Goal: Register for event/course: Register for event/course

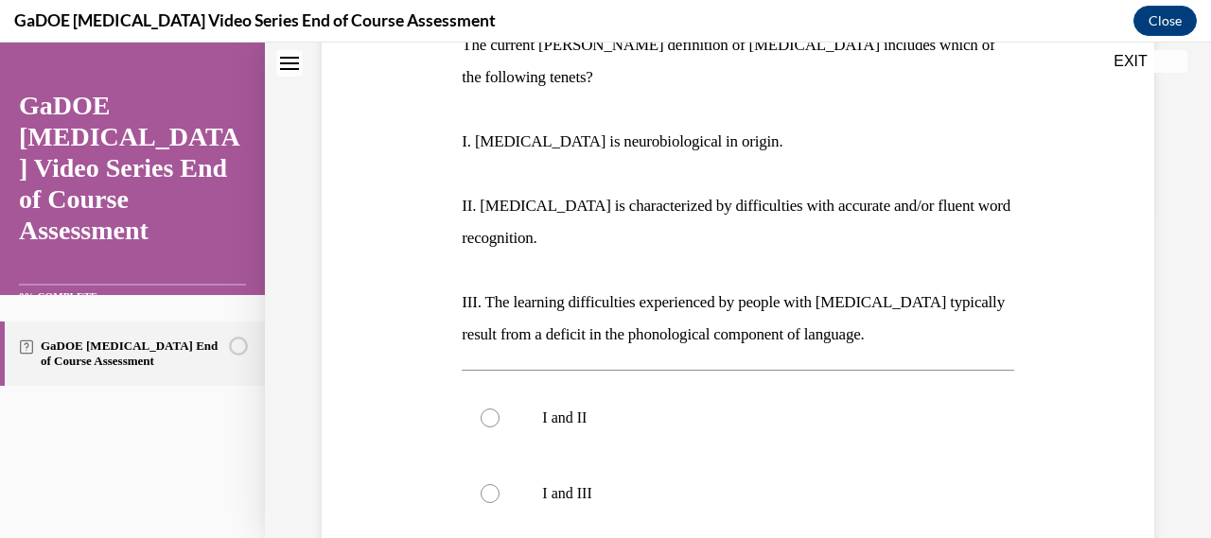
scroll to position [324, 0]
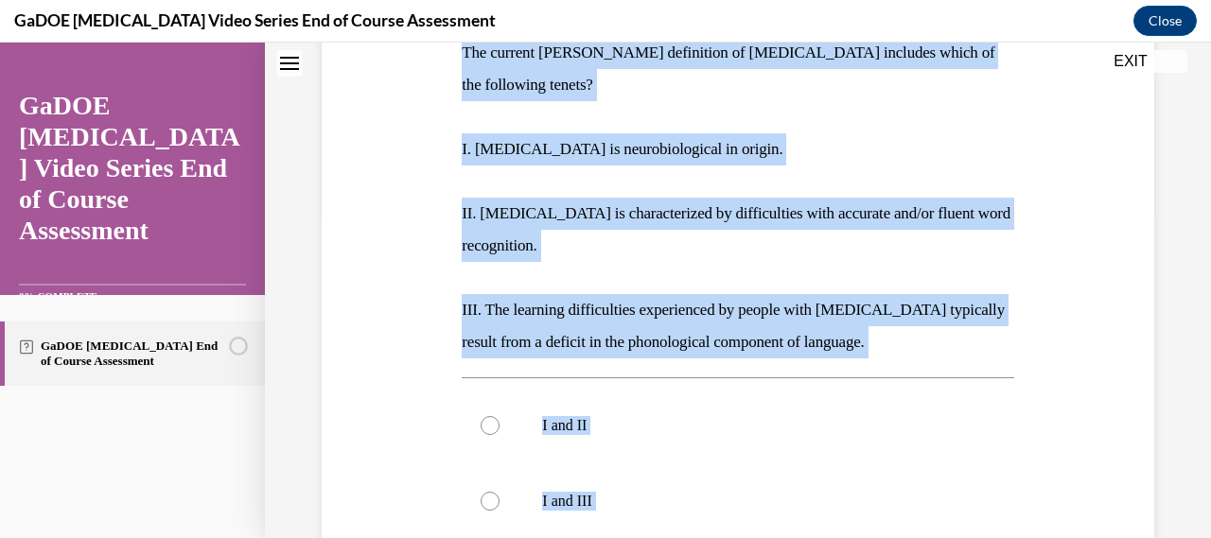
drag, startPoint x: 458, startPoint y: 62, endPoint x: 727, endPoint y: 511, distance: 522.9
click at [727, 511] on div "Question 01/22 The current IDA definition of dyslexia includes which of the fol…" at bounding box center [737, 418] width 561 height 1015
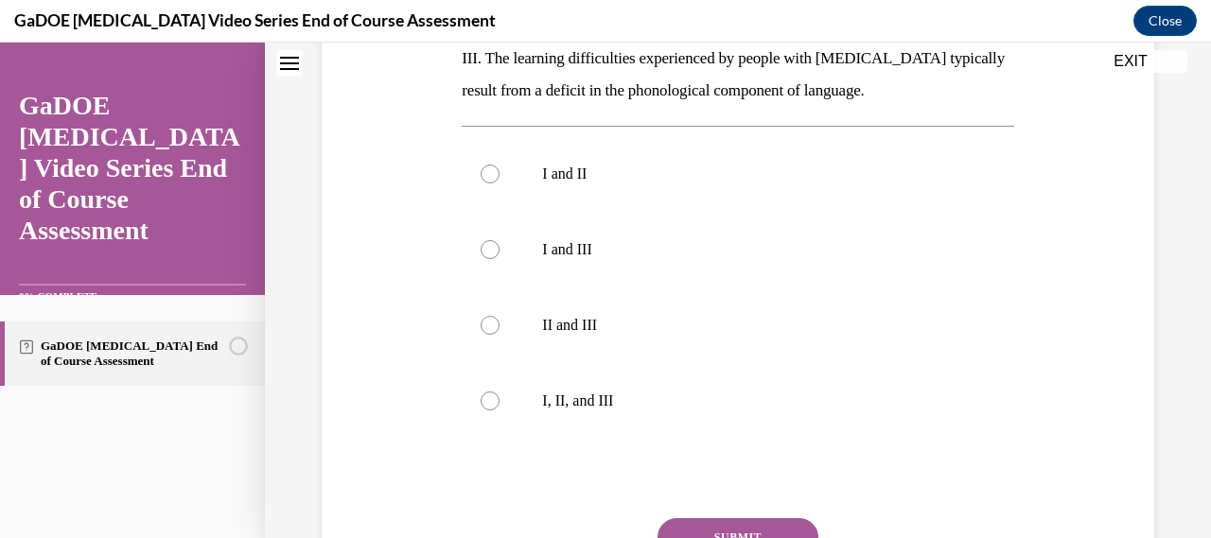
drag, startPoint x: 748, startPoint y: 391, endPoint x: 419, endPoint y: 79, distance: 452.5
click at [419, 79] on div "Question 01/22 The current IDA definition of dyslexia includes which of the fol…" at bounding box center [738, 152] width 842 height 1043
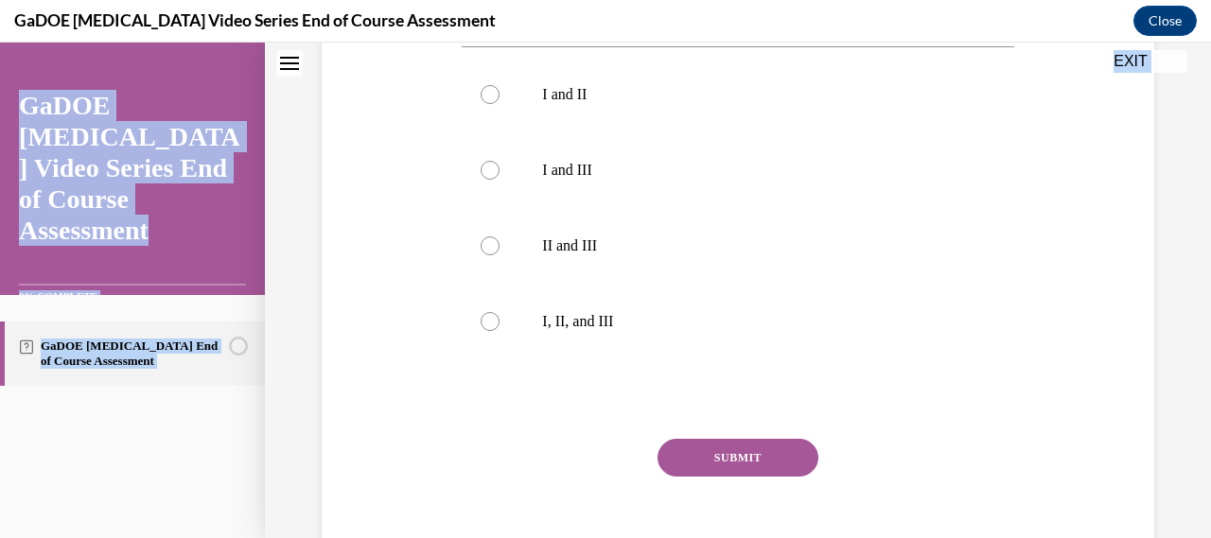
scroll to position [715, 0]
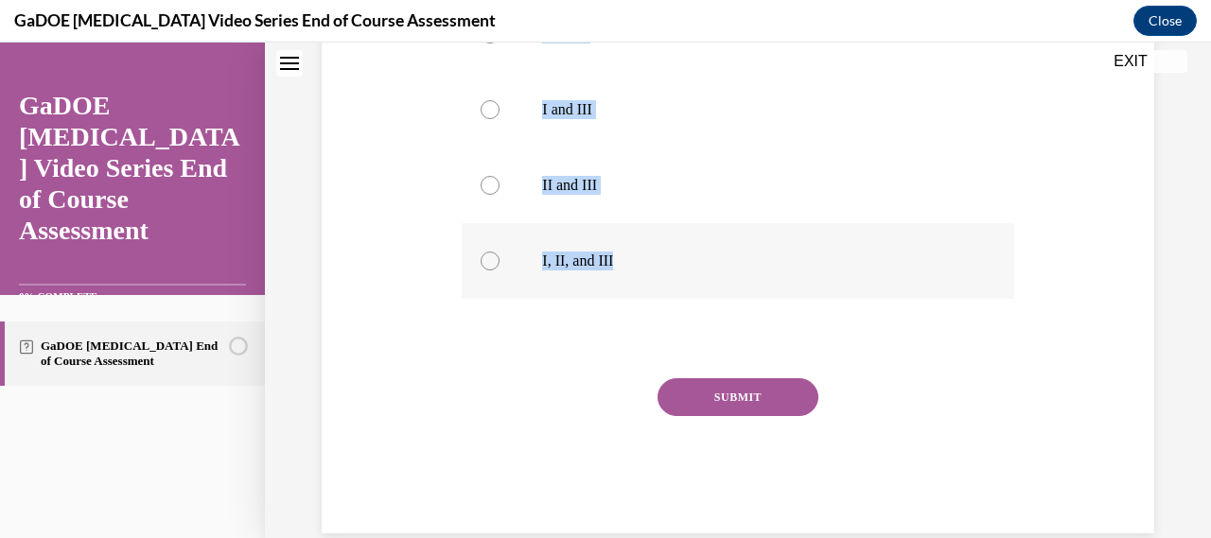
drag, startPoint x: 457, startPoint y: 162, endPoint x: 813, endPoint y: 236, distance: 363.4
click at [813, 236] on div "Question 01/22 The current IDA definition of dyslexia includes which of the fol…" at bounding box center [737, 26] width 561 height 1015
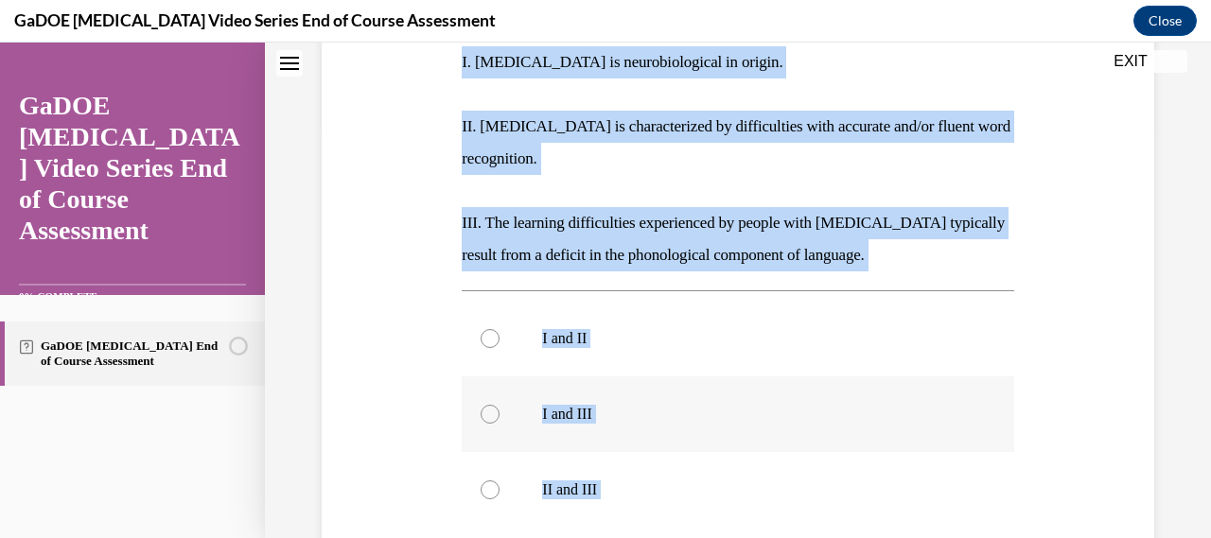
scroll to position [405, 0]
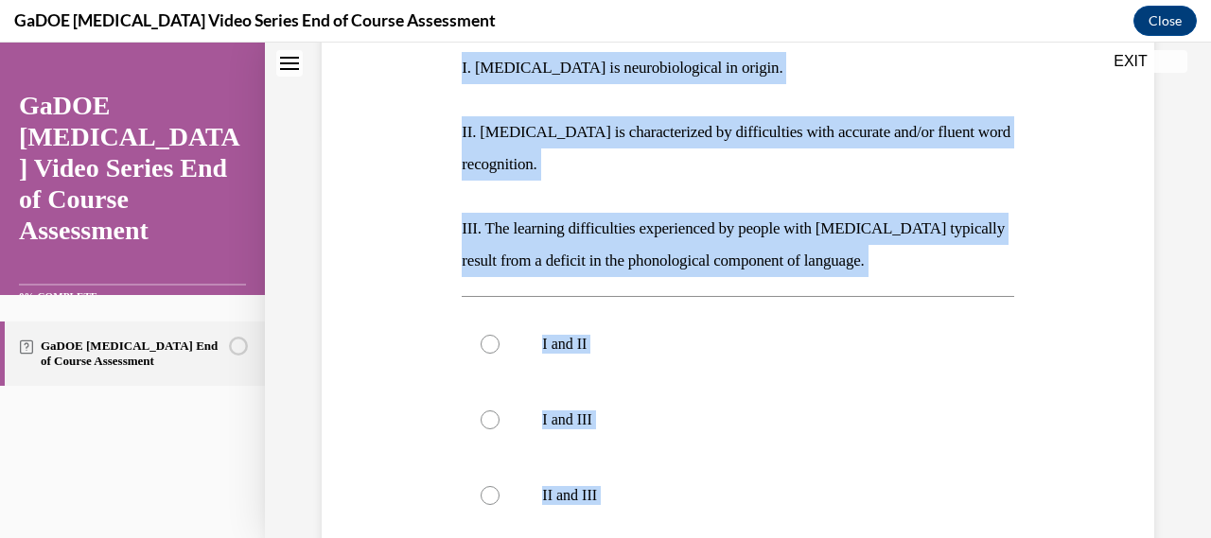
copy div "The current IDA definition of dyslexia includes which of the following tenets? …"
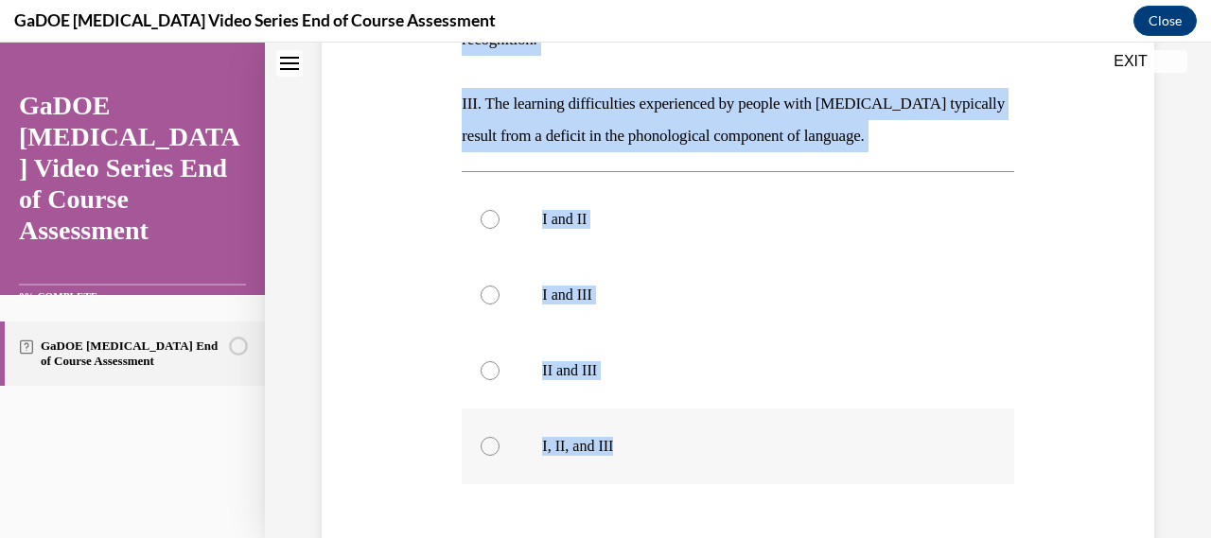
click at [643, 409] on label "I, II, and III" at bounding box center [738, 447] width 552 height 76
click at [500, 437] on input "I, II, and III" at bounding box center [490, 446] width 19 height 19
radio input "true"
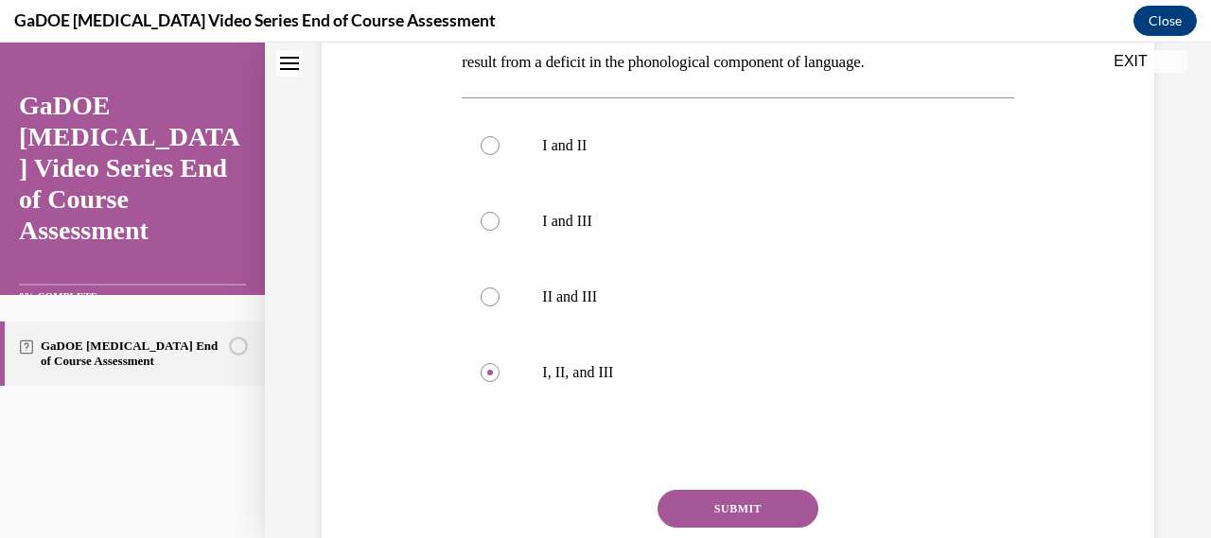
click at [715, 490] on button "SUBMIT" at bounding box center [738, 509] width 161 height 38
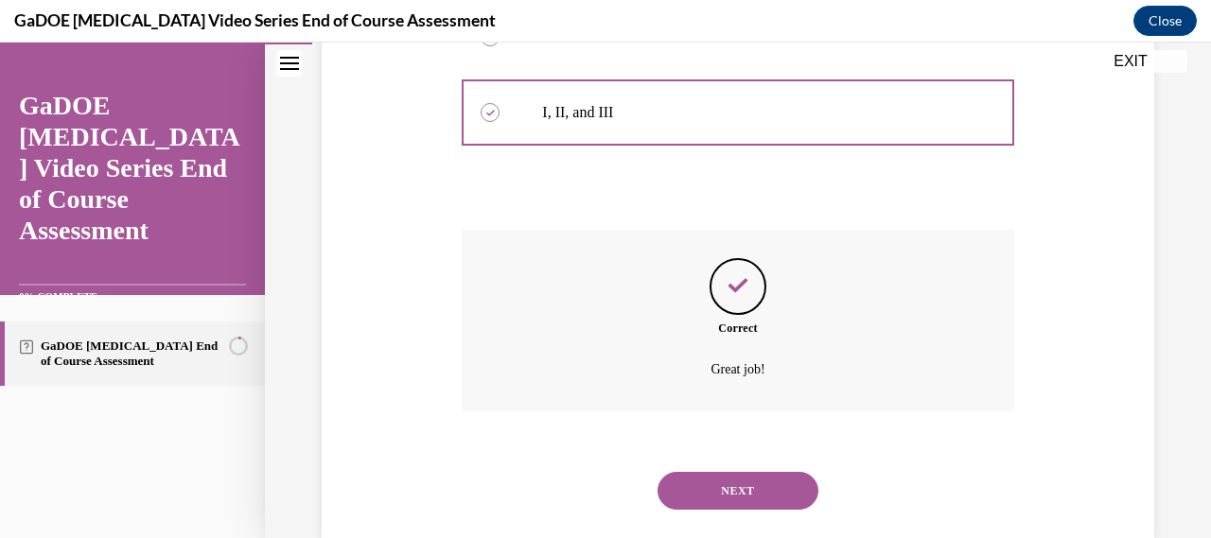
scroll to position [869, 0]
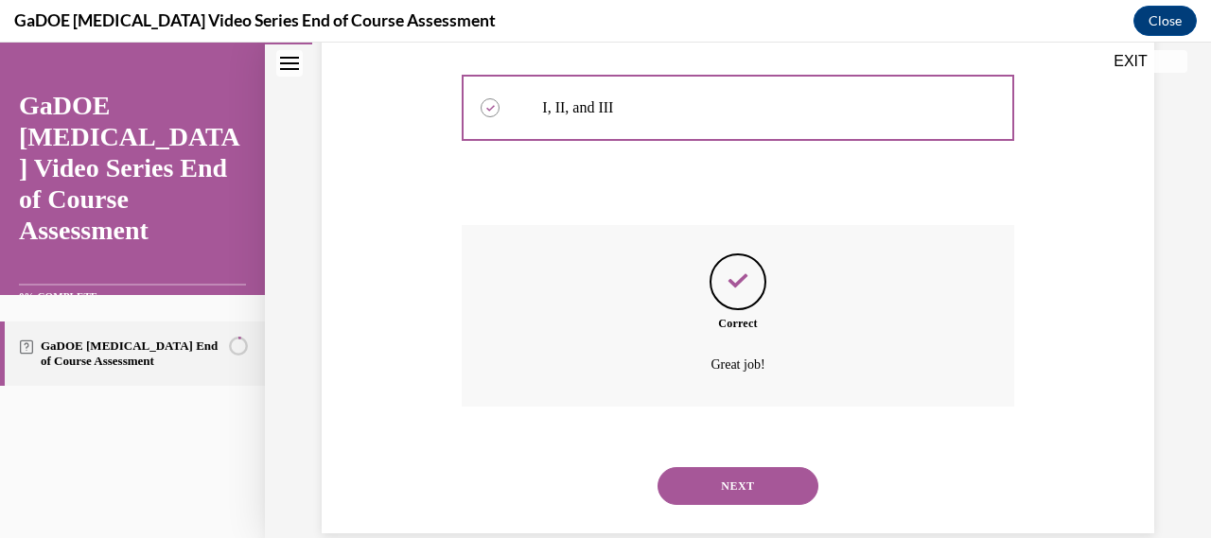
click at [715, 468] on button "NEXT" at bounding box center [738, 487] width 161 height 38
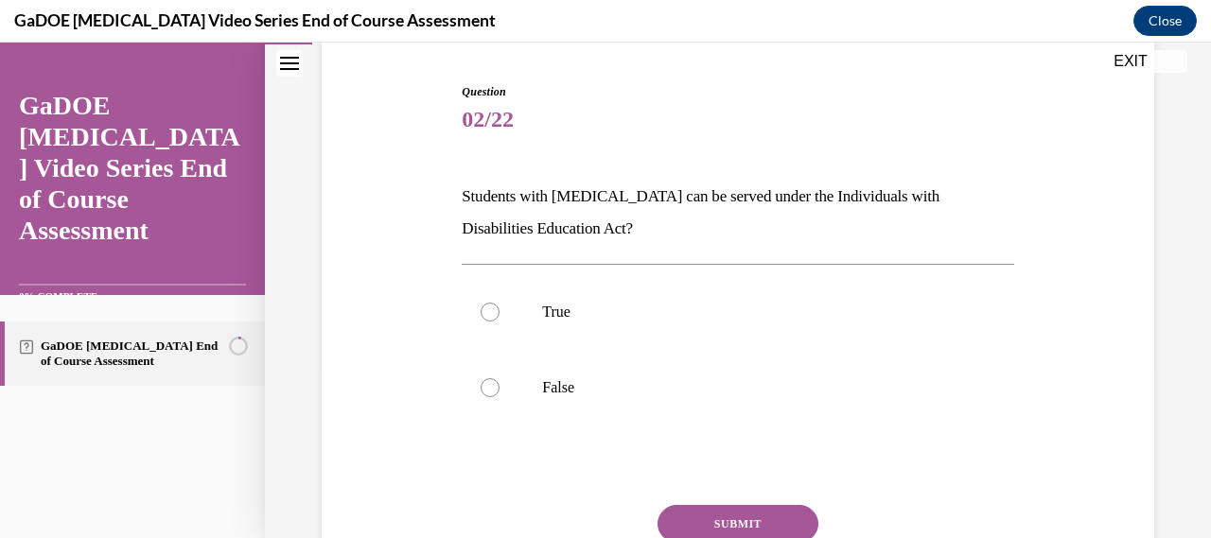
scroll to position [181, 0]
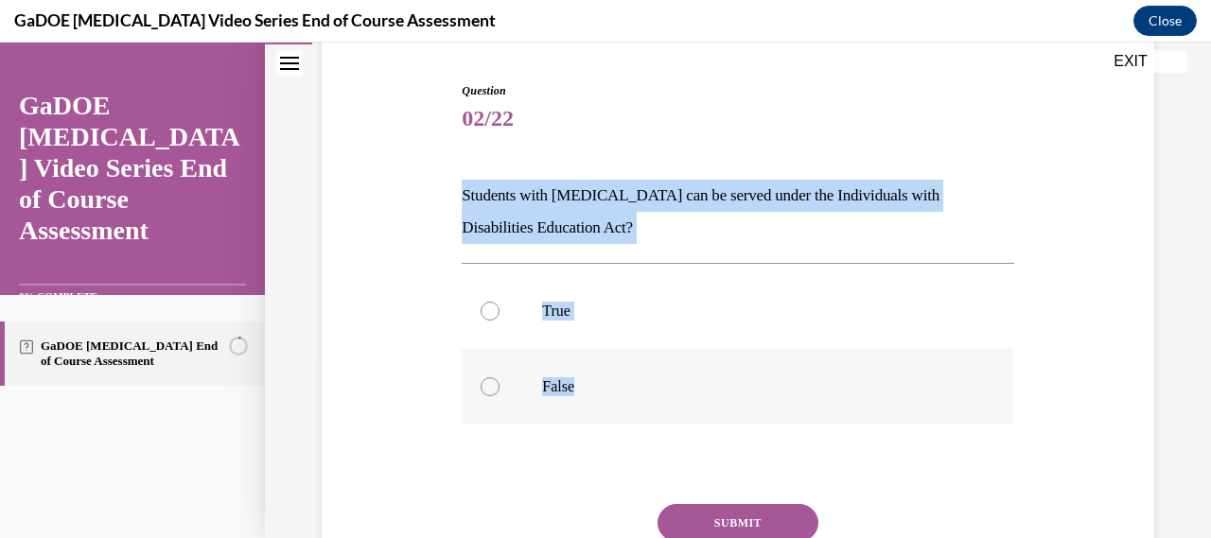
drag, startPoint x: 458, startPoint y: 182, endPoint x: 617, endPoint y: 414, distance: 281.1
click at [617, 414] on div "Question 02/22 Students with dyslexia can be served under the Individuals with …" at bounding box center [737, 357] width 561 height 606
copy div "Students with dyslexia can be served under the Individuals with Disabilities Ed…"
click at [523, 286] on label "True" at bounding box center [738, 312] width 552 height 76
click at [500, 302] on input "True" at bounding box center [490, 311] width 19 height 19
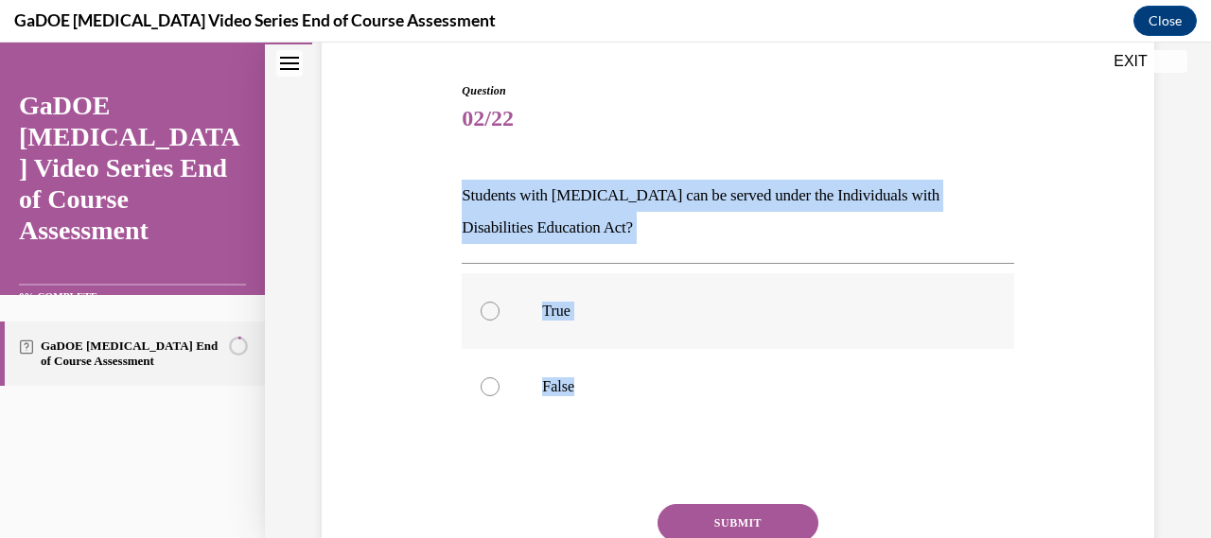
radio input "true"
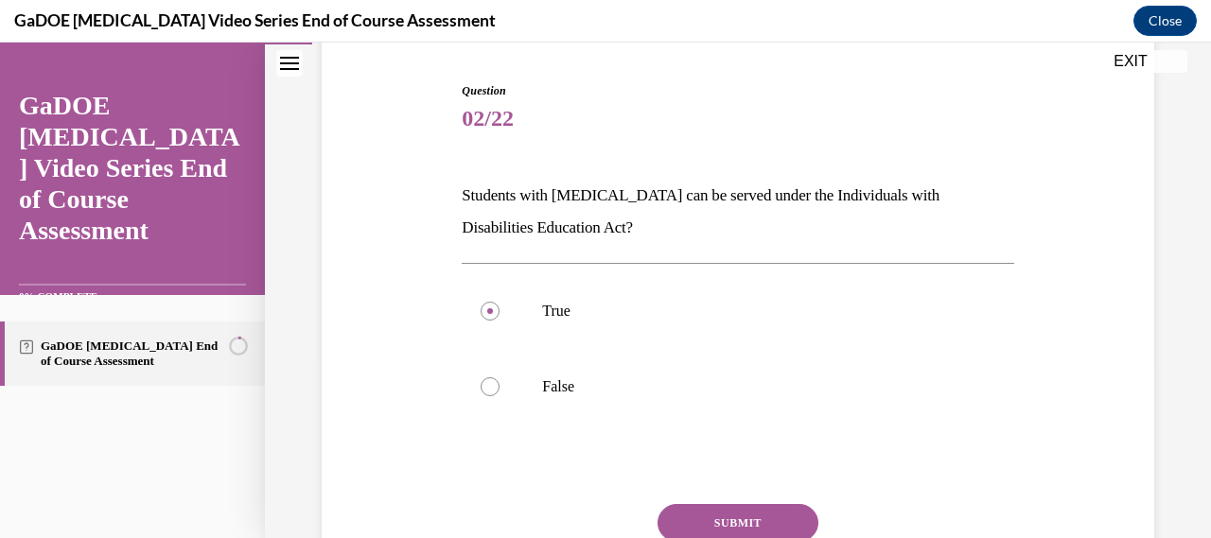
click at [704, 513] on button "SUBMIT" at bounding box center [738, 523] width 161 height 38
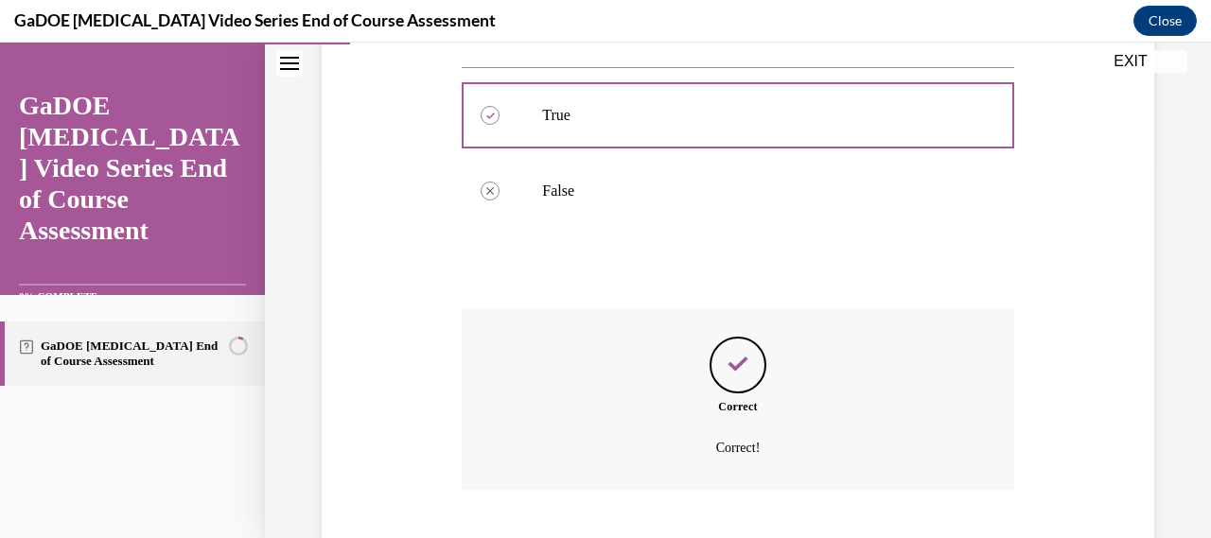
scroll to position [492, 0]
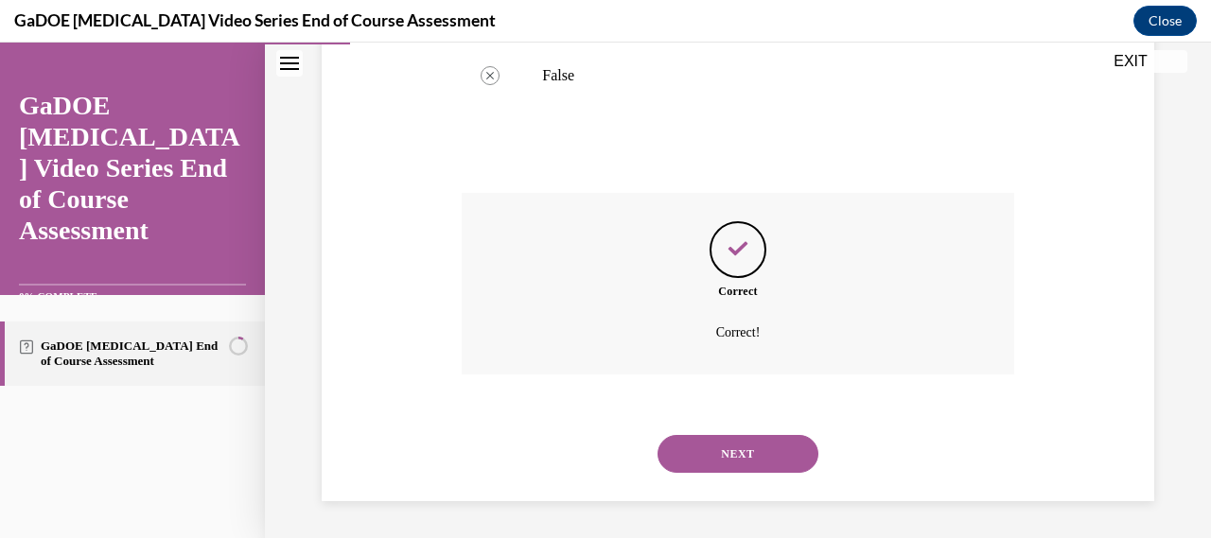
click at [749, 445] on button "NEXT" at bounding box center [738, 454] width 161 height 38
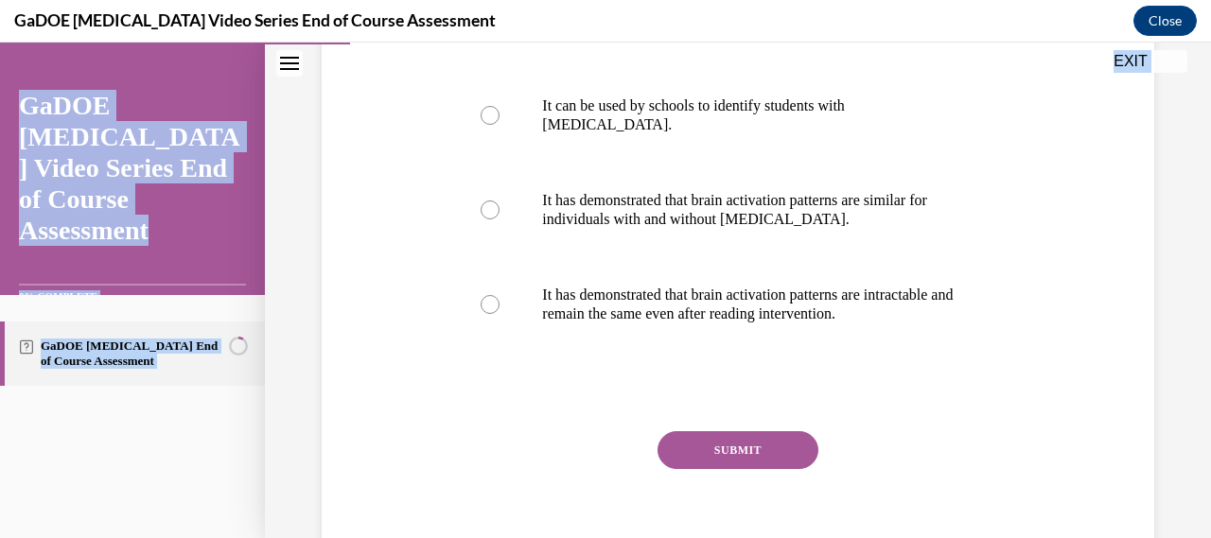
scroll to position [553, 0]
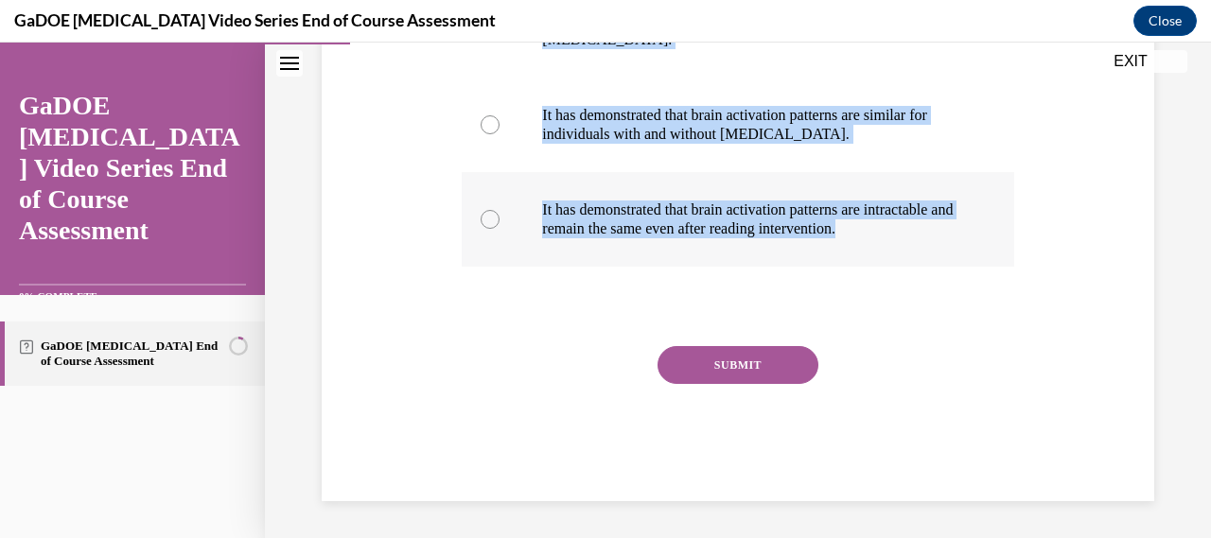
drag, startPoint x: 466, startPoint y: 203, endPoint x: 786, endPoint y: 242, distance: 322.2
click at [786, 242] on div "Question 03/22 One advantage of neuroimaging research is that It provides infor…" at bounding box center [738, 105] width 552 height 791
copy div "One advantage of neuroimaging research is that It provides information about th…"
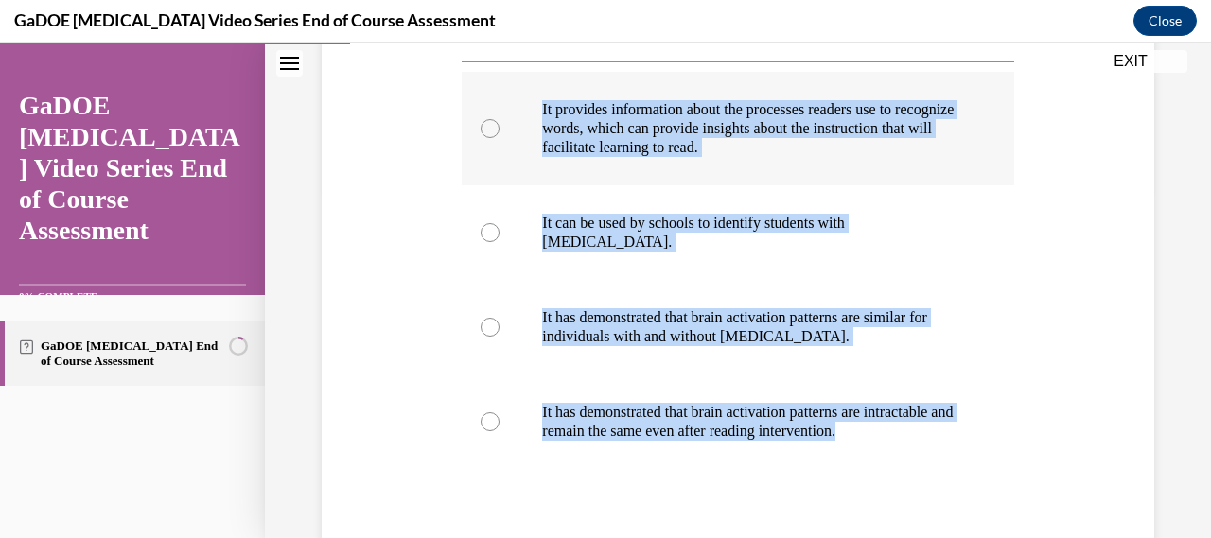
click at [678, 150] on p "It provides information about the processes readers use to recognize words, whi…" at bounding box center [754, 128] width 424 height 57
click at [500, 138] on input "It provides information about the processes readers use to recognize words, whi…" at bounding box center [490, 128] width 19 height 19
radio input "true"
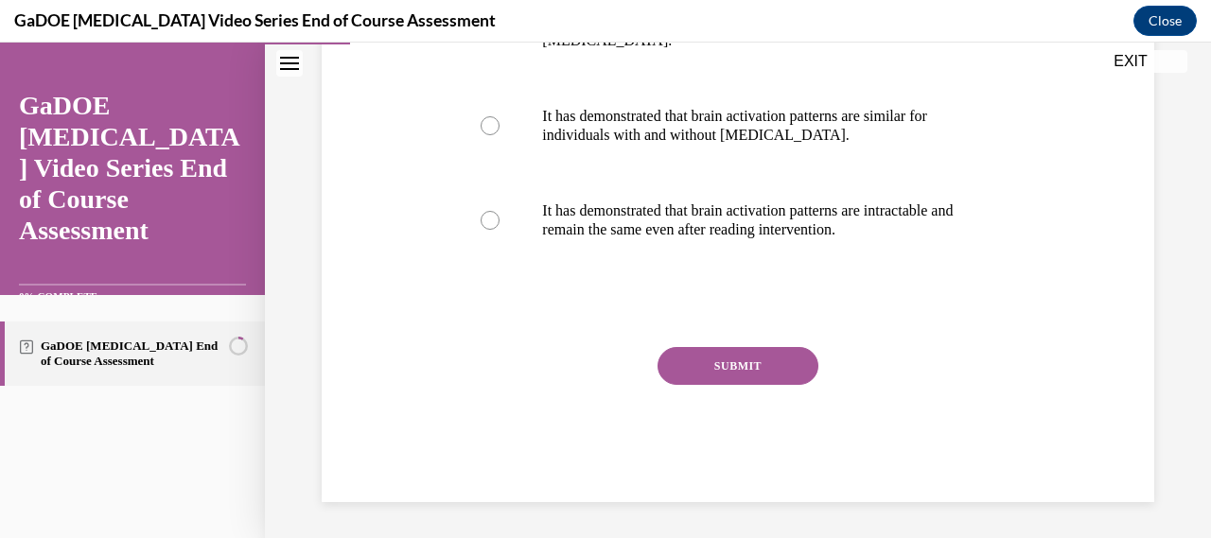
click at [693, 364] on button "SUBMIT" at bounding box center [738, 366] width 161 height 38
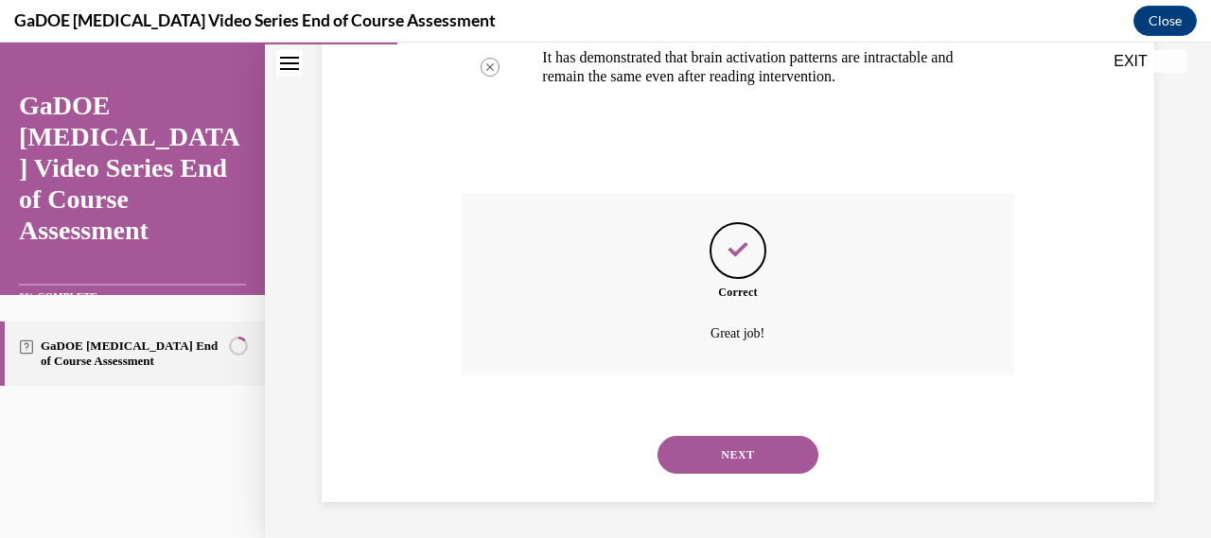
scroll to position [706, 0]
click at [710, 442] on button "NEXT" at bounding box center [738, 454] width 161 height 38
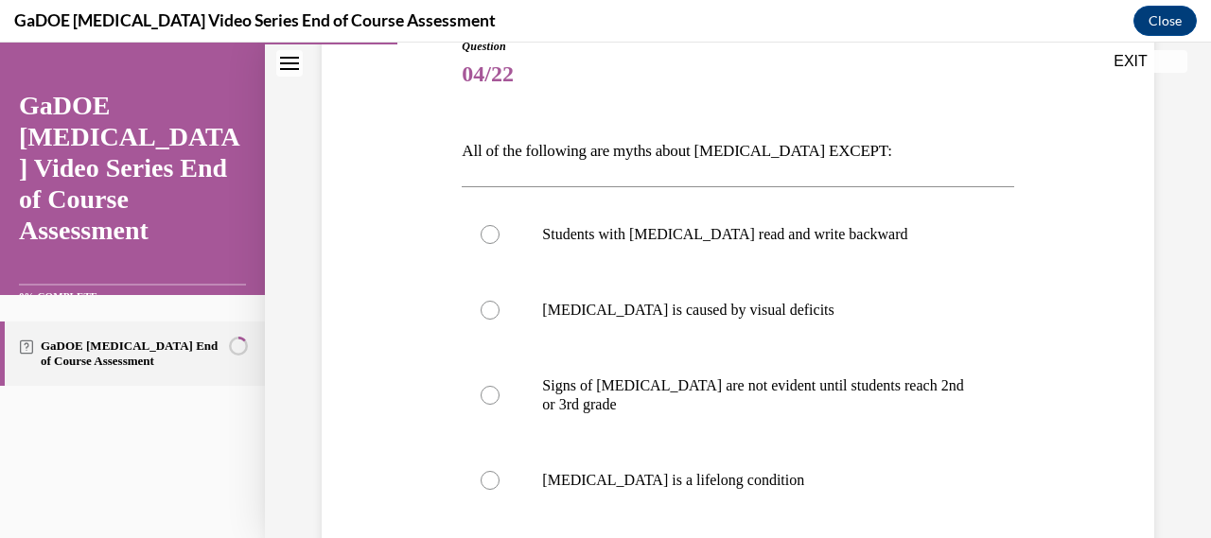
scroll to position [224, 0]
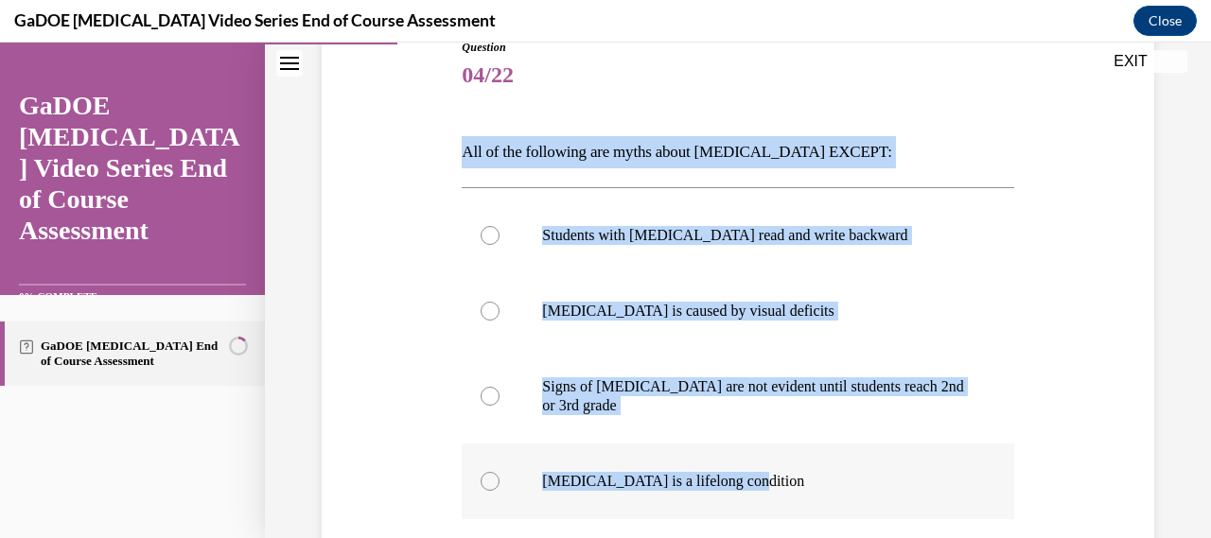
drag, startPoint x: 444, startPoint y: 137, endPoint x: 742, endPoint y: 512, distance: 478.9
click at [742, 512] on div "Question 04/22 All of the following are myths about dyslexia EXCEPT: Students w…" at bounding box center [738, 368] width 842 height 772
copy div "All of the following are myths about dyslexia EXCEPT: Students with dyslexia re…"
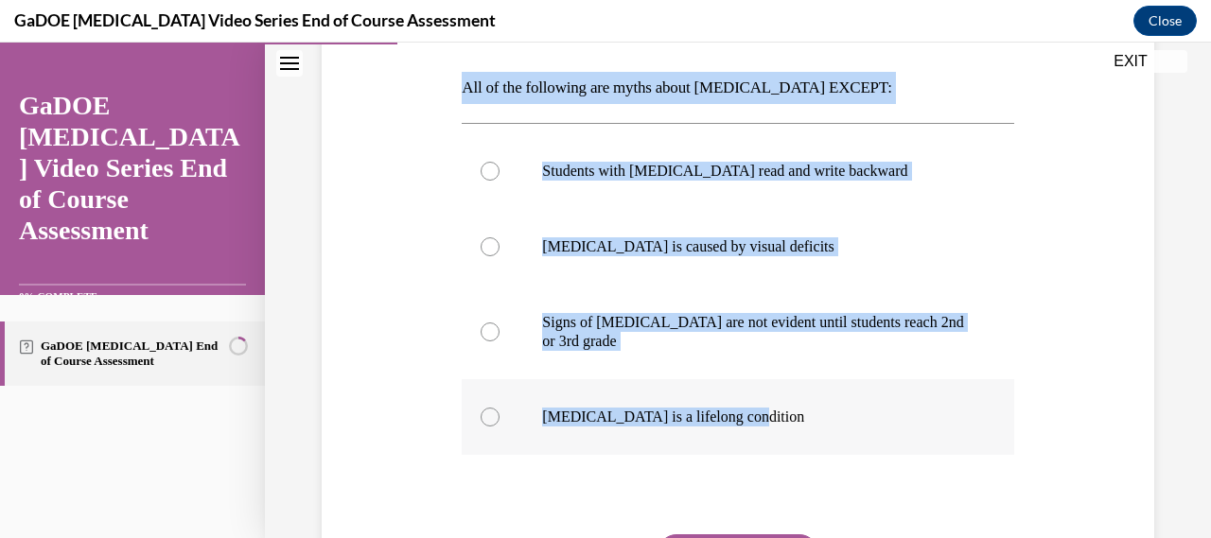
click at [568, 420] on p "Dyslexia is a lifelong condition" at bounding box center [754, 417] width 424 height 19
click at [500, 420] on input "Dyslexia is a lifelong condition" at bounding box center [490, 417] width 19 height 19
radio input "true"
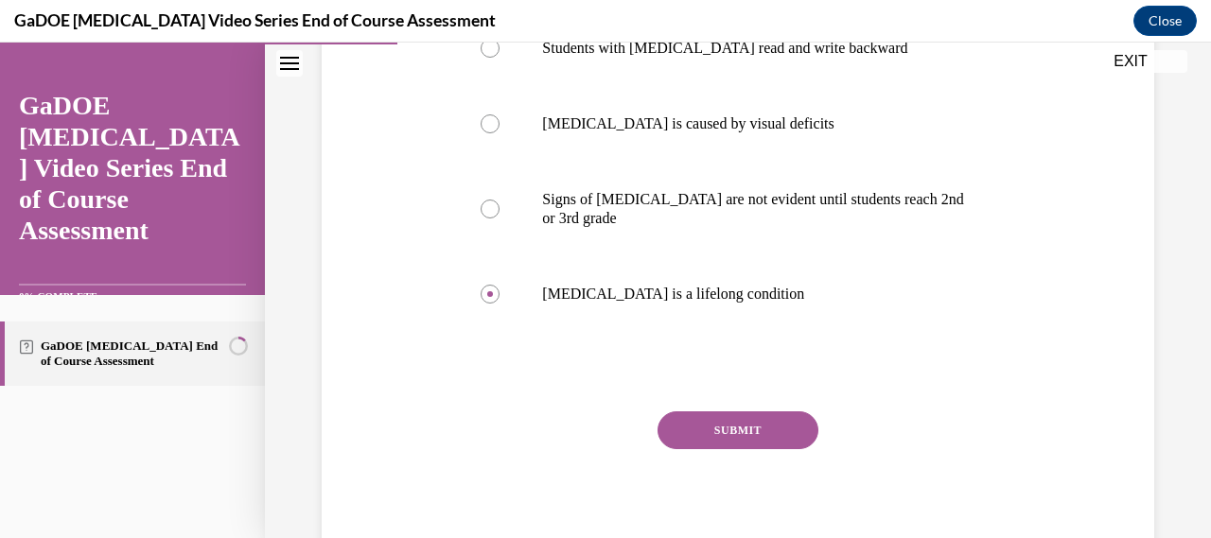
click at [733, 425] on button "SUBMIT" at bounding box center [738, 431] width 161 height 38
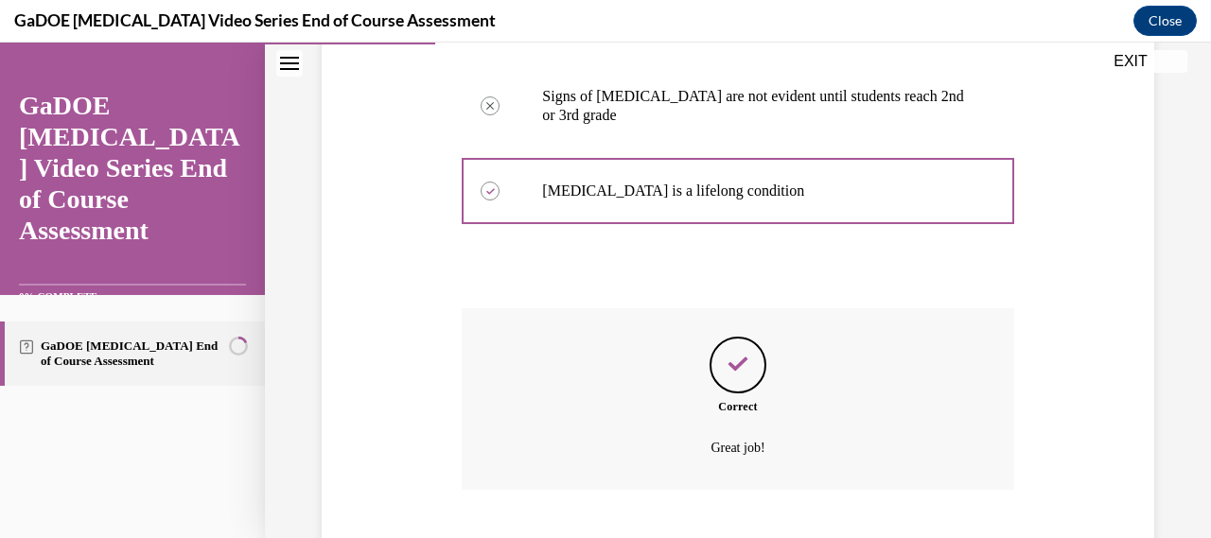
scroll to position [630, 0]
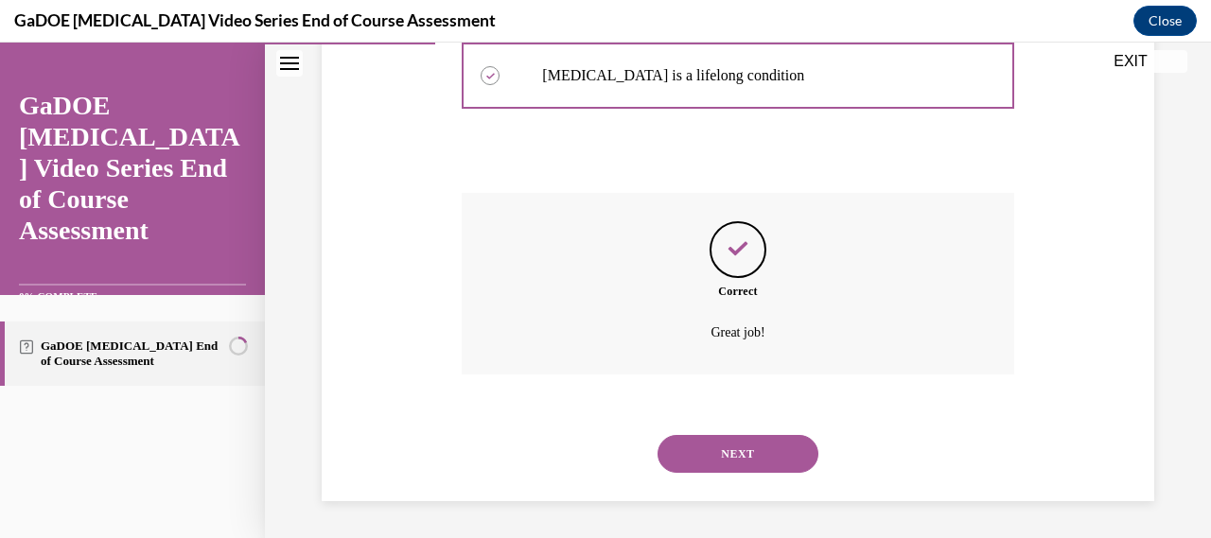
click at [748, 463] on button "NEXT" at bounding box center [738, 454] width 161 height 38
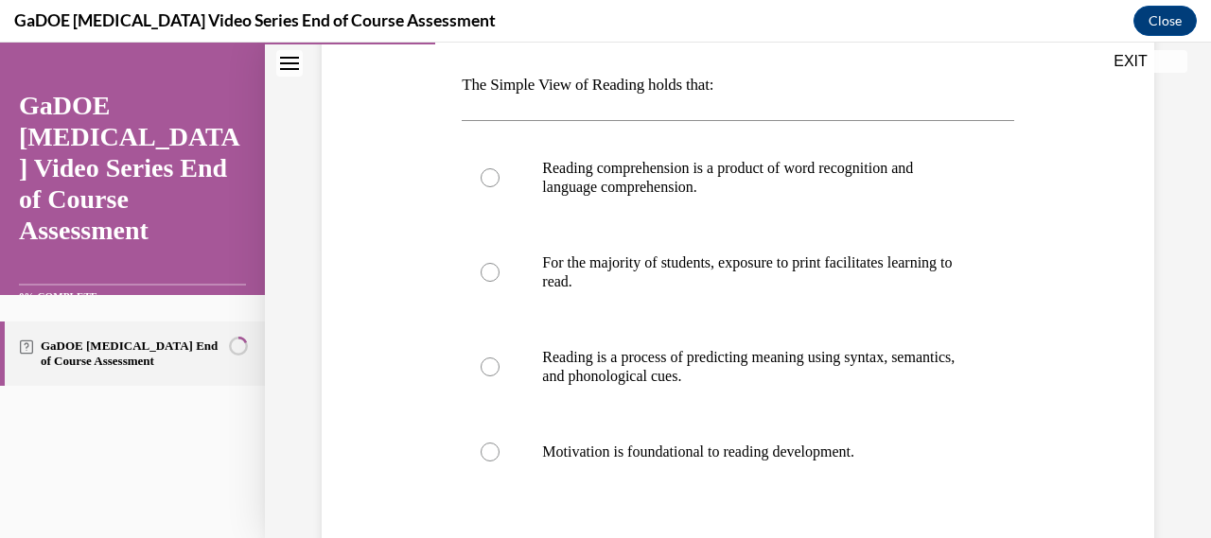
scroll to position [254, 0]
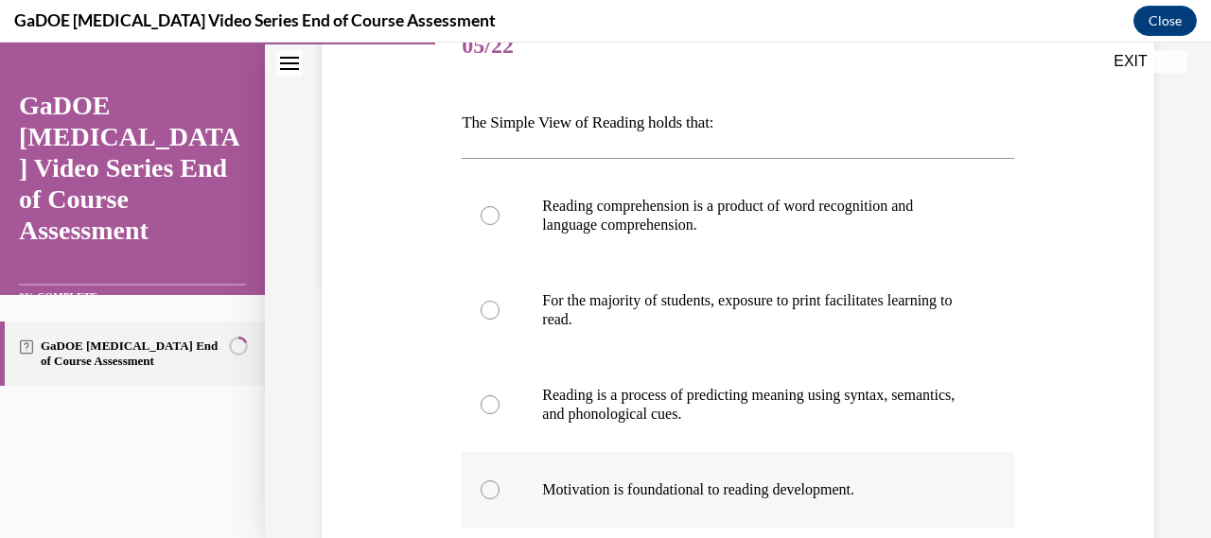
drag, startPoint x: 450, startPoint y: 126, endPoint x: 919, endPoint y: 489, distance: 593.6
click at [919, 489] on div "Question 05/22 The Simple View of Reading holds that: Reading comprehension is …" at bounding box center [738, 358] width 842 height 810
copy div "The Simple View of Reading holds that: Reading comprehension is a product of wo…"
click at [755, 227] on p "Reading comprehension is a product of word recognition and language comprehensi…" at bounding box center [754, 216] width 424 height 38
click at [500, 225] on input "Reading comprehension is a product of word recognition and language comprehensi…" at bounding box center [490, 215] width 19 height 19
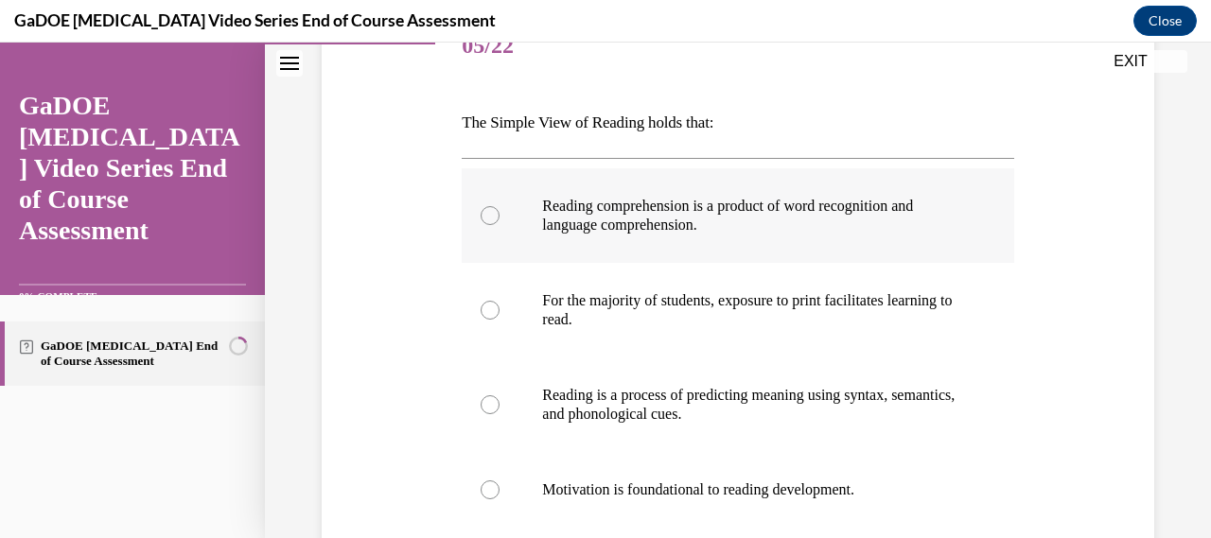
radio input "true"
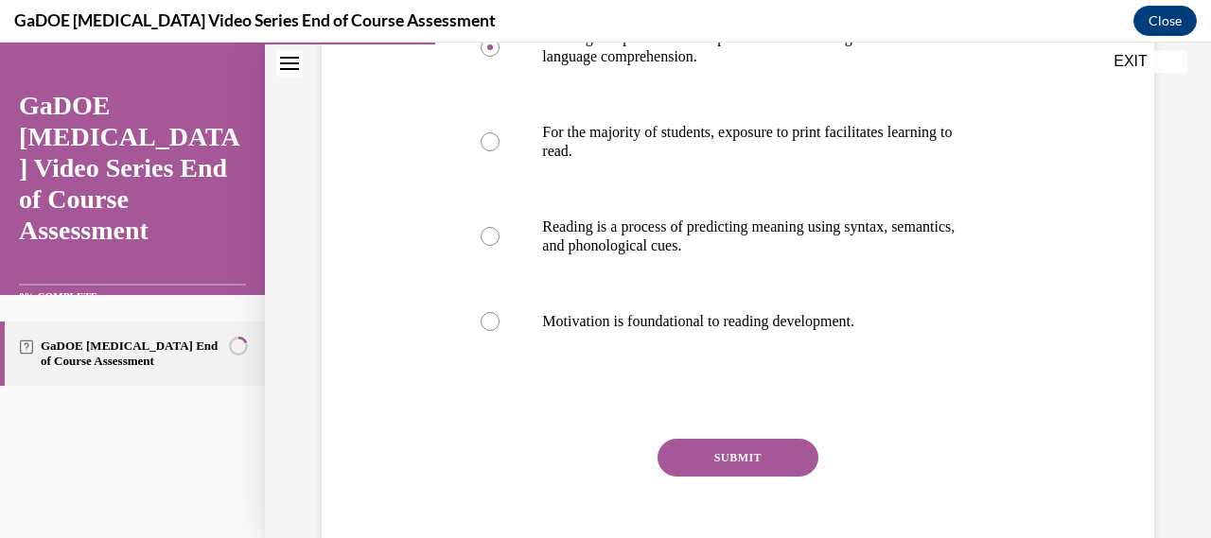
click at [754, 465] on button "SUBMIT" at bounding box center [738, 458] width 161 height 38
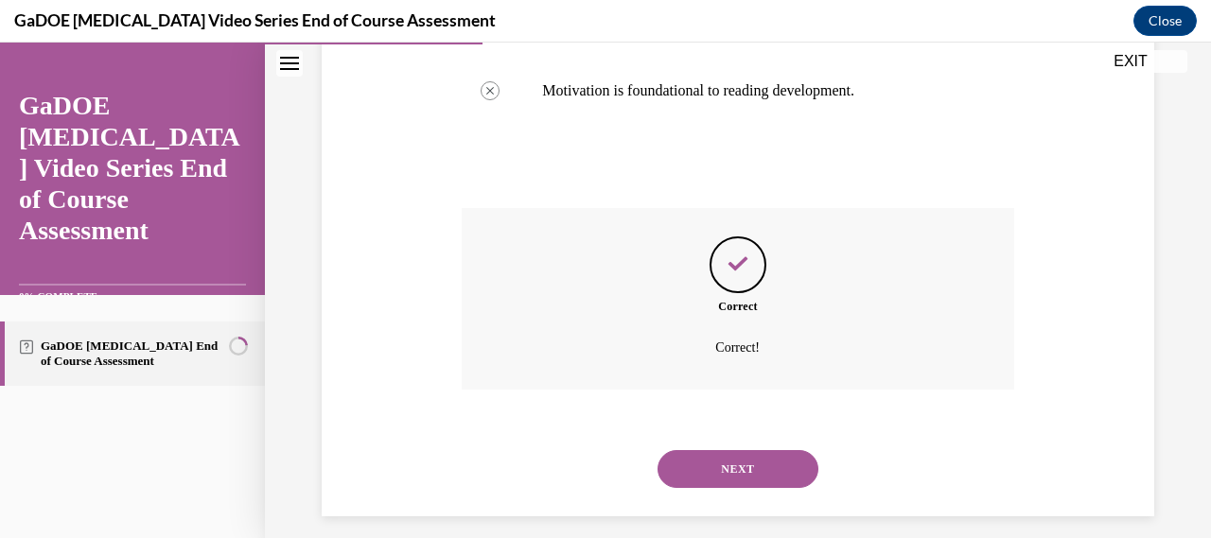
scroll to position [668, 0]
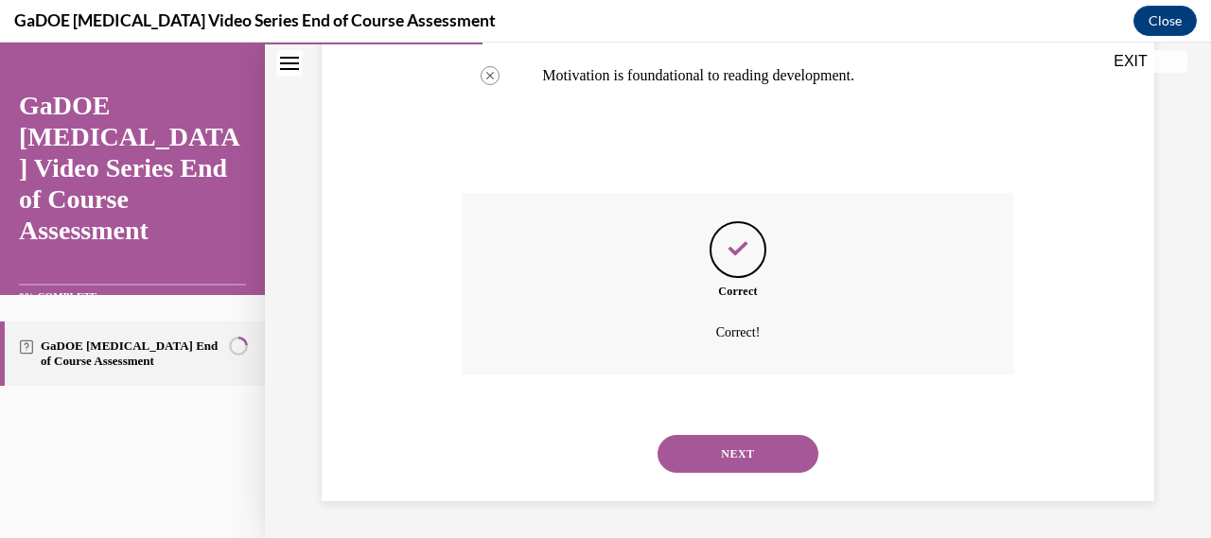
click at [754, 465] on button "NEXT" at bounding box center [738, 454] width 161 height 38
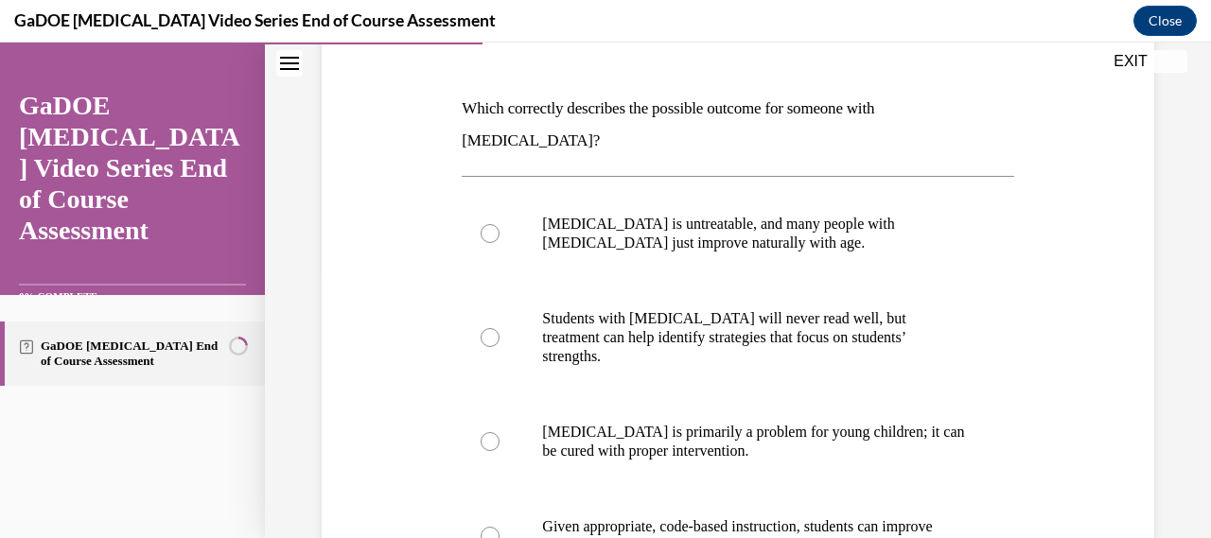
scroll to position [271, 0]
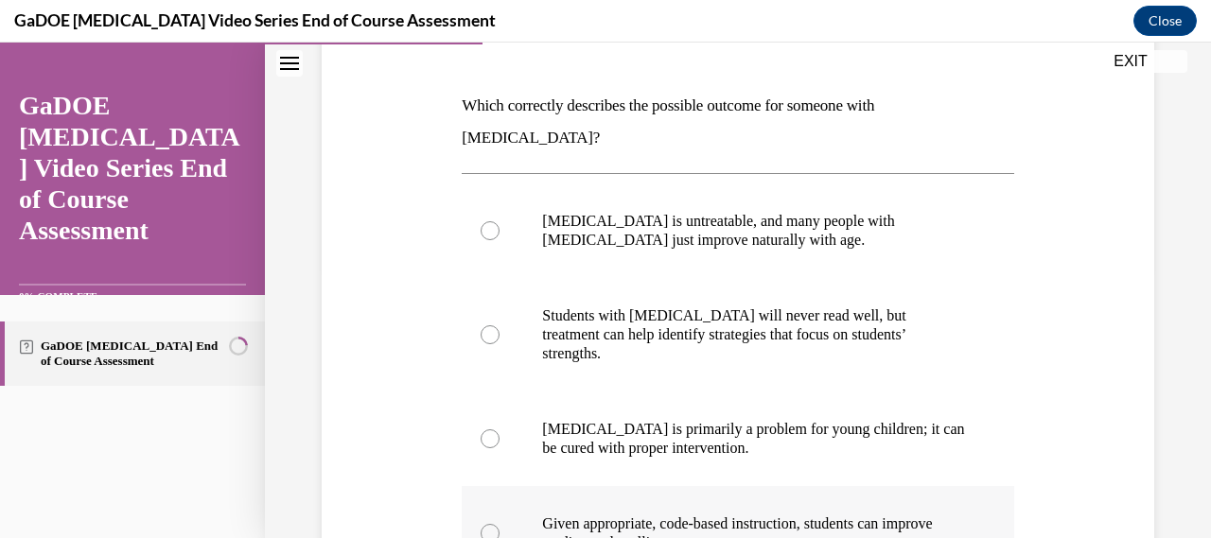
drag, startPoint x: 458, startPoint y: 94, endPoint x: 797, endPoint y: 498, distance: 527.3
click at [797, 498] on div "Question 06/22 Which correctly describes the possible outcome for someone with …" at bounding box center [737, 390] width 561 height 852
copy div "Which correctly describes the possible outcome for someone with dyslexia? Dysle…"
click at [656, 515] on p "Given appropriate, code-based instruction, students can improve reading and spe…" at bounding box center [754, 534] width 424 height 38
click at [500, 524] on input "Given appropriate, code-based instruction, students can improve reading and spe…" at bounding box center [490, 533] width 19 height 19
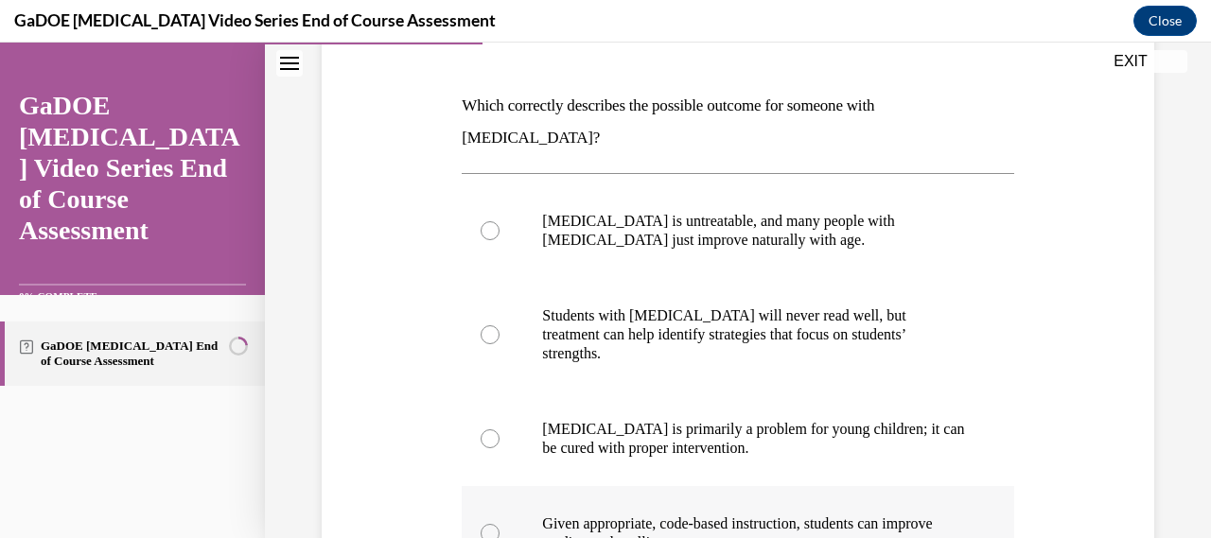
radio input "true"
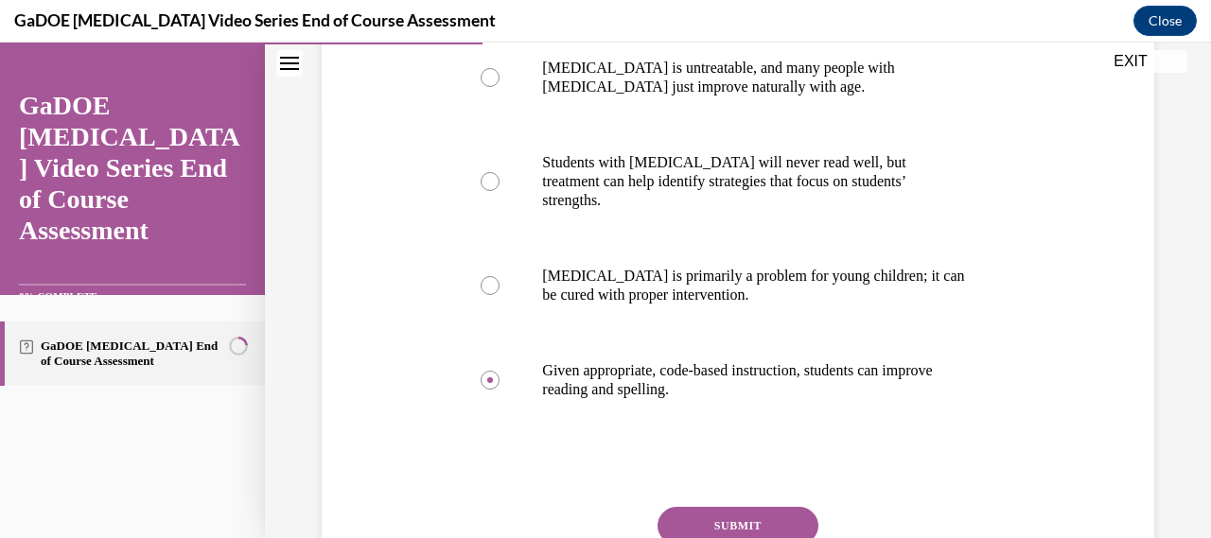
click at [679, 507] on button "SUBMIT" at bounding box center [738, 526] width 161 height 38
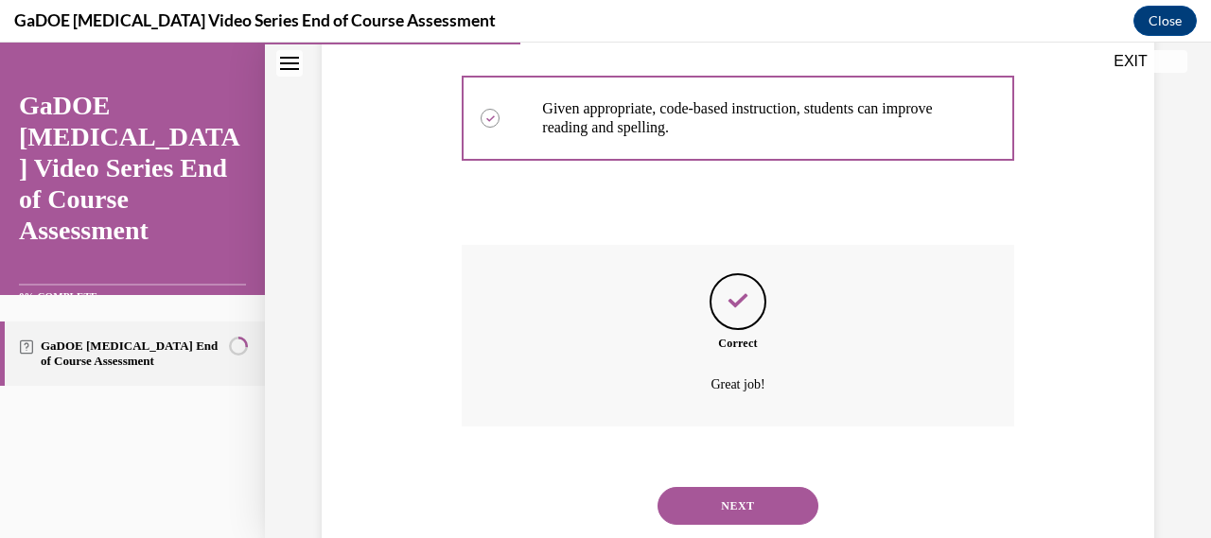
scroll to position [687, 0]
click at [733, 486] on button "NEXT" at bounding box center [738, 505] width 161 height 38
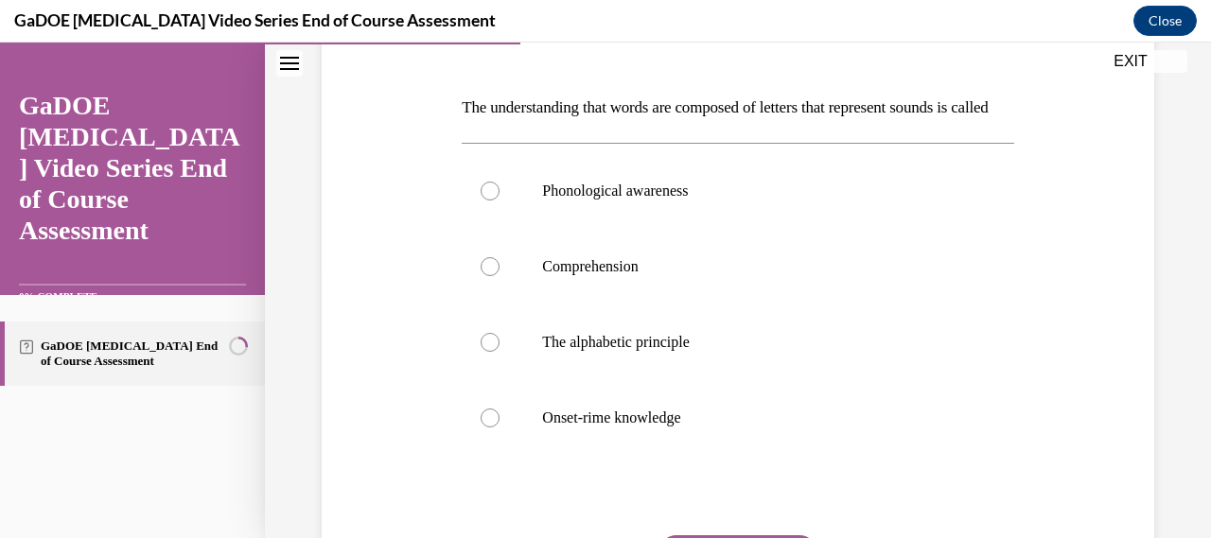
scroll to position [268, 0]
drag, startPoint x: 448, startPoint y: 98, endPoint x: 749, endPoint y: 443, distance: 457.4
click at [749, 443] on div "Question 07/22 The understanding that words are composed of letters that repres…" at bounding box center [738, 314] width 842 height 753
copy div "The understanding that words are composed of letters that represent sounds is c…"
click at [654, 381] on label "The alphabetic principle" at bounding box center [738, 344] width 552 height 76
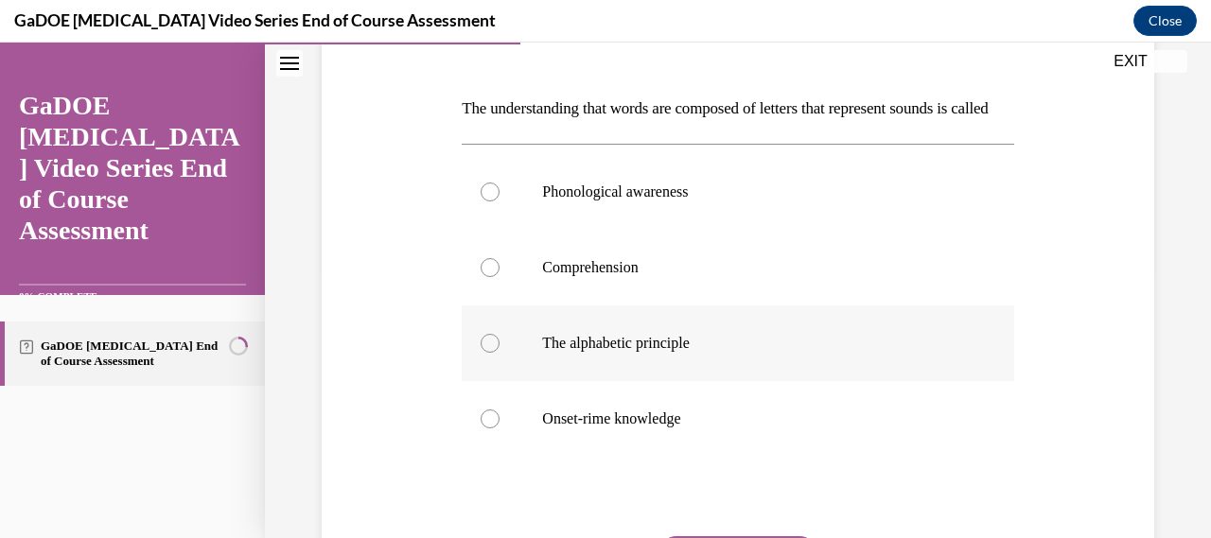
click at [500, 353] on input "The alphabetic principle" at bounding box center [490, 343] width 19 height 19
radio input "true"
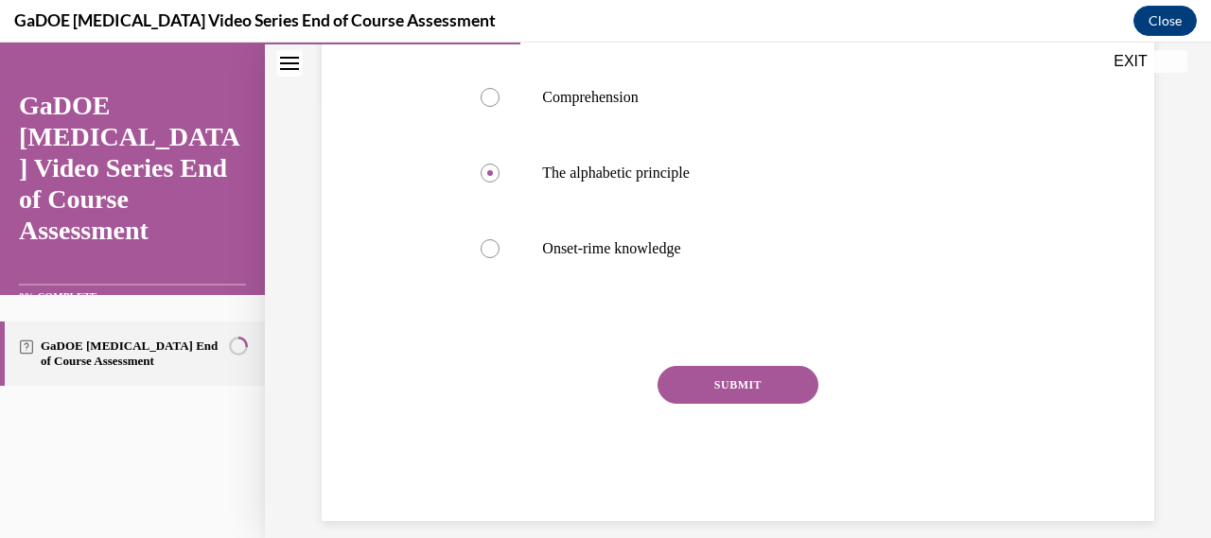
click at [736, 395] on div "Question 07/22 The understanding that words are composed of letters that repres…" at bounding box center [738, 173] width 552 height 697
click at [738, 404] on button "SUBMIT" at bounding box center [738, 385] width 161 height 38
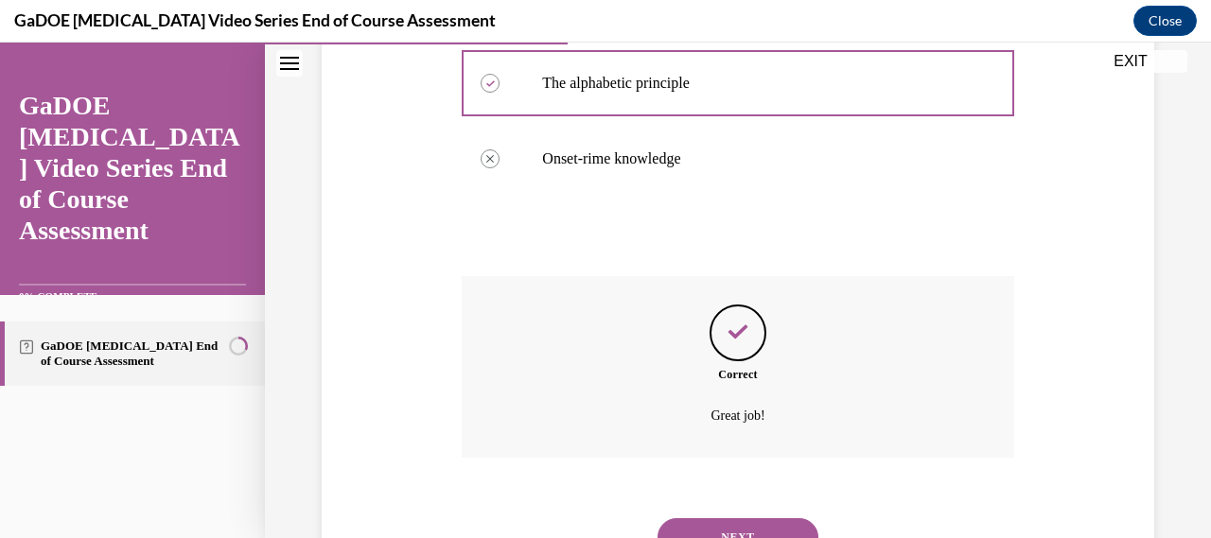
scroll to position [644, 0]
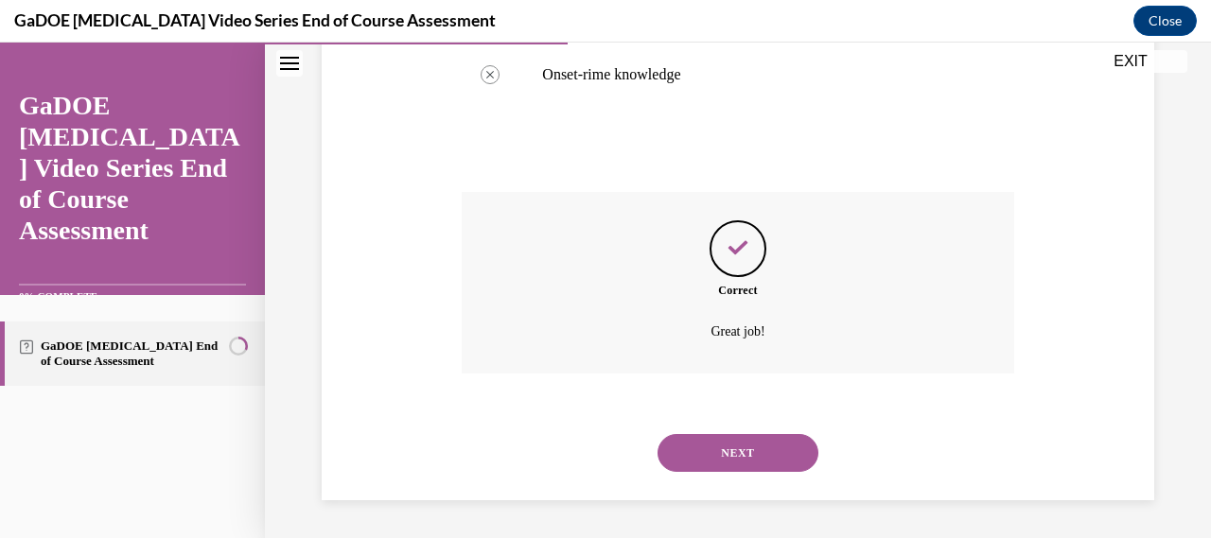
click at [746, 456] on button "NEXT" at bounding box center [738, 453] width 161 height 38
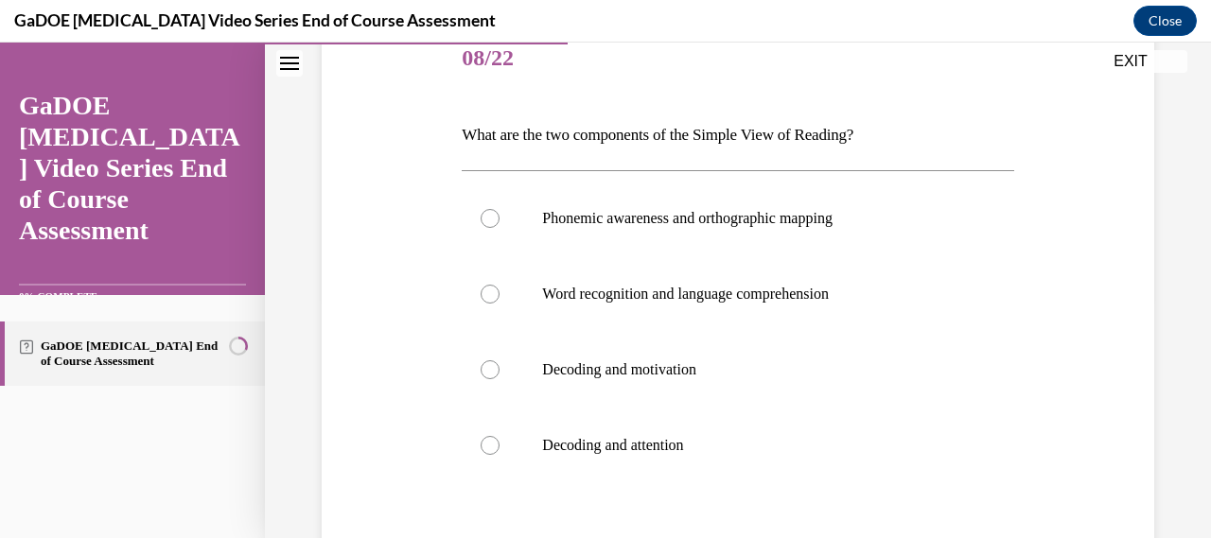
scroll to position [242, 0]
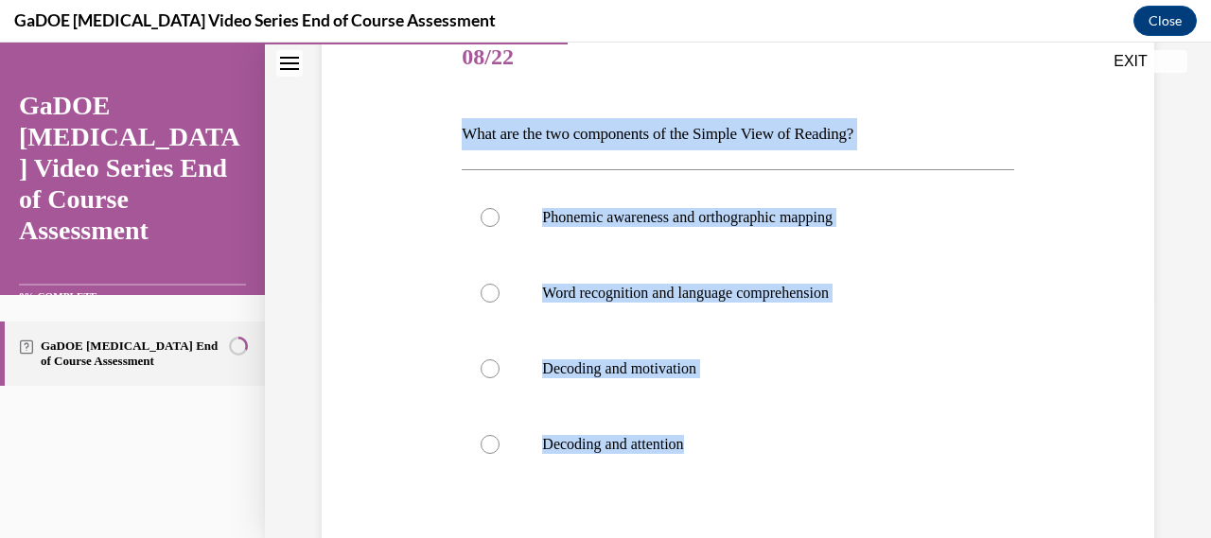
drag, startPoint x: 466, startPoint y: 130, endPoint x: 742, endPoint y: 508, distance: 468.7
click at [742, 508] on div "Question 08/22 What are the two components of the Simple View of Reading? Phone…" at bounding box center [738, 369] width 552 height 697
copy div "What are the two components of the Simple View of Reading? Phonemic awareness a…"
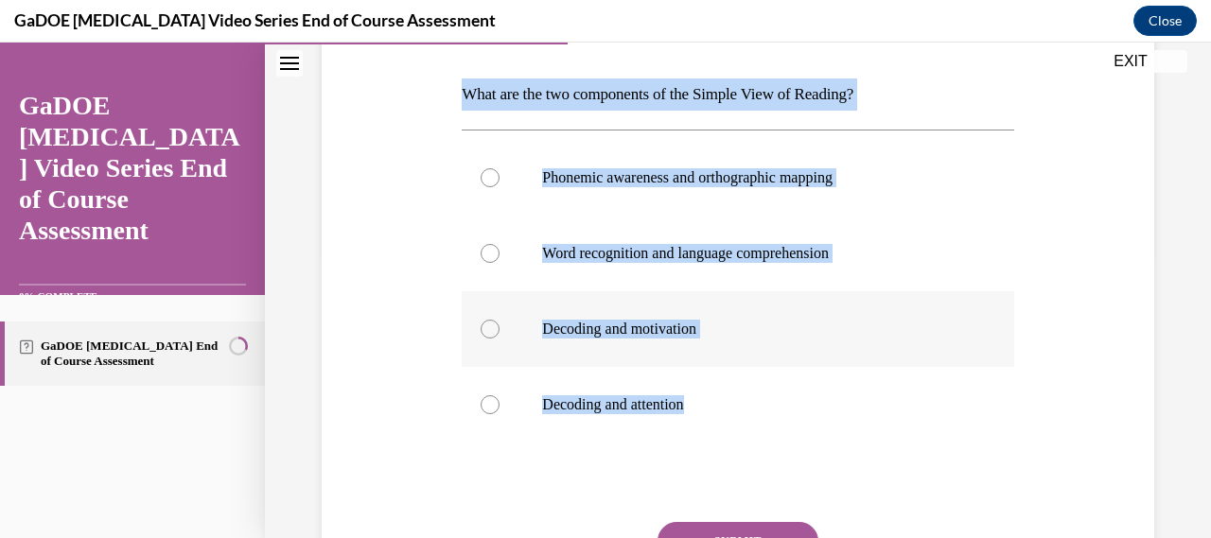
scroll to position [281, 0]
click at [708, 275] on label "Word recognition and language comprehension" at bounding box center [738, 255] width 552 height 76
click at [500, 264] on input "Word recognition and language comprehension" at bounding box center [490, 254] width 19 height 19
radio input "true"
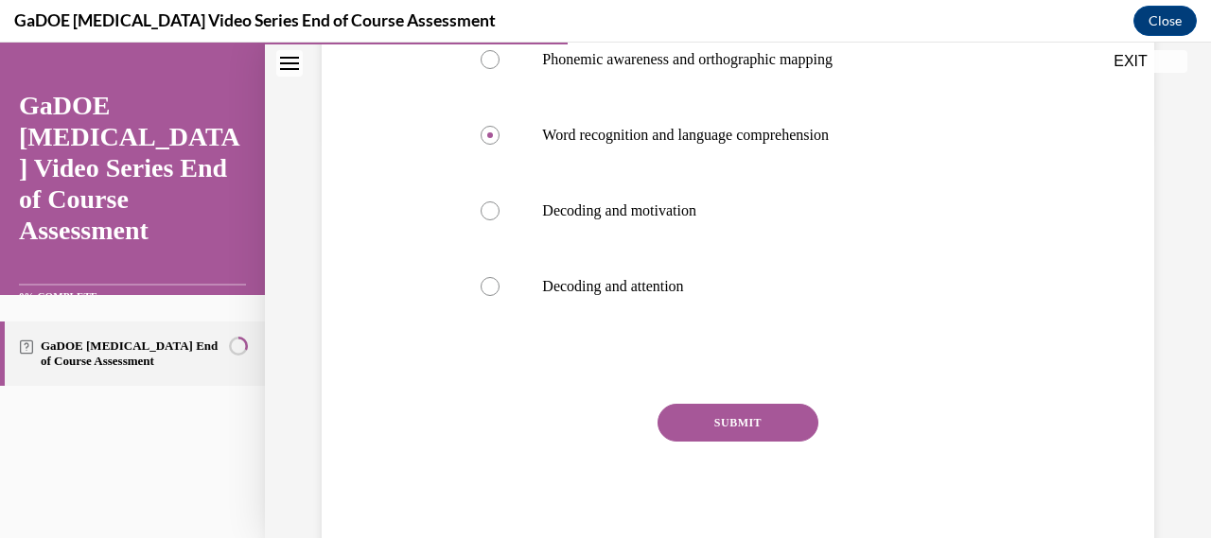
click at [736, 416] on button "SUBMIT" at bounding box center [738, 423] width 161 height 38
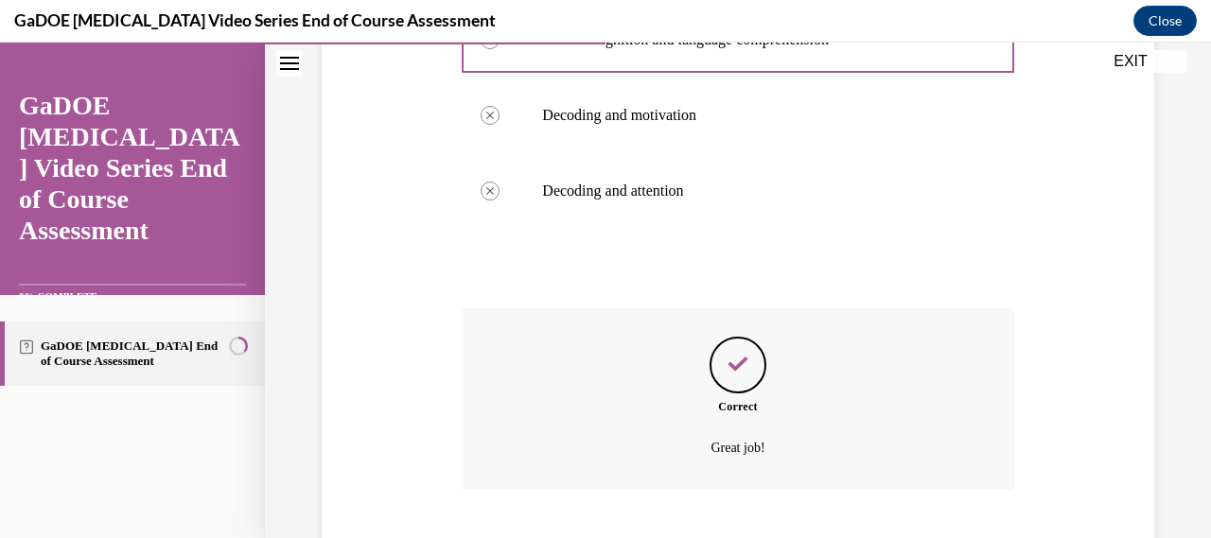
scroll to position [611, 0]
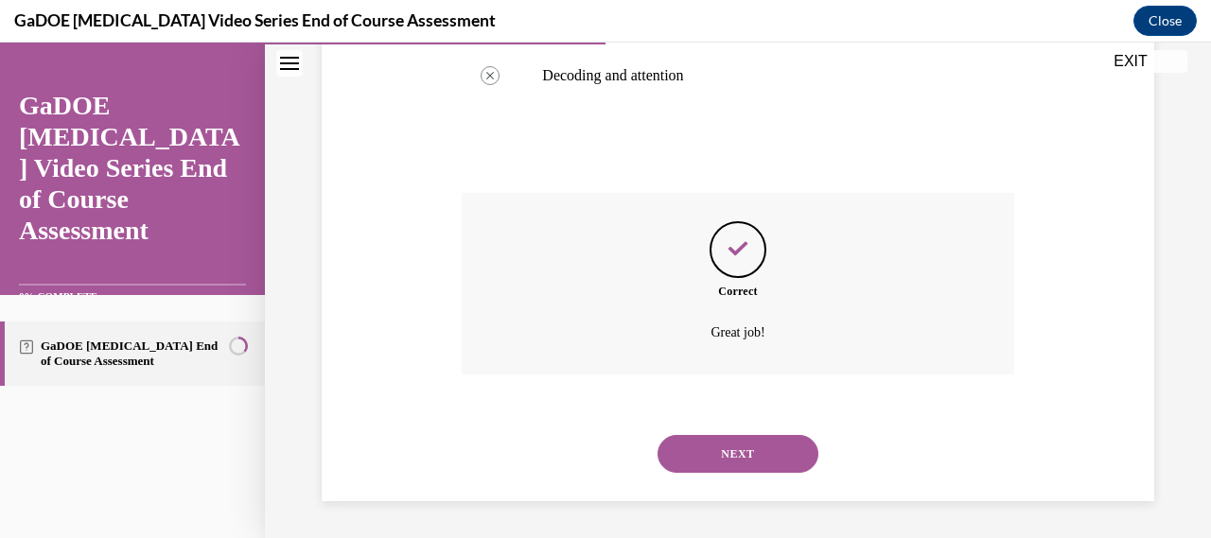
click at [742, 443] on button "NEXT" at bounding box center [738, 454] width 161 height 38
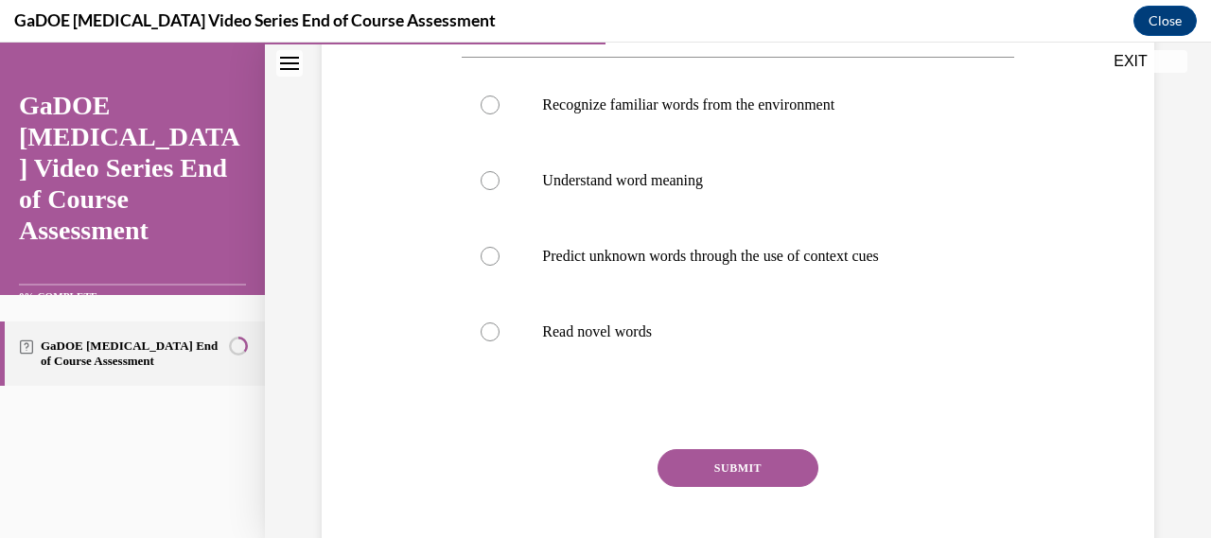
scroll to position [213, 0]
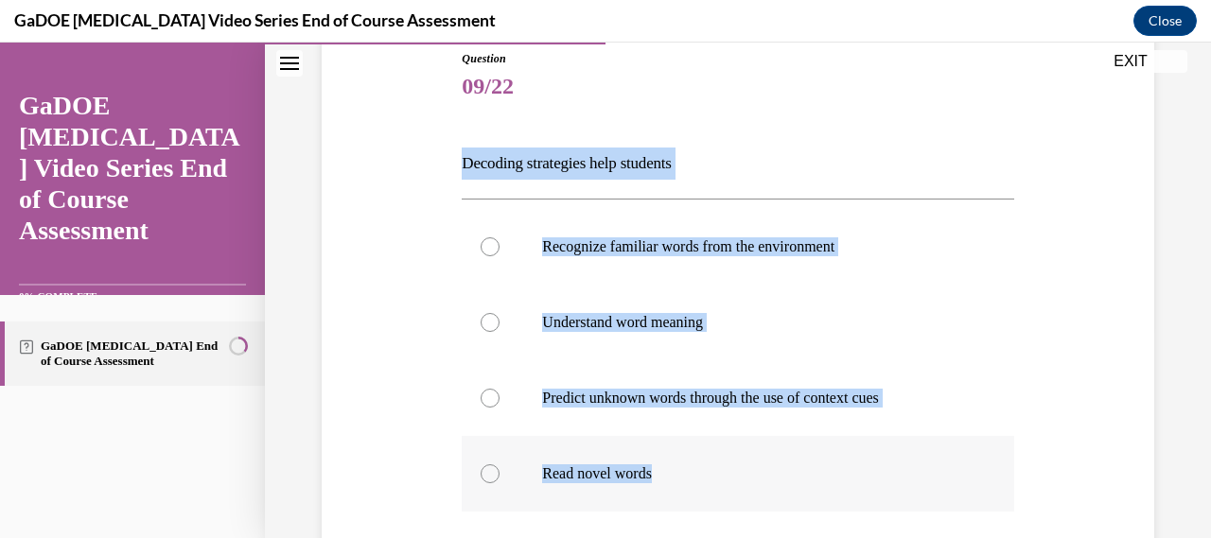
drag, startPoint x: 458, startPoint y: 161, endPoint x: 698, endPoint y: 476, distance: 396.4
click at [698, 476] on div "Question 09/22 Decoding strategies help students Recognize familiar words from …" at bounding box center [737, 384] width 561 height 725
copy div "Decoding strategies help students Recognize familiar words from the environment…"
click at [636, 468] on p "Read novel words" at bounding box center [754, 474] width 424 height 19
click at [500, 468] on input "Read novel words" at bounding box center [490, 474] width 19 height 19
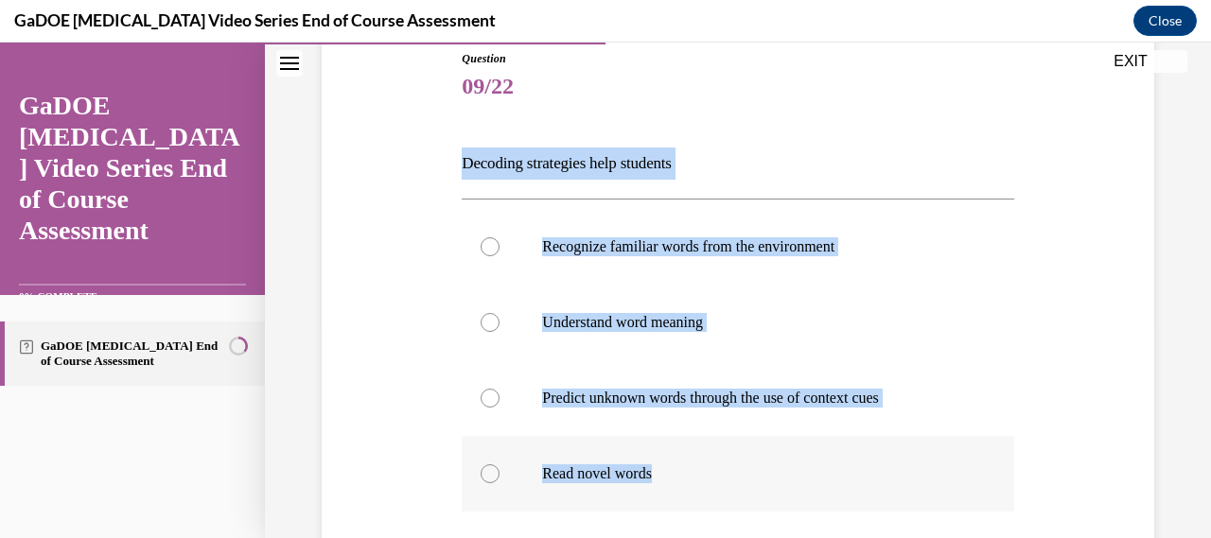
radio input "true"
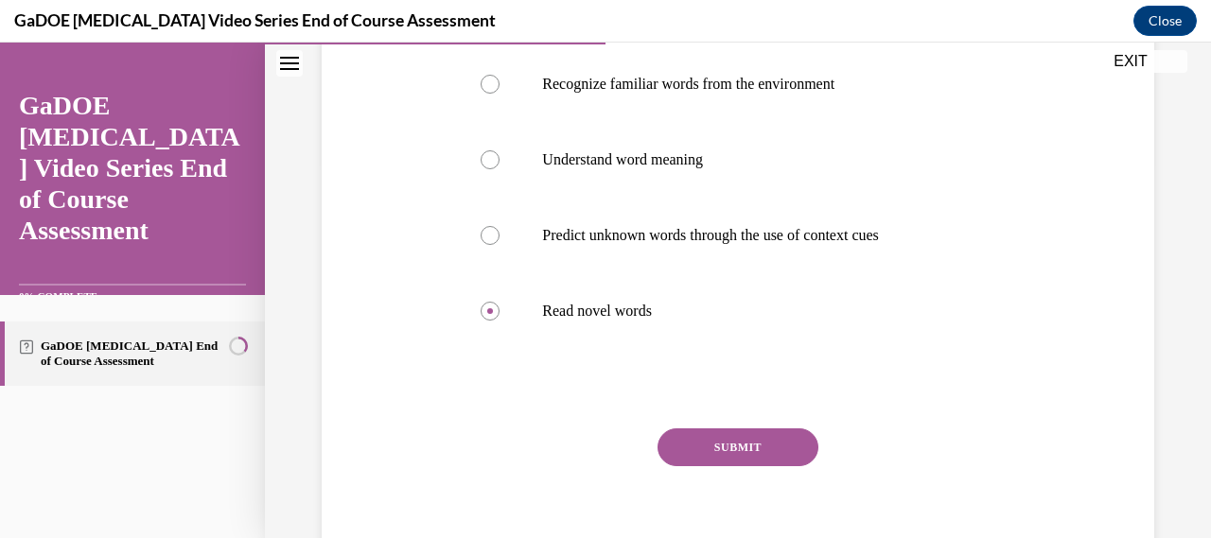
click at [738, 459] on button "SUBMIT" at bounding box center [738, 448] width 161 height 38
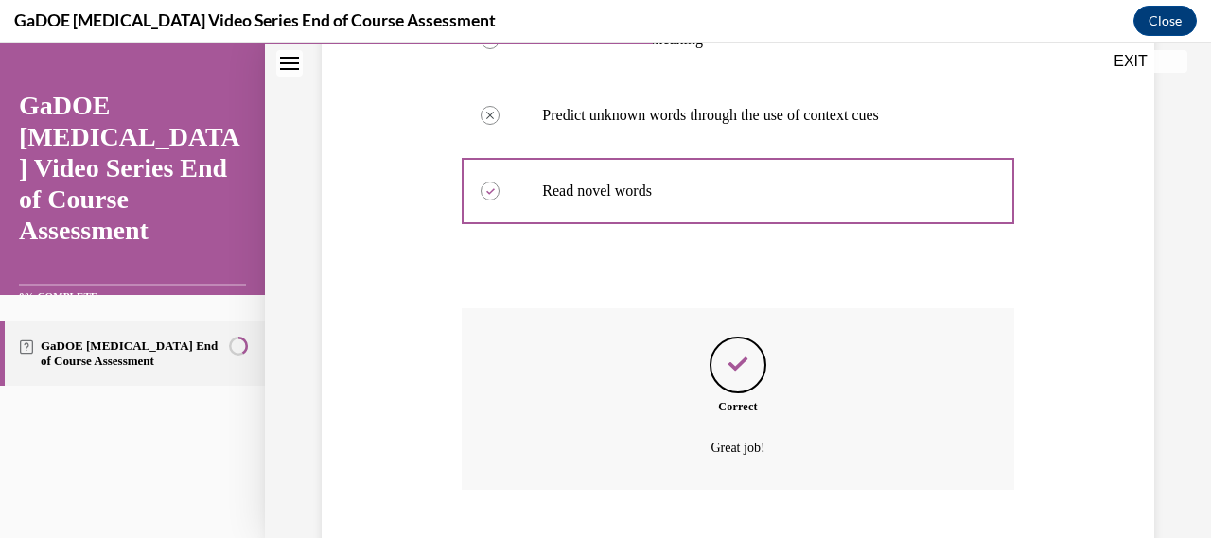
scroll to position [611, 0]
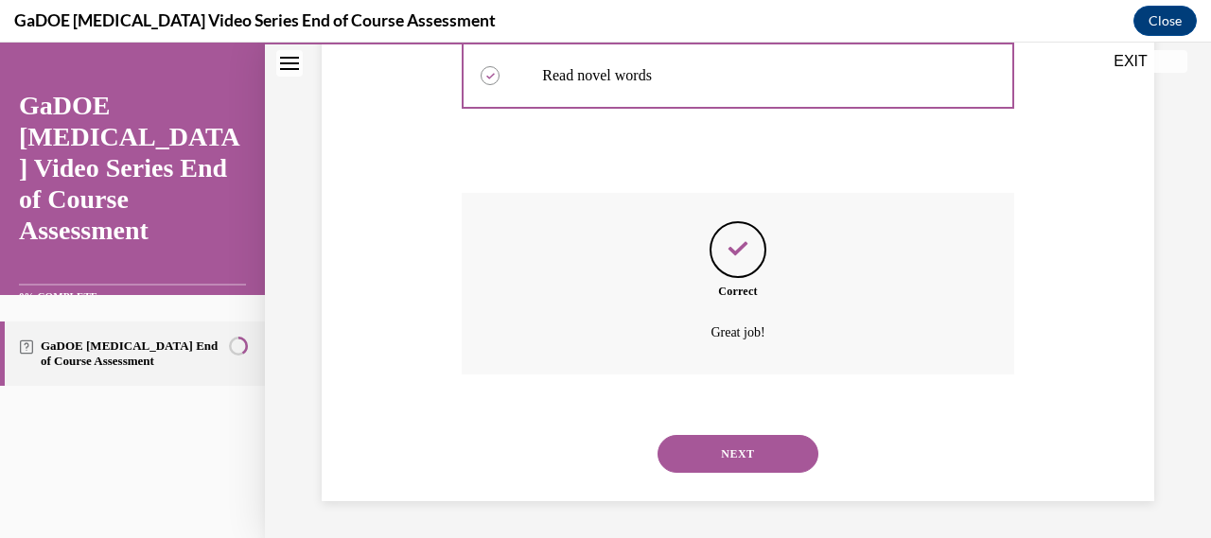
click at [738, 459] on button "NEXT" at bounding box center [738, 454] width 161 height 38
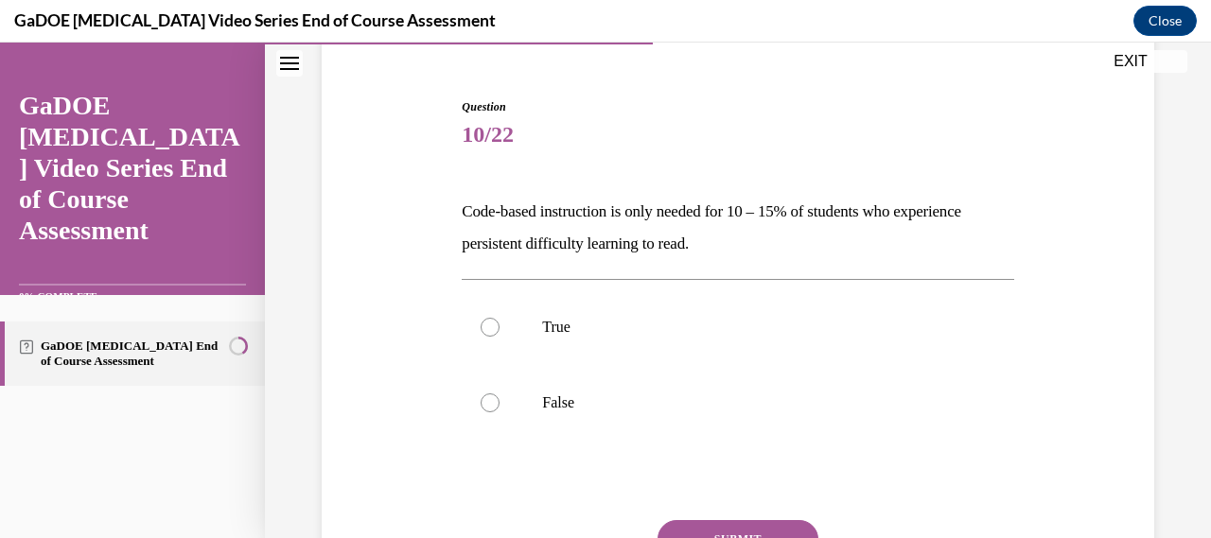
scroll to position [165, 0]
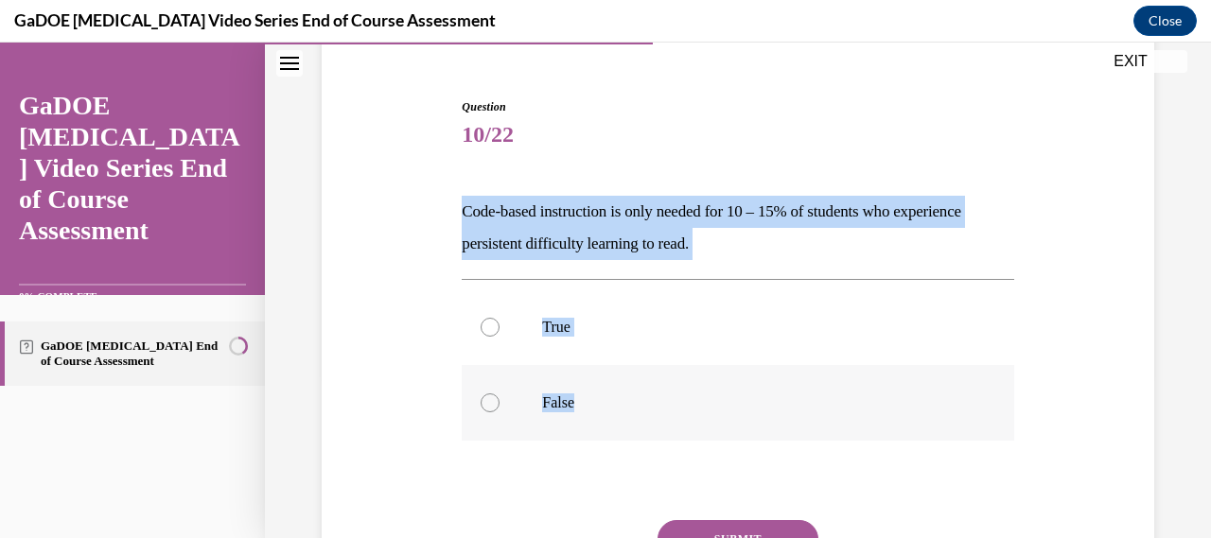
drag, startPoint x: 437, startPoint y: 194, endPoint x: 674, endPoint y: 397, distance: 311.4
click at [674, 397] on div "Question 10/22 Code-based instruction is only needed for 10 – 15% of students w…" at bounding box center [738, 359] width 842 height 634
copy div "Code-based instruction is only needed for 10 – 15% of students who experience p…"
click at [579, 404] on p "False" at bounding box center [754, 403] width 424 height 19
click at [500, 404] on input "False" at bounding box center [490, 403] width 19 height 19
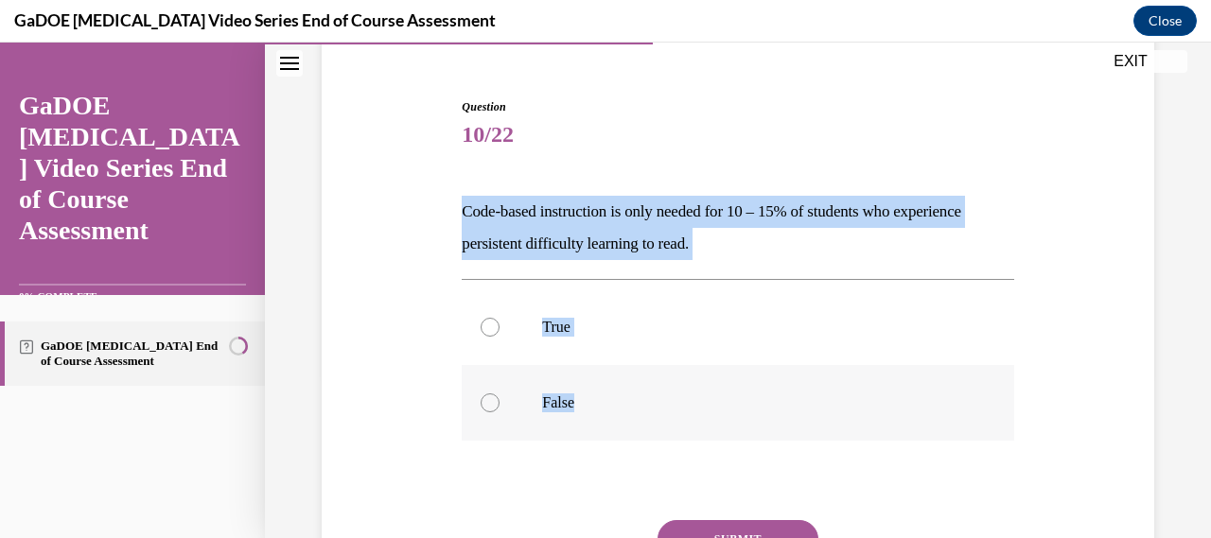
radio input "true"
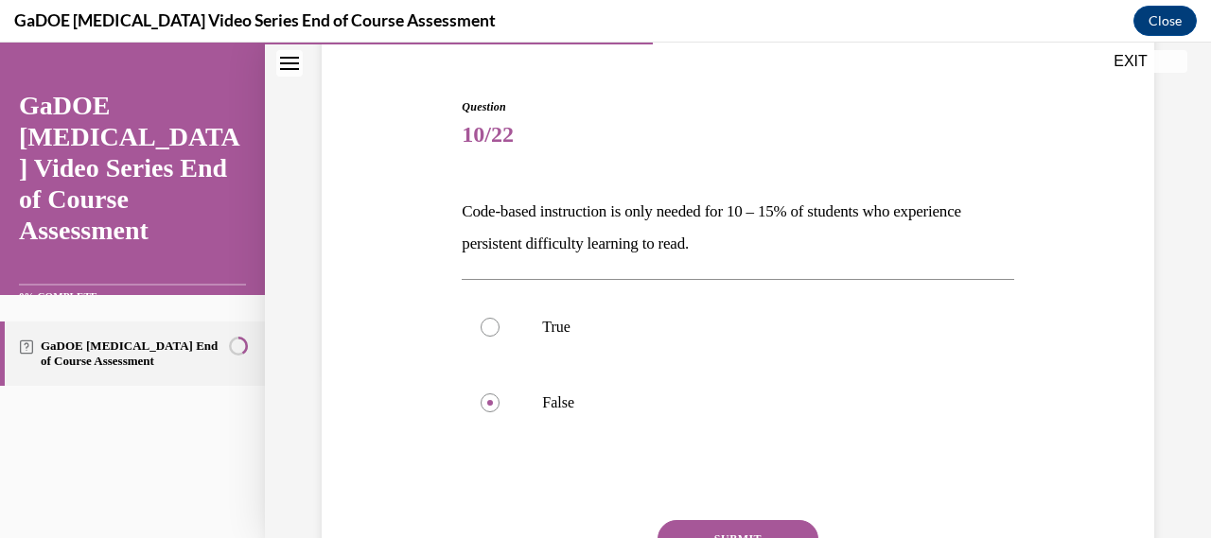
click at [711, 521] on button "SUBMIT" at bounding box center [738, 540] width 161 height 38
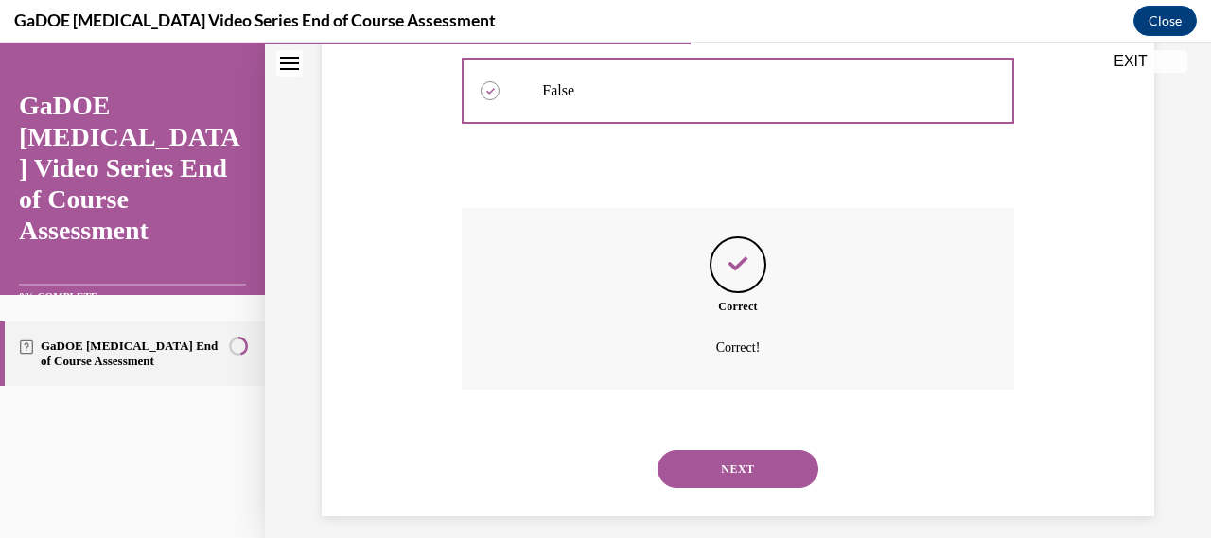
scroll to position [492, 0]
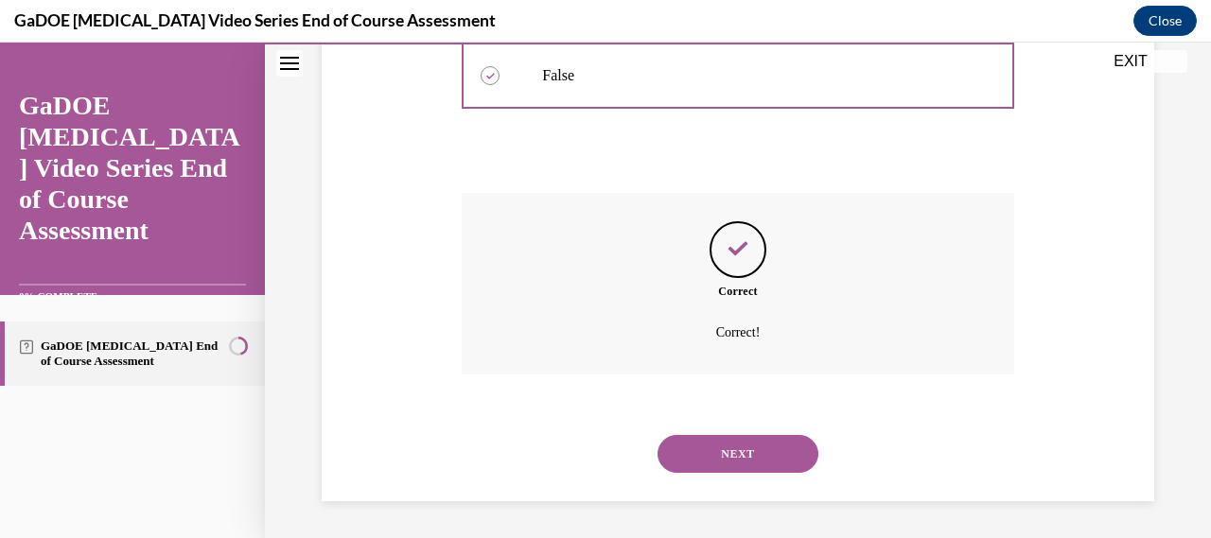
click at [738, 450] on button "NEXT" at bounding box center [738, 454] width 161 height 38
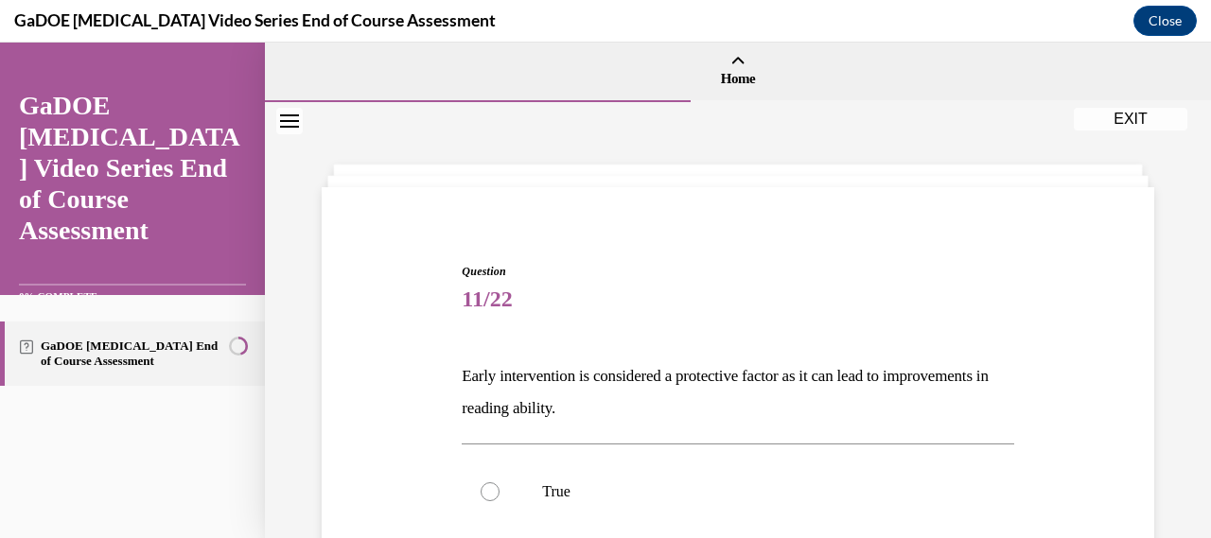
scroll to position [173, 0]
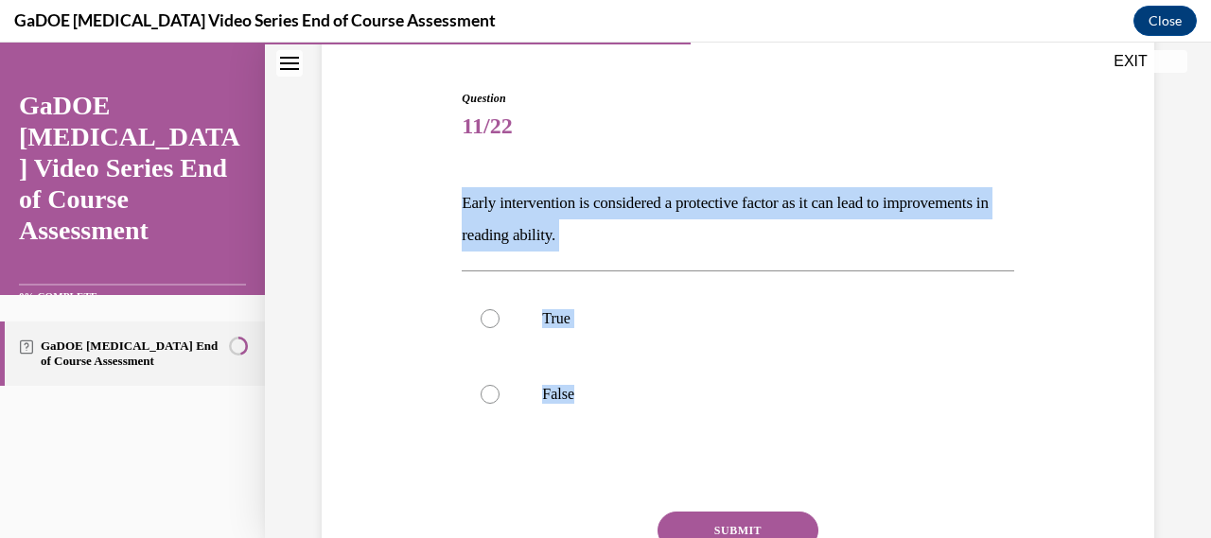
drag, startPoint x: 457, startPoint y: 183, endPoint x: 615, endPoint y: 432, distance: 294.8
click at [615, 432] on div "Question 11/22 Early intervention is considered a protective factor as it can l…" at bounding box center [737, 365] width 561 height 606
click at [554, 316] on p "True" at bounding box center [754, 318] width 424 height 19
click at [500, 316] on input "True" at bounding box center [490, 318] width 19 height 19
radio input "true"
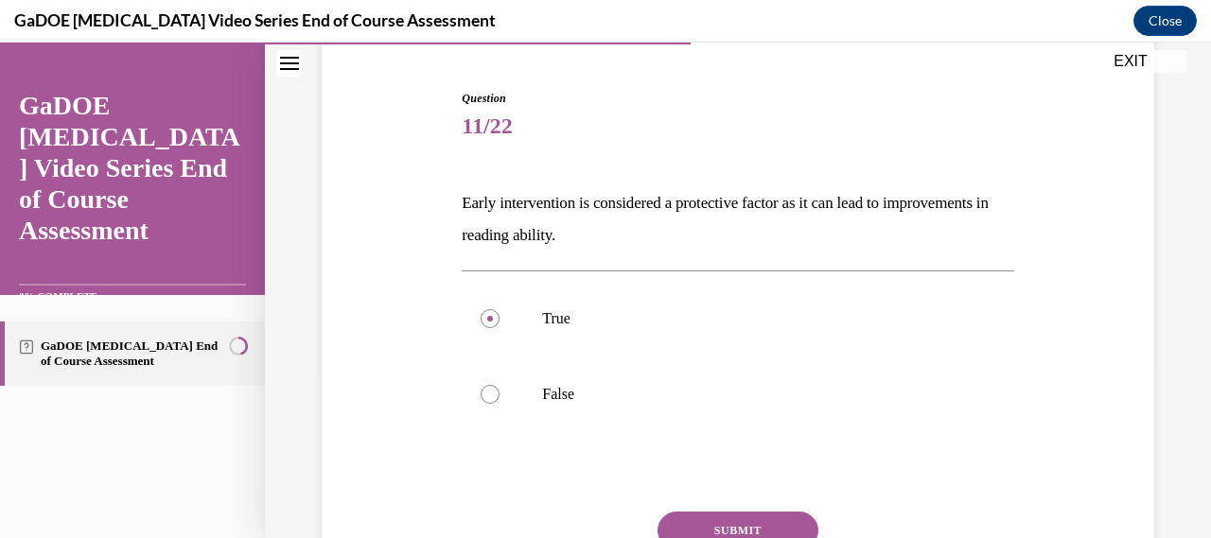
click at [740, 521] on button "SUBMIT" at bounding box center [738, 531] width 161 height 38
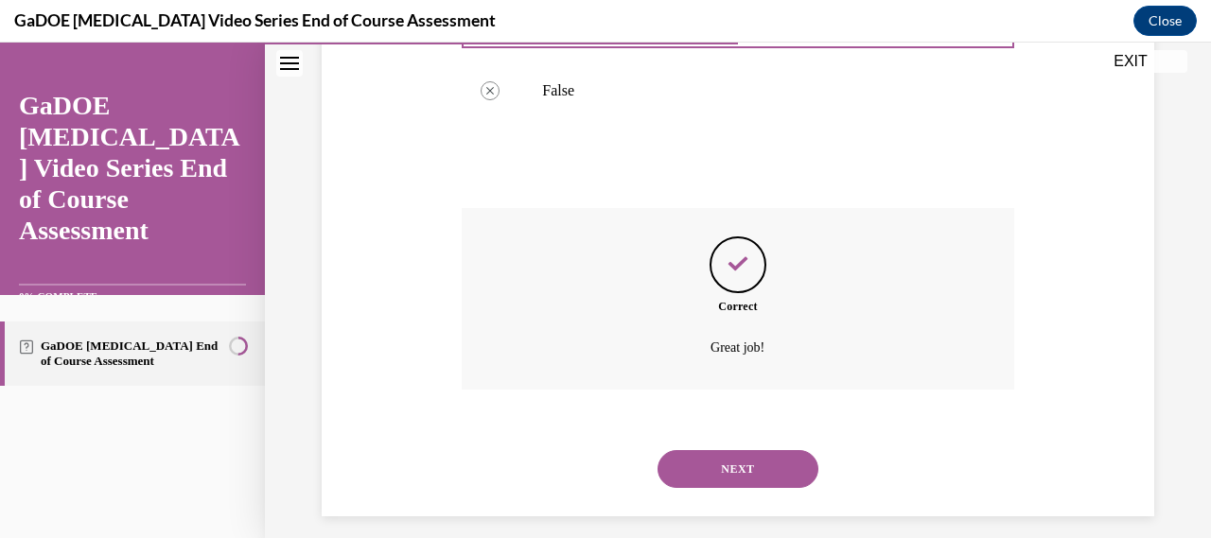
scroll to position [492, 0]
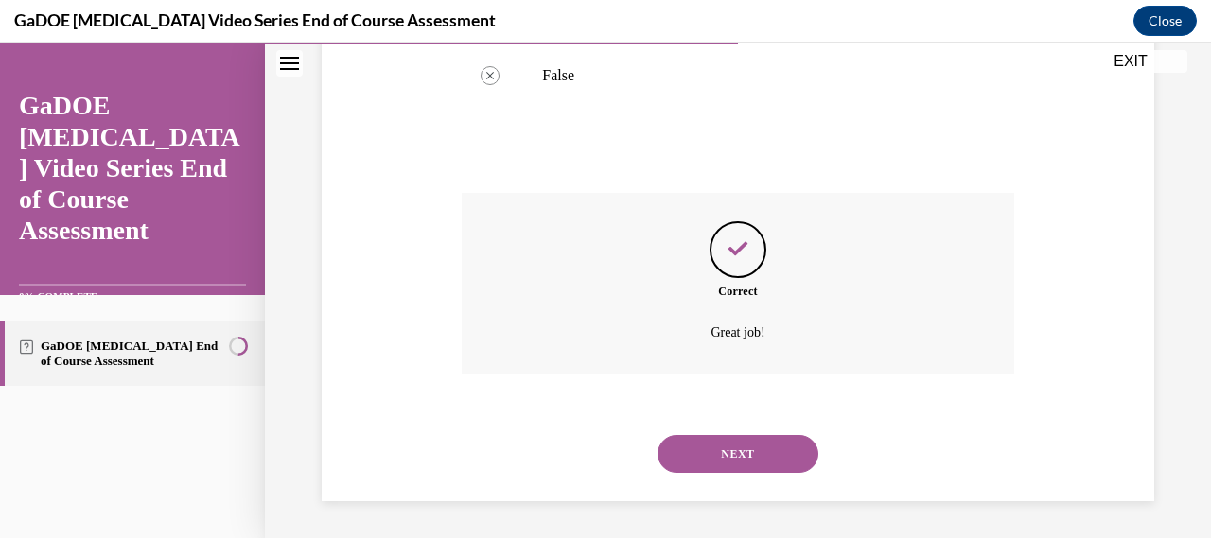
click at [742, 452] on button "NEXT" at bounding box center [738, 454] width 161 height 38
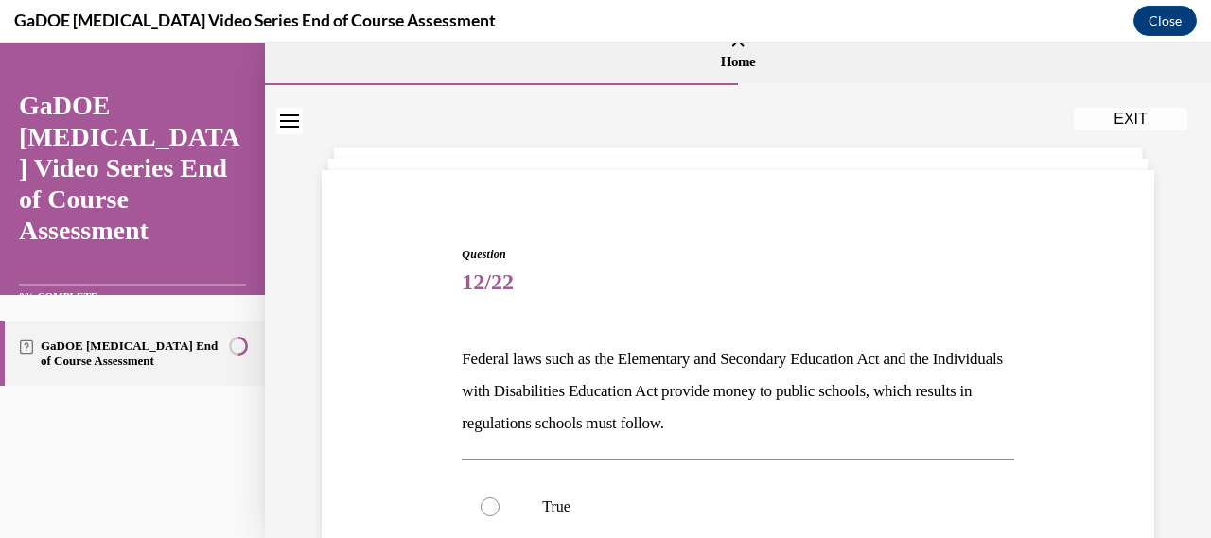
scroll to position [178, 0]
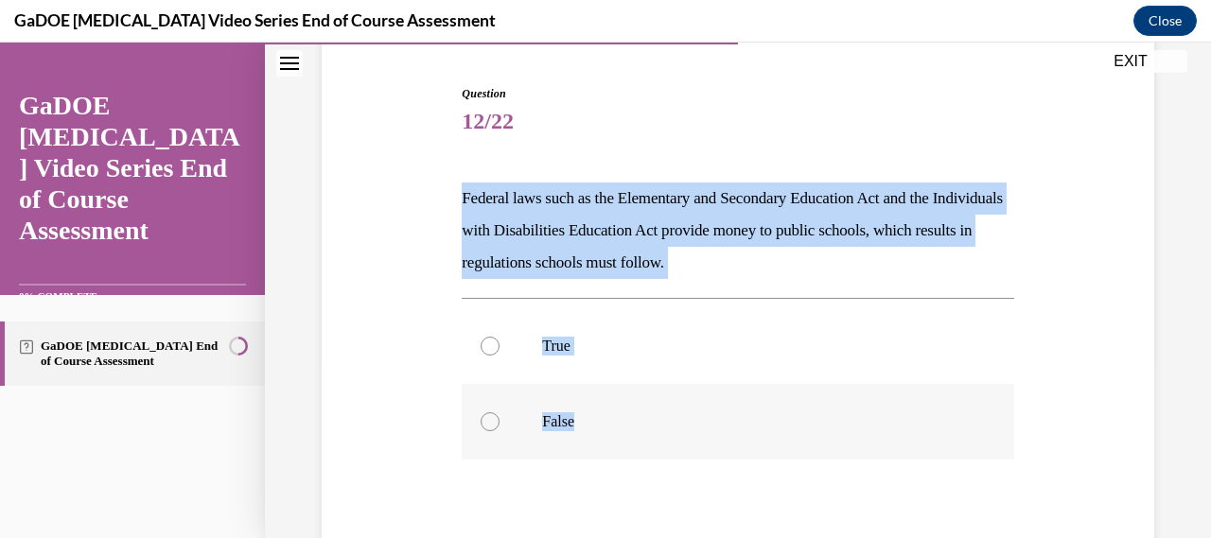
drag, startPoint x: 454, startPoint y: 206, endPoint x: 646, endPoint y: 410, distance: 279.8
click at [646, 410] on div "Question 12/22 Federal laws such as the Elementary and Secondary Education Act …" at bounding box center [737, 376] width 561 height 638
click at [543, 332] on label "True" at bounding box center [738, 347] width 552 height 76
click at [500, 337] on input "True" at bounding box center [490, 346] width 19 height 19
radio input "true"
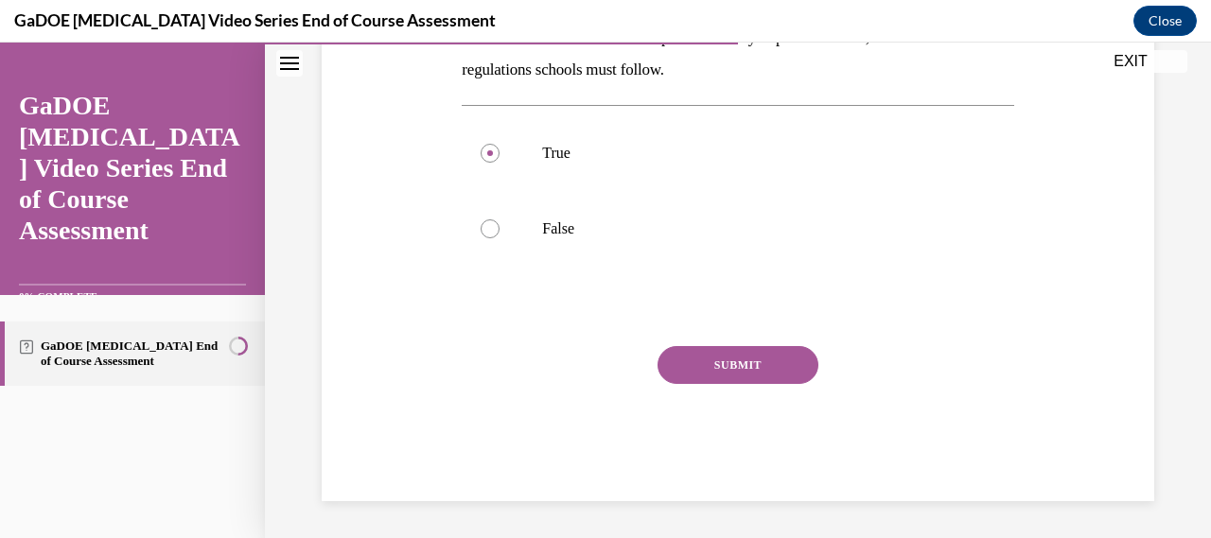
click at [664, 359] on button "SUBMIT" at bounding box center [738, 365] width 161 height 38
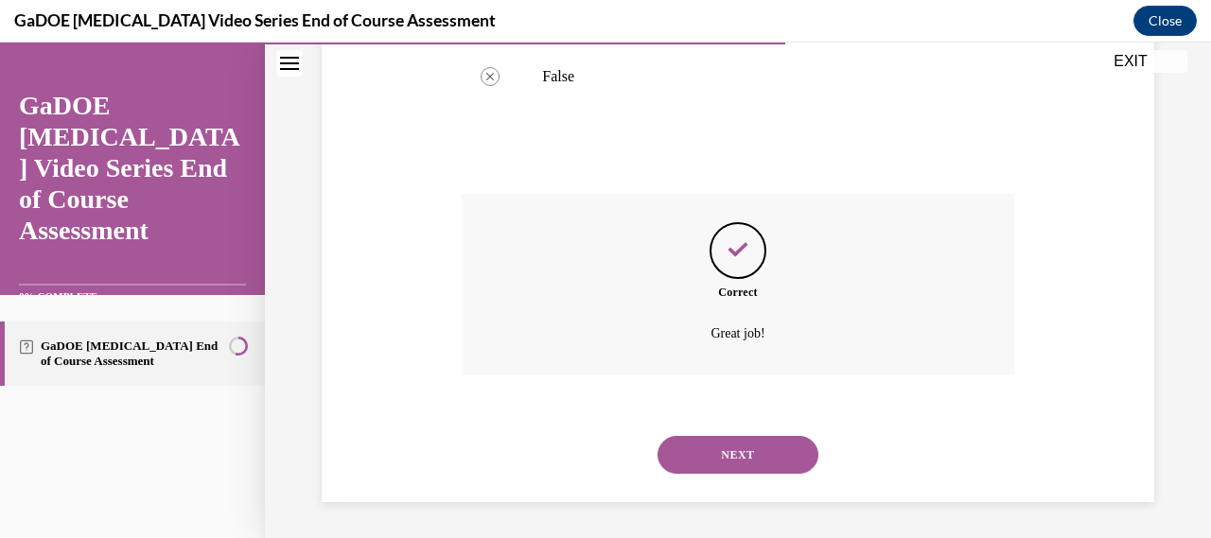
scroll to position [524, 0]
click at [693, 450] on button "NEXT" at bounding box center [738, 454] width 161 height 38
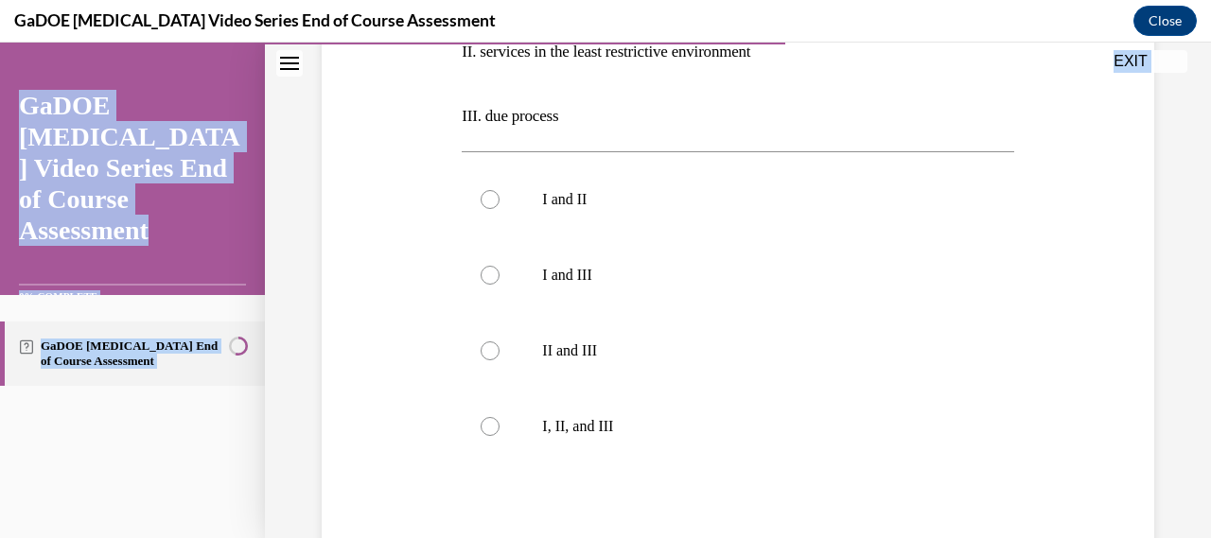
scroll to position [683, 0]
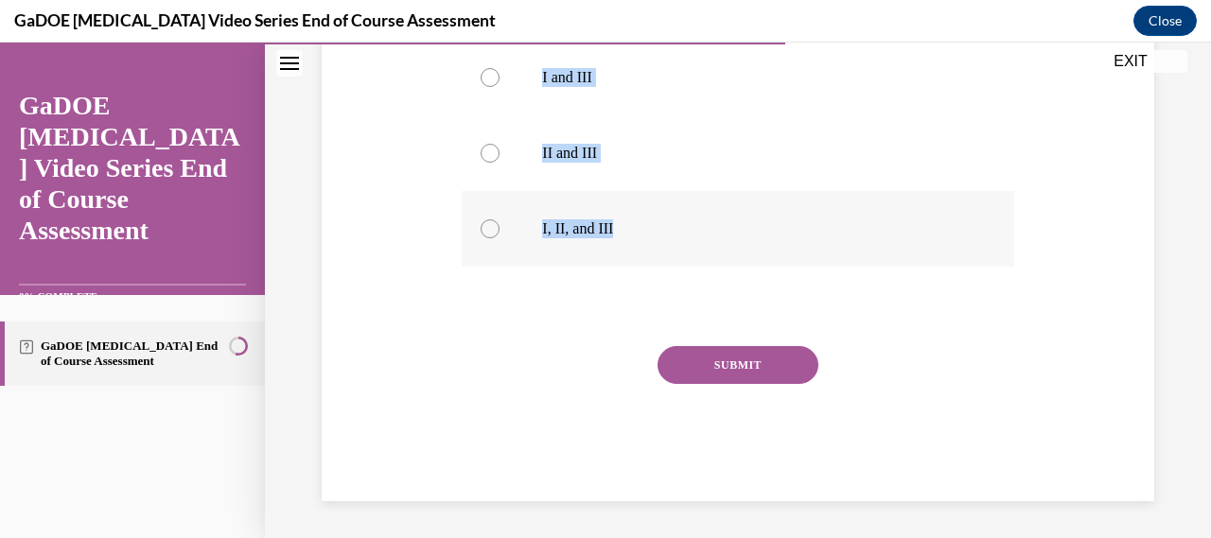
drag, startPoint x: 446, startPoint y: 136, endPoint x: 672, endPoint y: 233, distance: 245.9
click at [672, 233] on div "Question 13/22 Students found eligible for special education services have a le…" at bounding box center [738, 12] width 842 height 979
click at [697, 248] on label "I, II, and III" at bounding box center [738, 229] width 552 height 76
click at [500, 238] on input "I, II, and III" at bounding box center [490, 229] width 19 height 19
radio input "true"
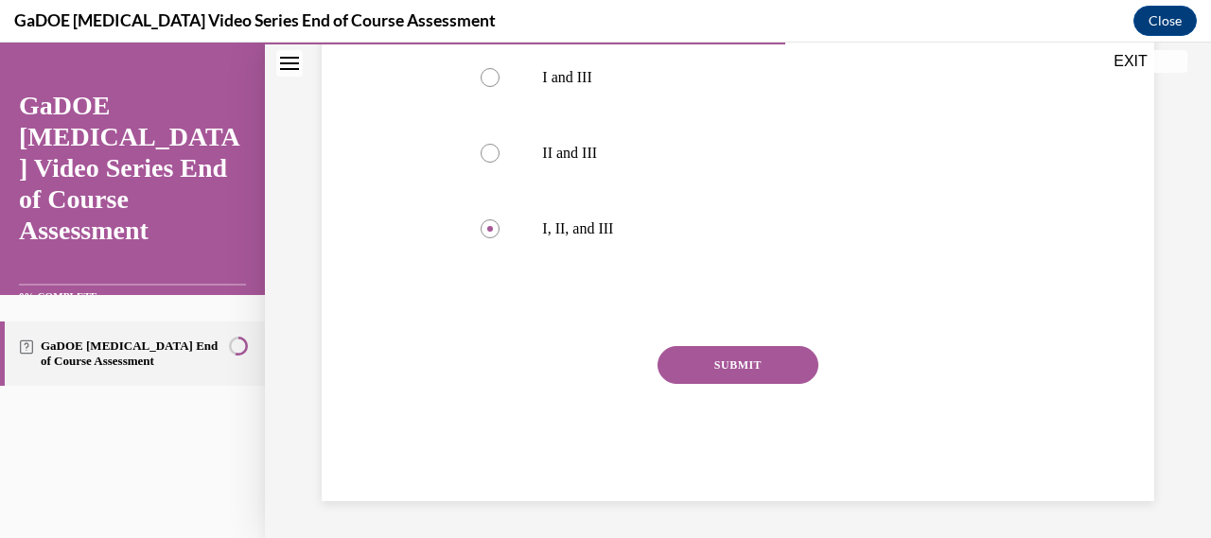
click at [734, 369] on button "SUBMIT" at bounding box center [738, 365] width 161 height 38
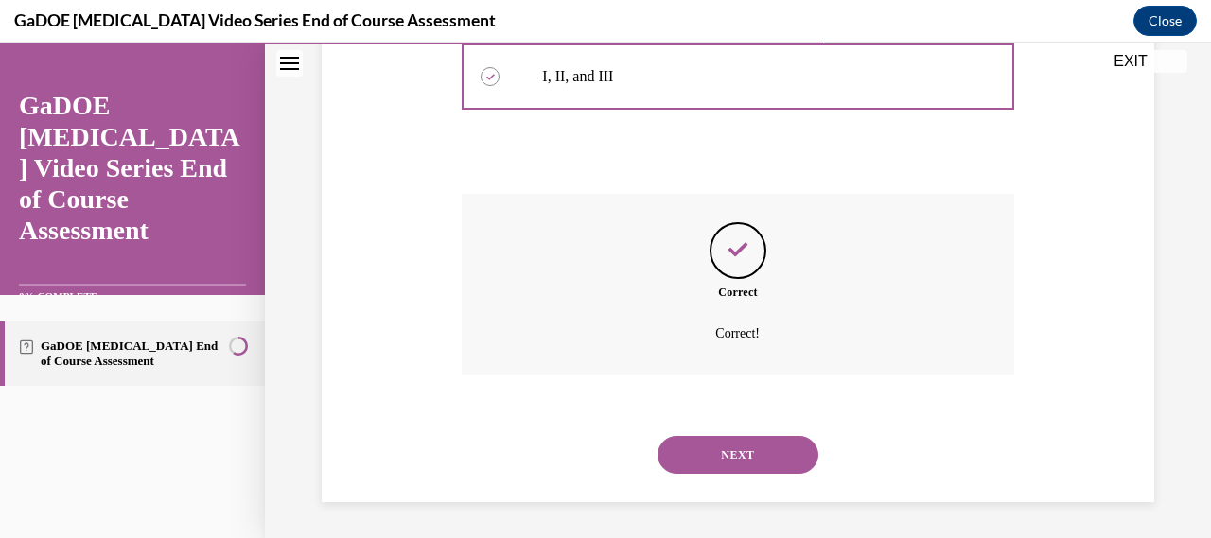
scroll to position [837, 0]
click at [729, 442] on button "NEXT" at bounding box center [738, 454] width 161 height 38
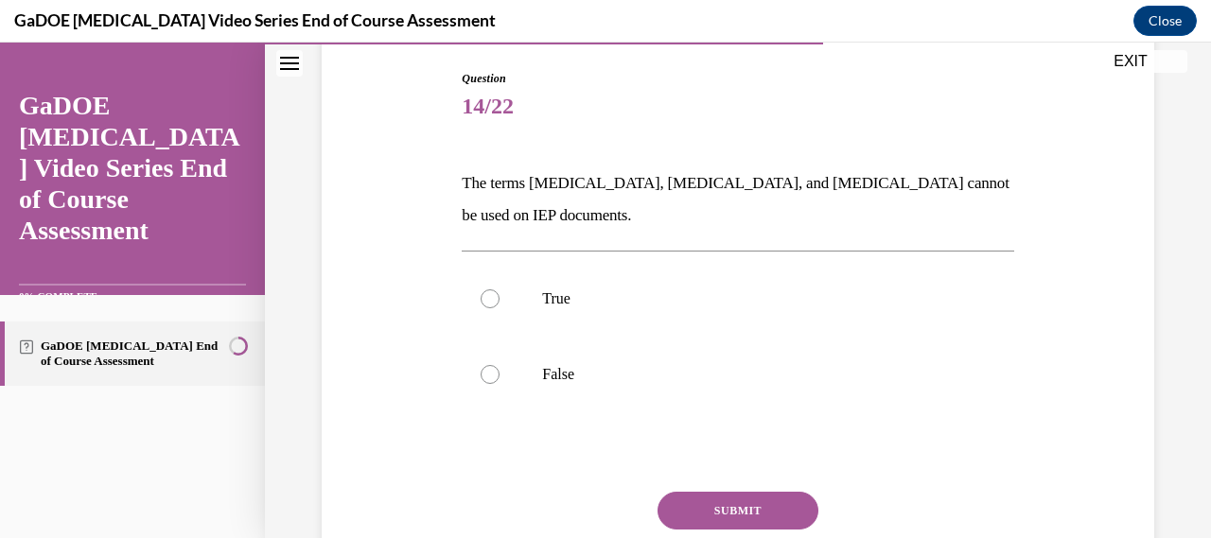
scroll to position [193, 0]
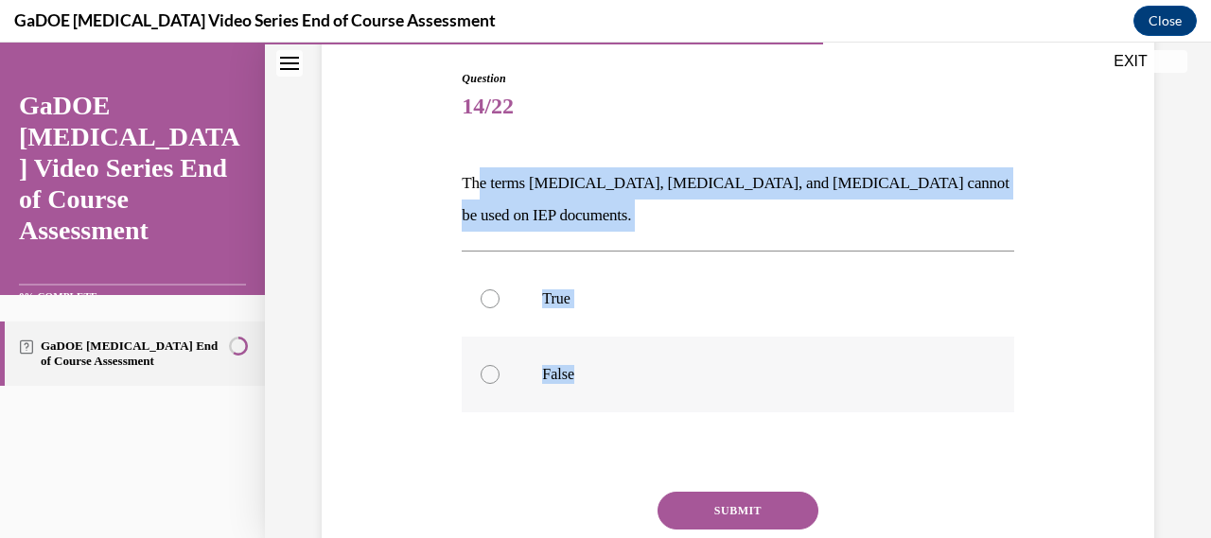
drag, startPoint x: 474, startPoint y: 176, endPoint x: 598, endPoint y: 389, distance: 246.4
click at [598, 389] on div "Question 14/22 The terms dyslexia, dyscalculia, and dysgraphia cannot be used o…" at bounding box center [738, 358] width 552 height 577
click at [553, 302] on p "True" at bounding box center [754, 299] width 424 height 19
click at [500, 302] on input "True" at bounding box center [490, 299] width 19 height 19
radio input "true"
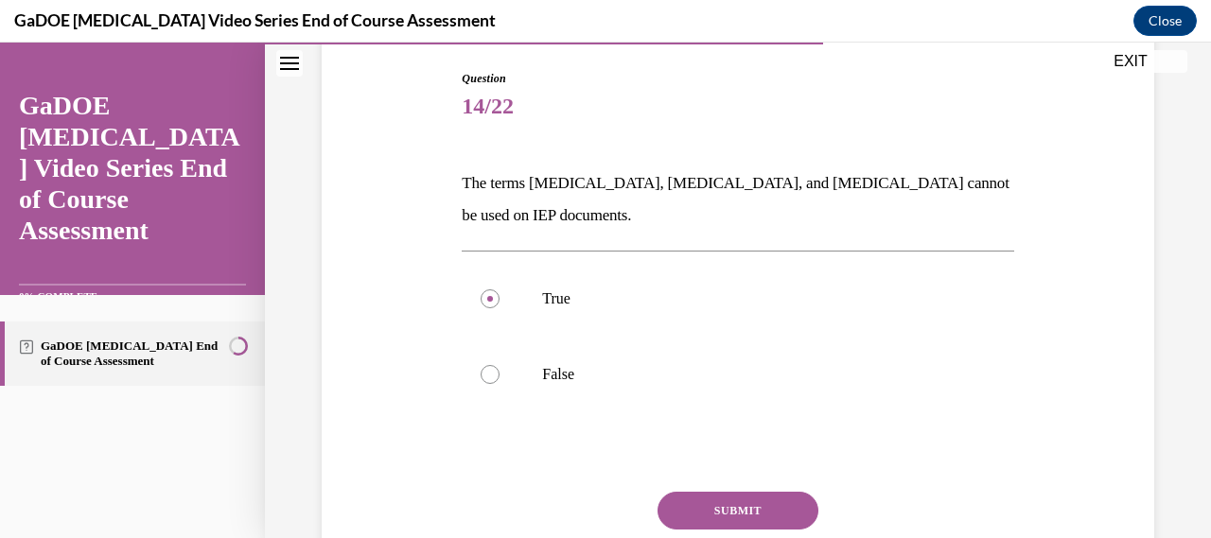
click at [683, 513] on button "SUBMIT" at bounding box center [738, 511] width 161 height 38
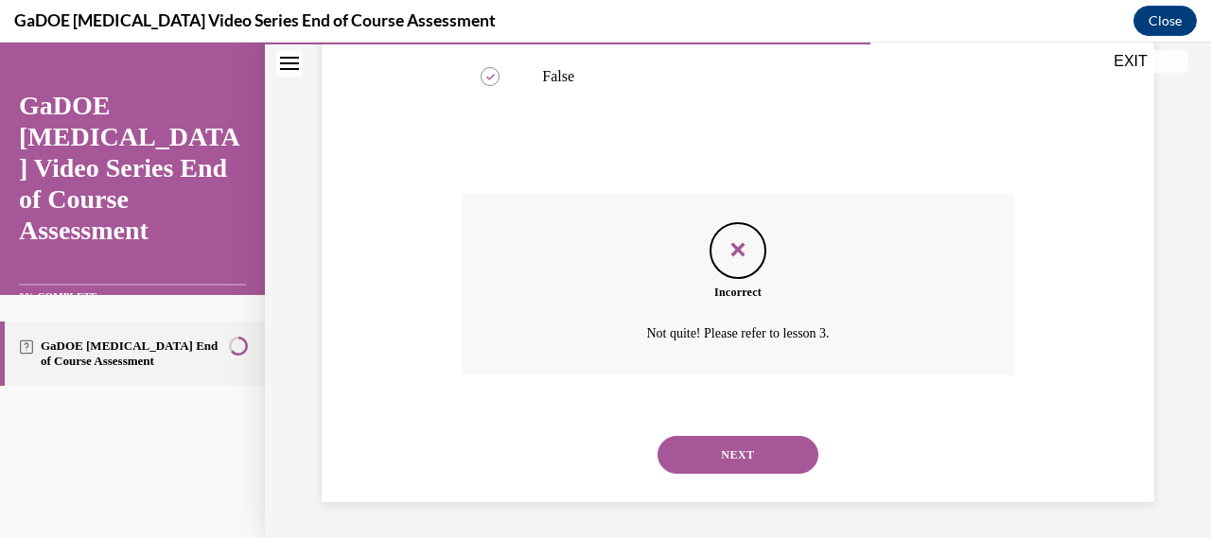
scroll to position [492, 0]
click at [744, 461] on button "NEXT" at bounding box center [738, 454] width 161 height 38
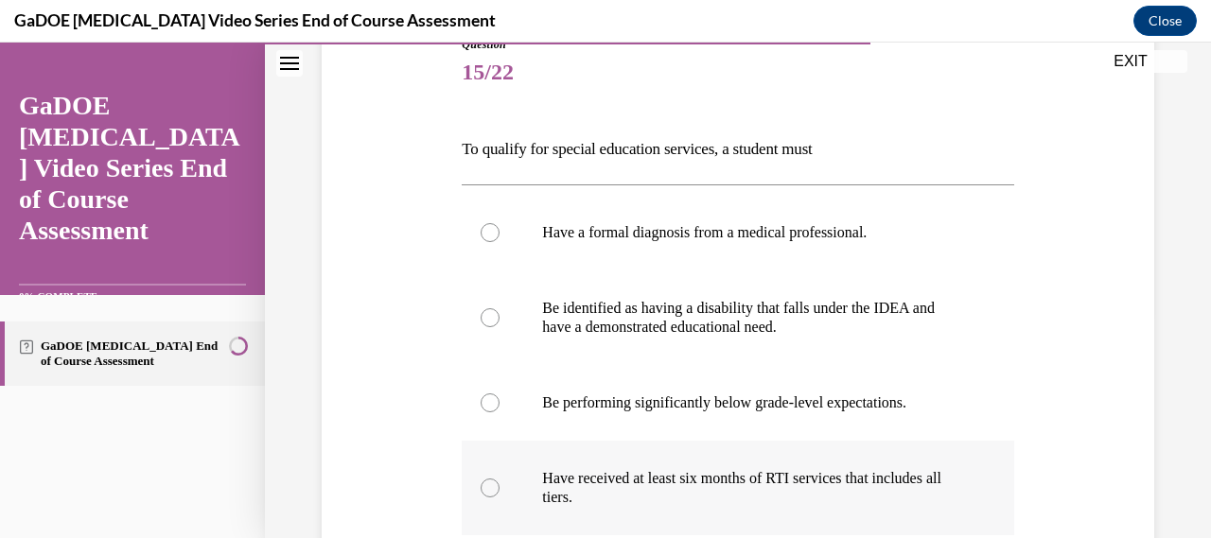
scroll to position [242, 0]
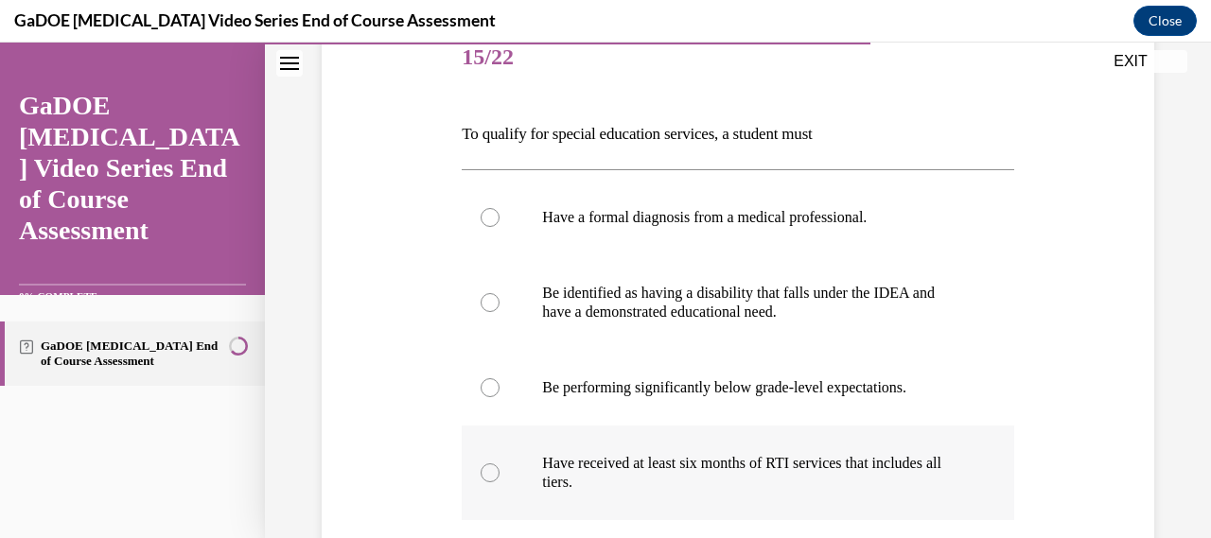
drag, startPoint x: 445, startPoint y: 209, endPoint x: 855, endPoint y: 485, distance: 494.3
click at [855, 485] on div "Question 15/22 To qualify for special education services, a student must Have a…" at bounding box center [738, 359] width 842 height 791
click at [550, 310] on p "Be identified as having a disability that falls under the IDEA and have a demon…" at bounding box center [754, 303] width 424 height 38
click at [500, 310] on input "Be identified as having a disability that falls under the IDEA and have a demon…" at bounding box center [490, 302] width 19 height 19
radio input "true"
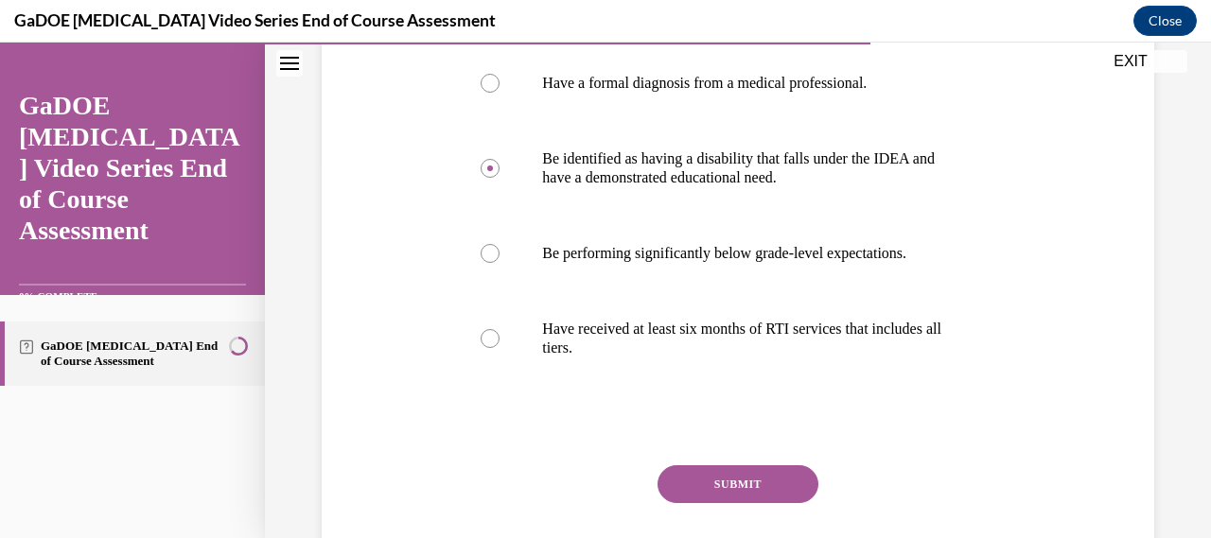
click at [678, 482] on button "SUBMIT" at bounding box center [738, 485] width 161 height 38
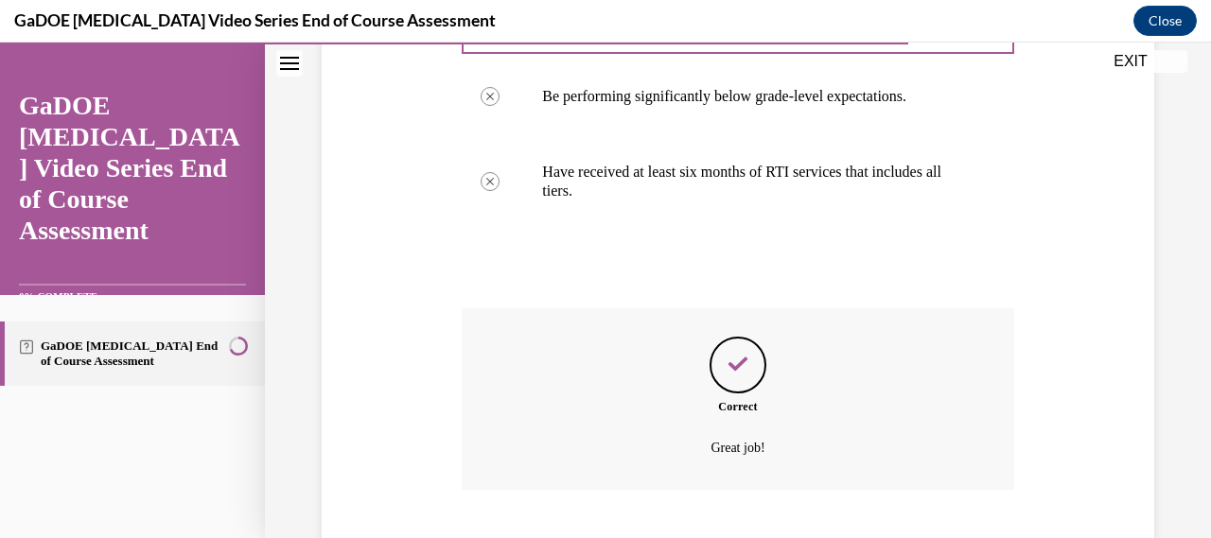
scroll to position [649, 0]
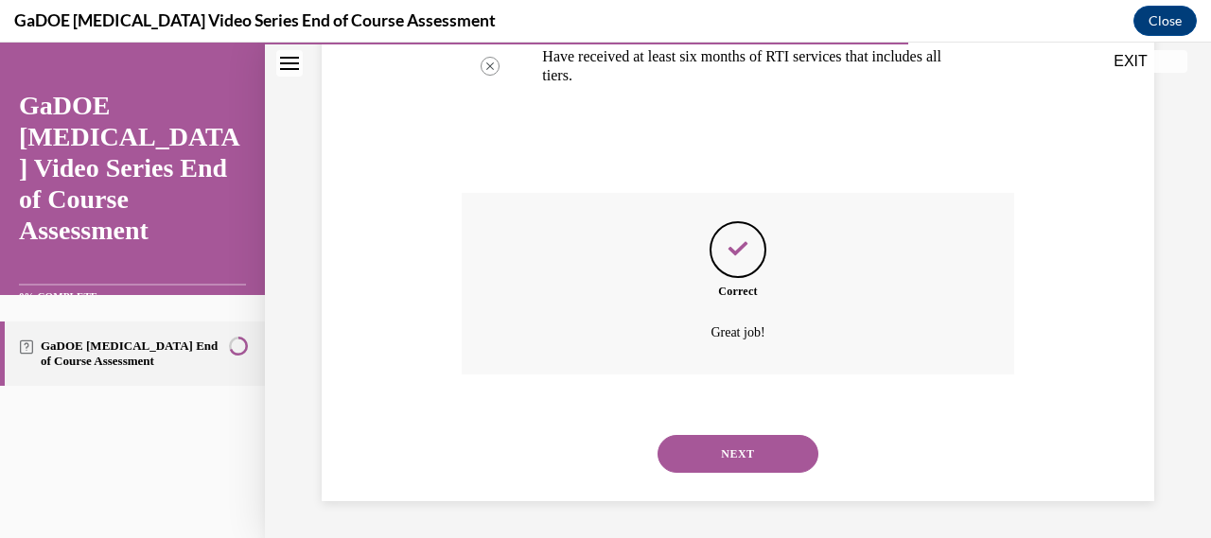
click at [704, 459] on button "NEXT" at bounding box center [738, 454] width 161 height 38
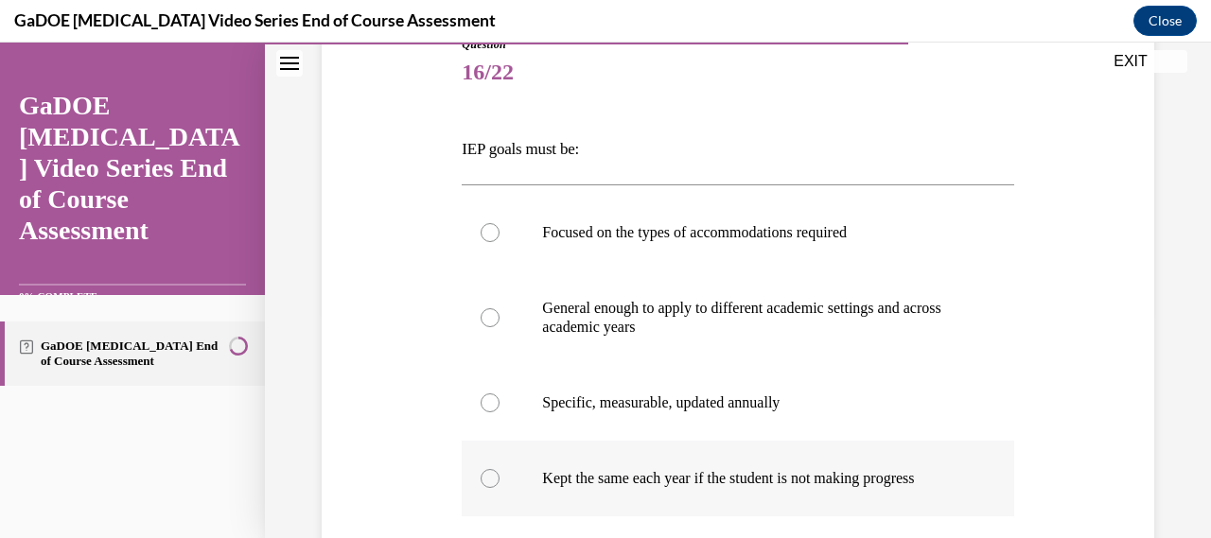
scroll to position [231, 0]
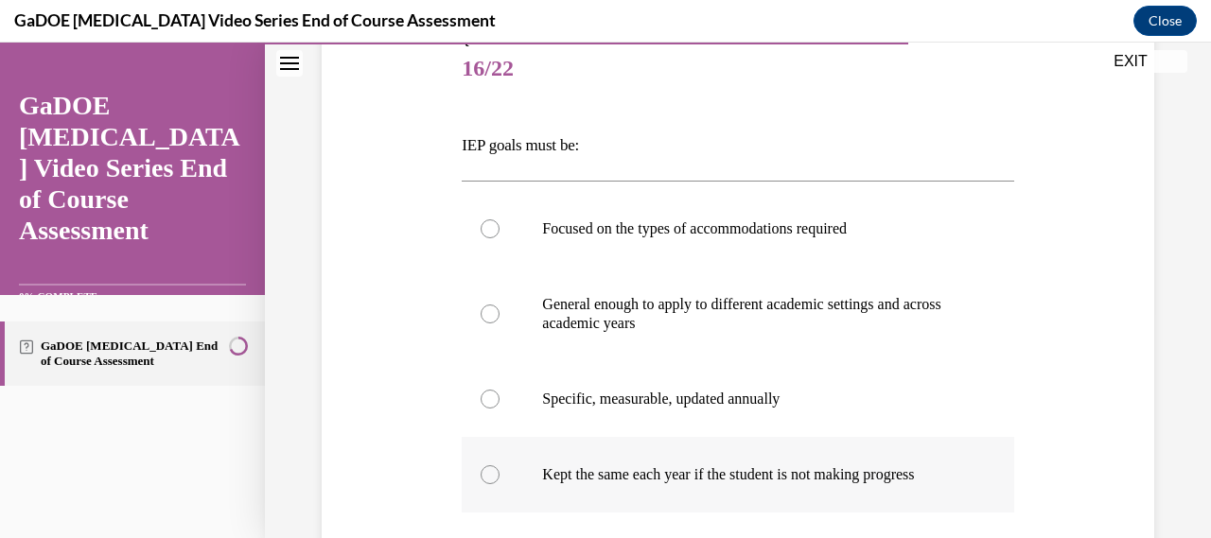
drag, startPoint x: 450, startPoint y: 146, endPoint x: 937, endPoint y: 521, distance: 614.6
click at [937, 521] on div "Question 16/22 IEP goals must be: Focused on the types of accommodations requir…" at bounding box center [738, 361] width 842 height 772
click at [598, 413] on label "Specific, measurable, updated annually" at bounding box center [738, 400] width 552 height 76
click at [500, 409] on input "Specific, measurable, updated annually" at bounding box center [490, 399] width 19 height 19
radio input "true"
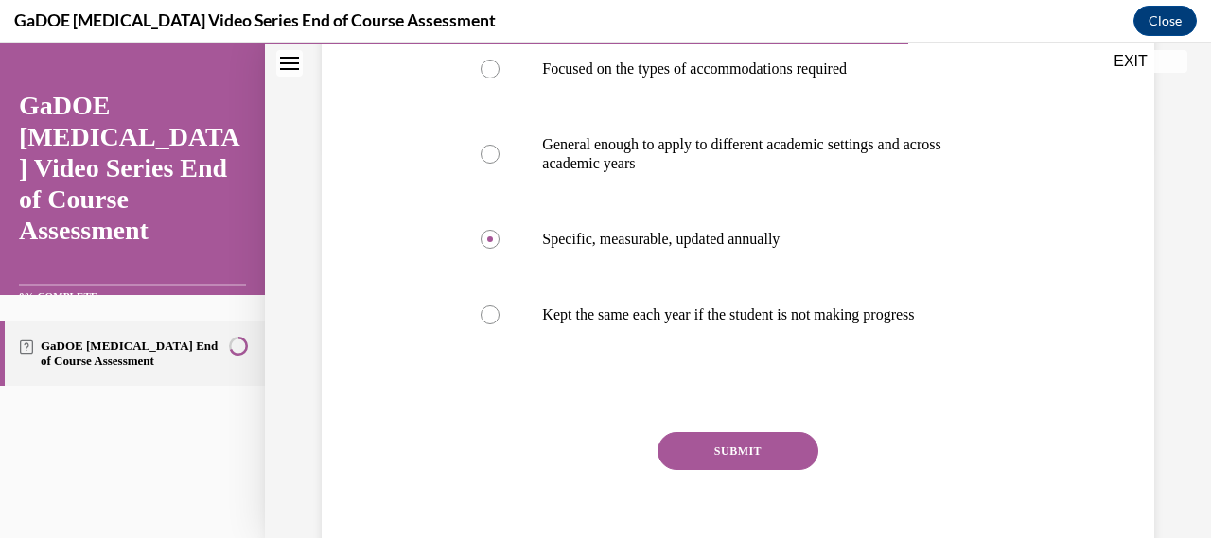
click at [699, 470] on button "SUBMIT" at bounding box center [738, 452] width 161 height 38
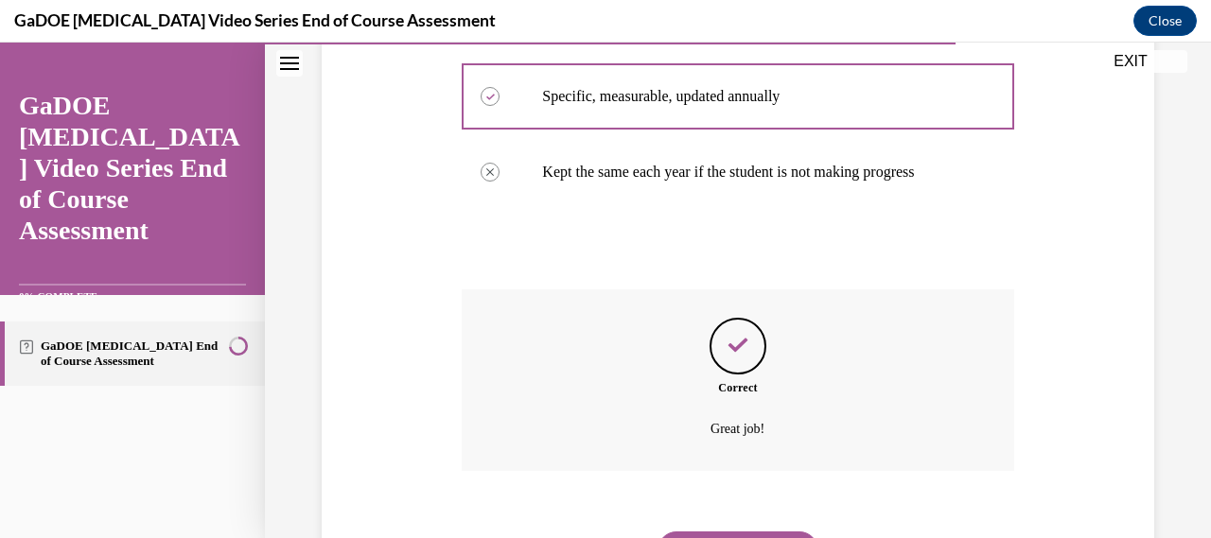
scroll to position [649, 0]
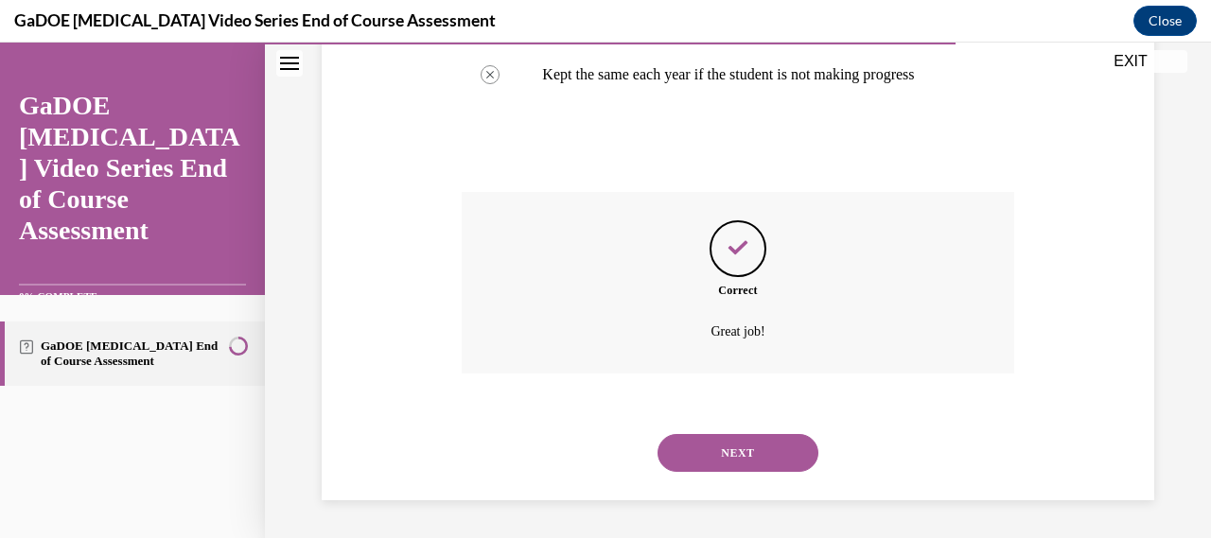
click at [699, 478] on div "NEXT" at bounding box center [738, 453] width 552 height 76
click at [742, 461] on button "NEXT" at bounding box center [738, 453] width 161 height 38
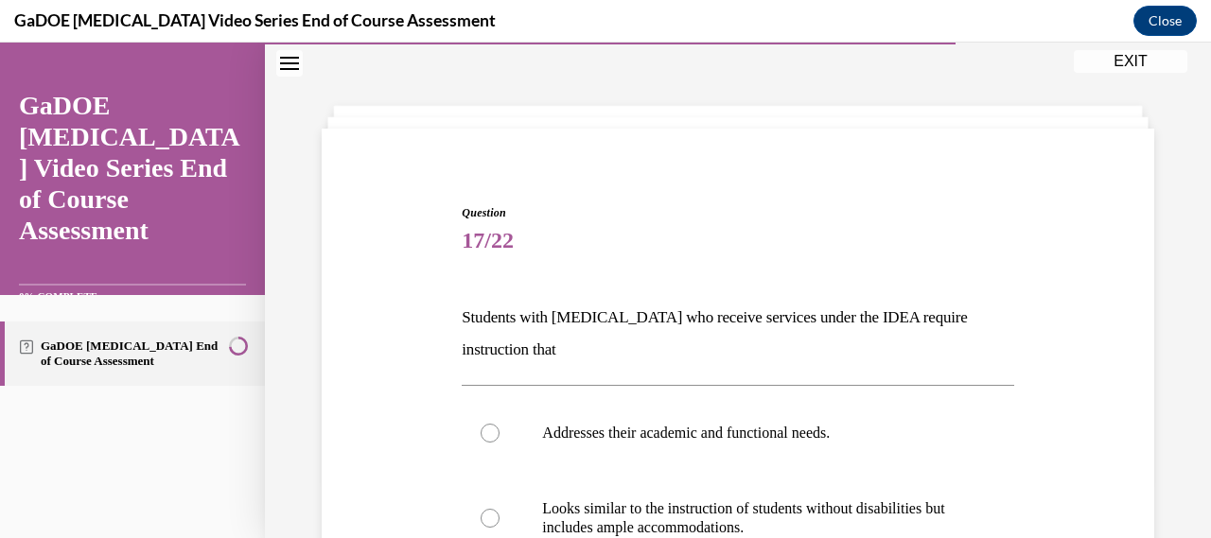
scroll to position [297, 0]
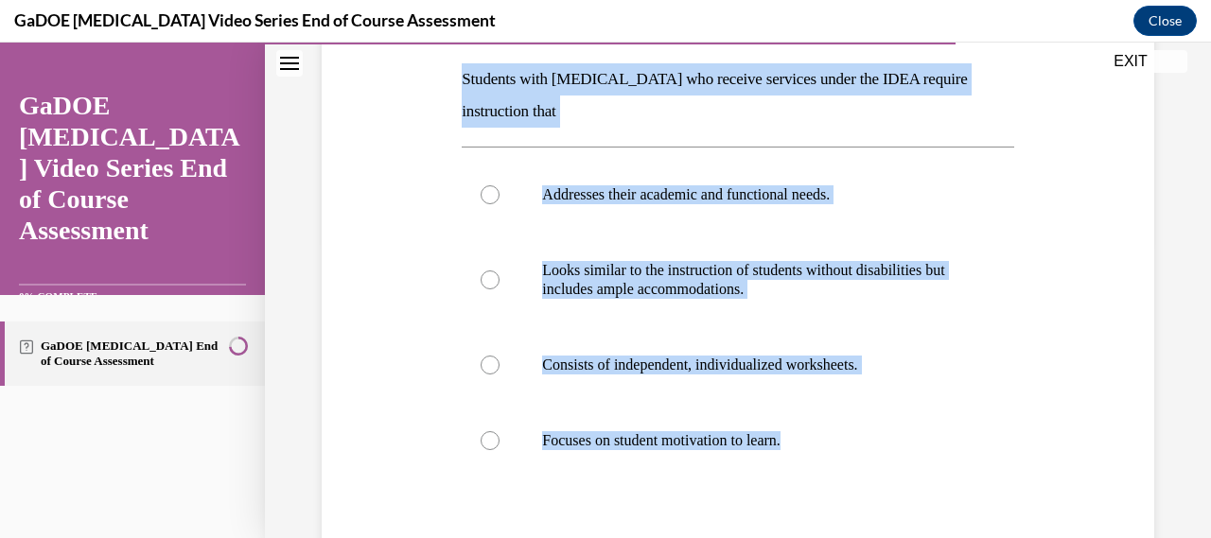
drag, startPoint x: 446, startPoint y: 71, endPoint x: 828, endPoint y: 500, distance: 574.4
click at [828, 500] on div "Question 17/22 Students with dyslexia who receive services under the IDEA requi…" at bounding box center [738, 311] width 842 height 804
click at [701, 209] on label "Addresses their academic and functional needs." at bounding box center [738, 195] width 552 height 76
click at [500, 204] on input "Addresses their academic and functional needs." at bounding box center [490, 194] width 19 height 19
radio input "true"
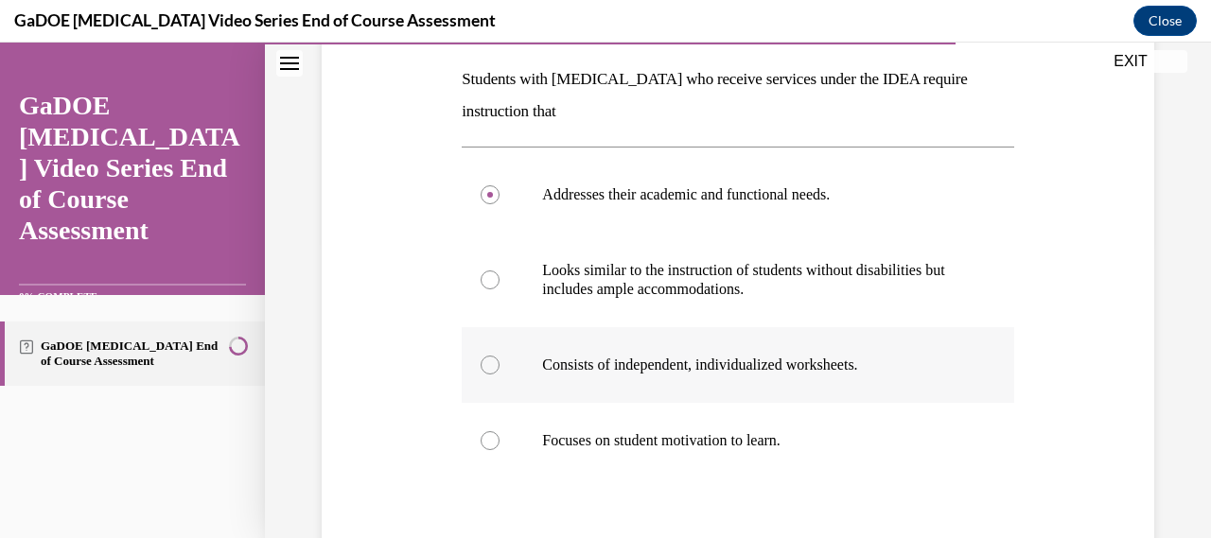
scroll to position [487, 0]
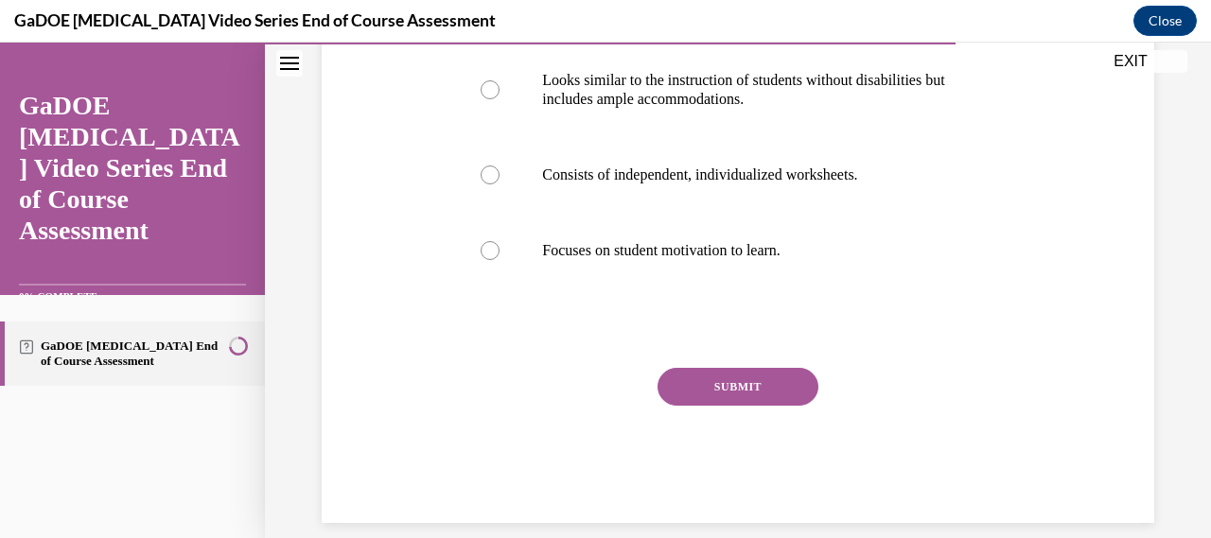
click at [733, 373] on button "SUBMIT" at bounding box center [738, 387] width 161 height 38
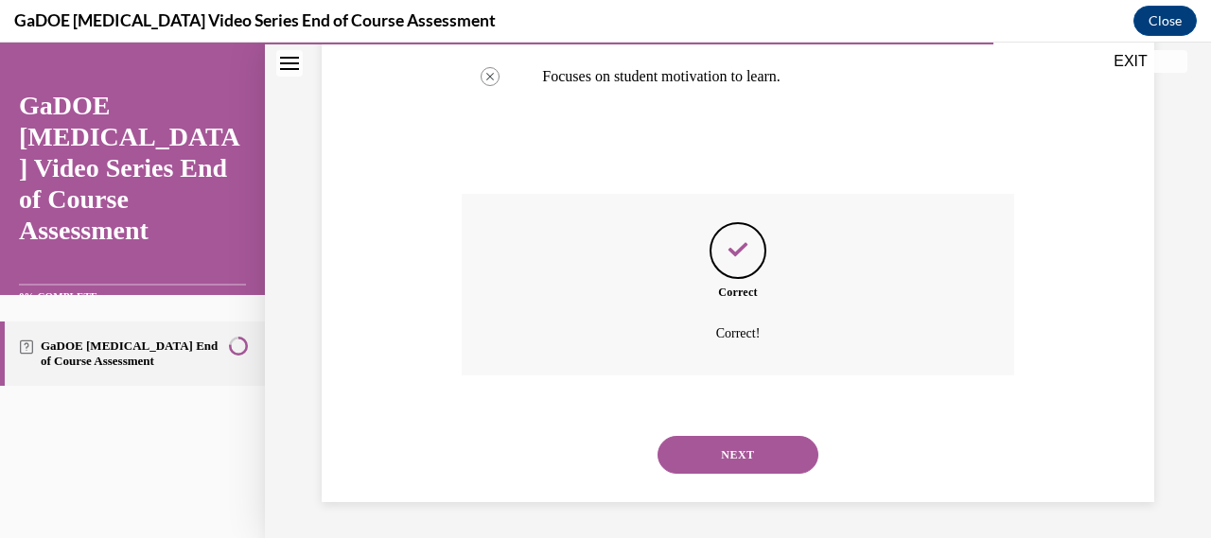
scroll to position [662, 0]
click at [737, 453] on button "NEXT" at bounding box center [738, 454] width 161 height 38
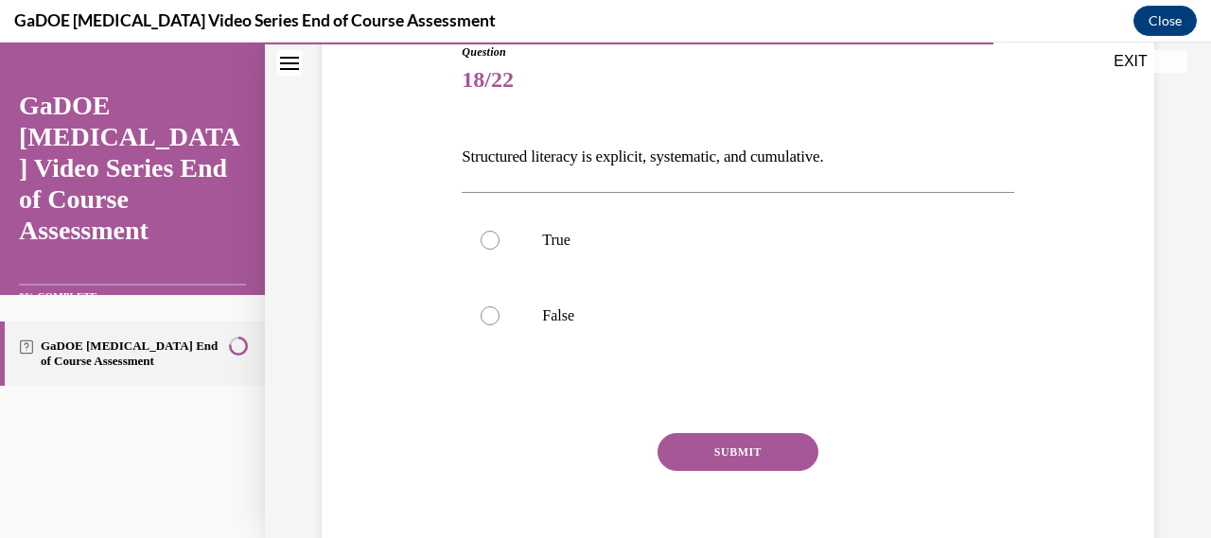
scroll to position [220, 0]
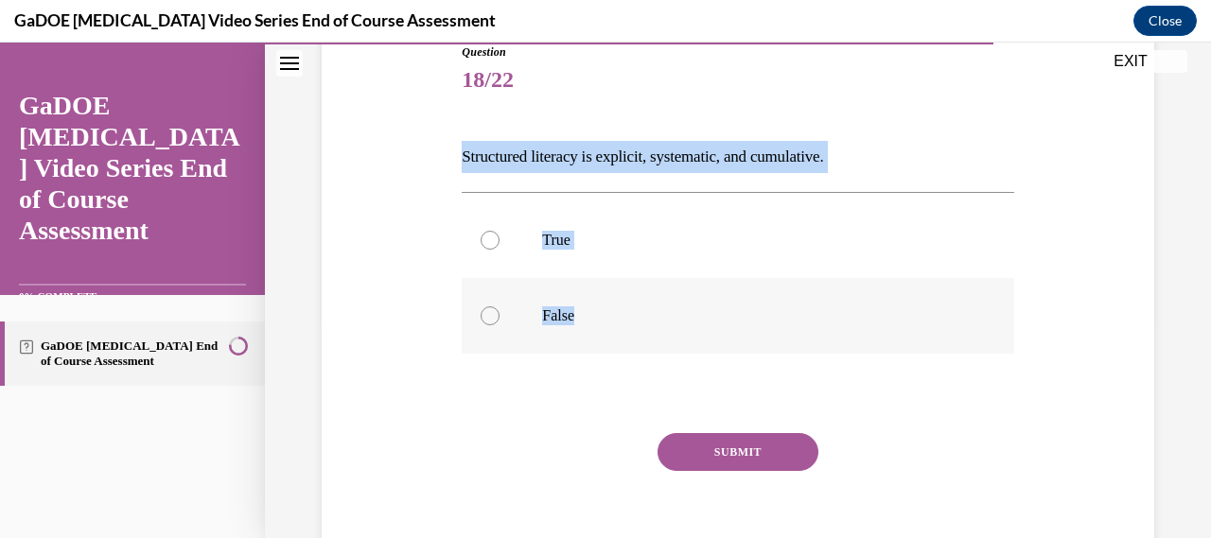
drag, startPoint x: 448, startPoint y: 145, endPoint x: 697, endPoint y: 326, distance: 308.4
click at [697, 326] on div "Question 18/22 Structured literacy is explicit, systematic, and cumulative. Tru…" at bounding box center [738, 288] width 842 height 602
click at [668, 233] on p "True" at bounding box center [754, 240] width 424 height 19
click at [500, 233] on input "True" at bounding box center [490, 240] width 19 height 19
radio input "true"
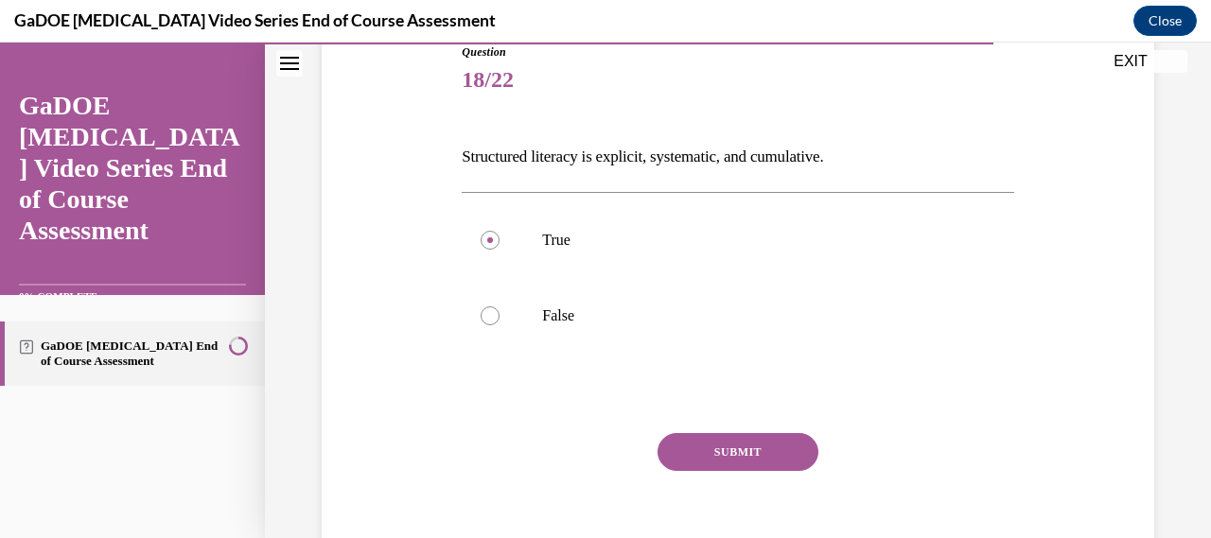
click at [722, 456] on button "SUBMIT" at bounding box center [738, 452] width 161 height 38
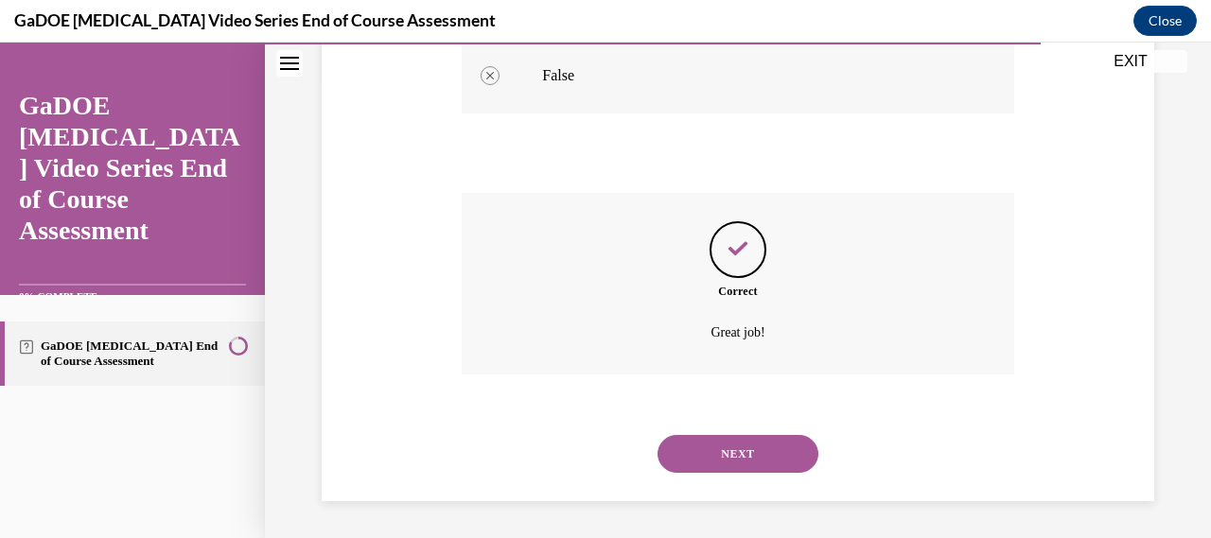
scroll to position [460, 0]
click at [708, 463] on button "NEXT" at bounding box center [738, 454] width 161 height 38
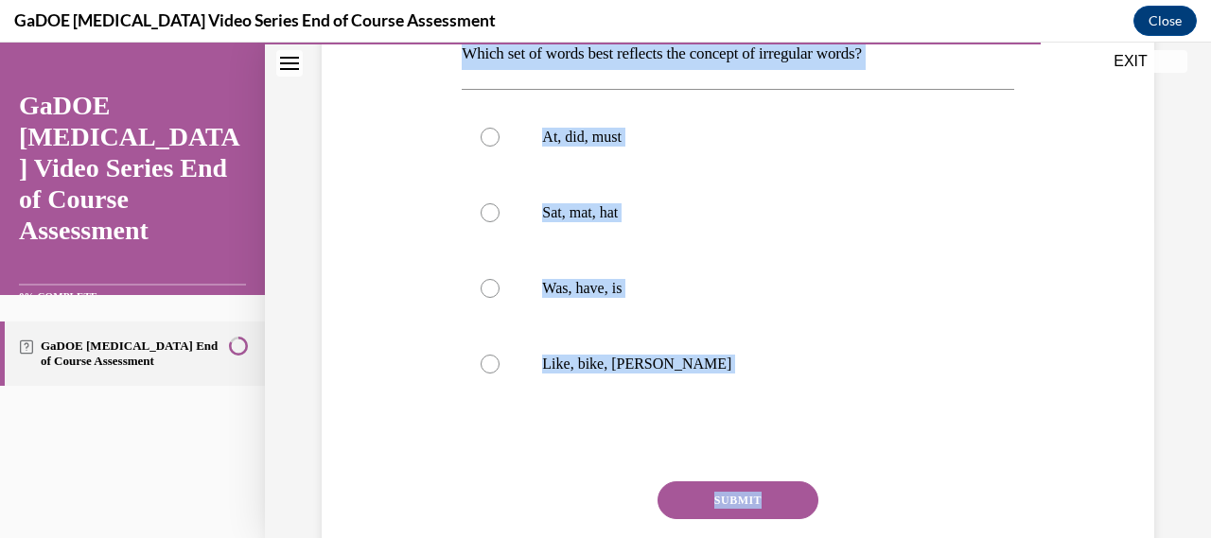
scroll to position [331, 0]
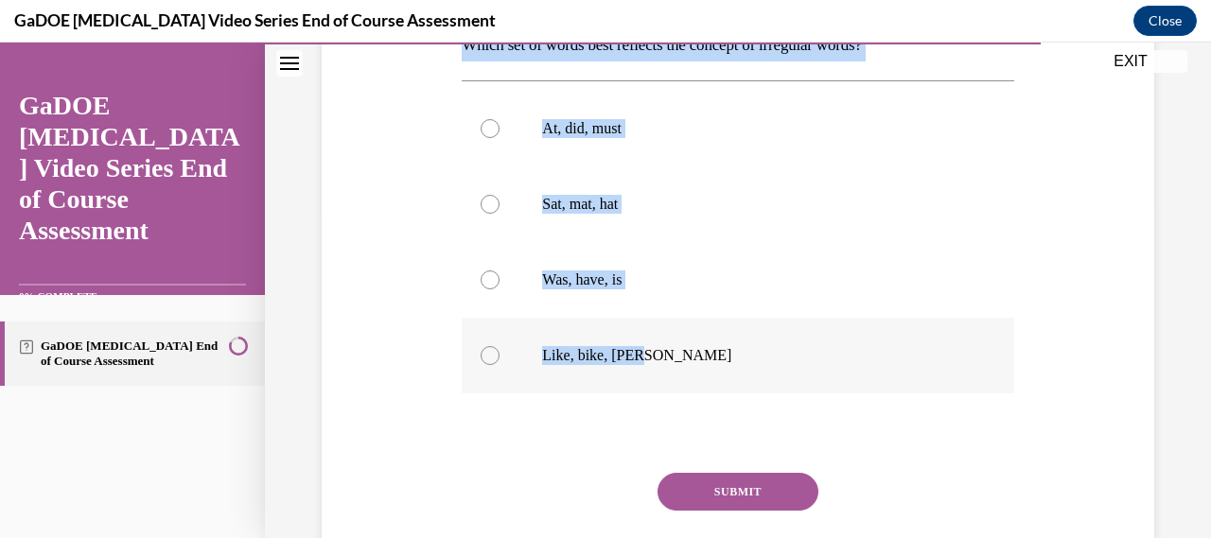
drag, startPoint x: 456, startPoint y: 222, endPoint x: 683, endPoint y: 343, distance: 257.0
click at [683, 343] on div "Question 19/22 Which set of words best reflects the concept of irregular words?…" at bounding box center [737, 265] width 561 height 725
click at [640, 300] on label "Was, have, is" at bounding box center [738, 280] width 552 height 76
click at [500, 290] on input "Was, have, is" at bounding box center [490, 280] width 19 height 19
radio input "true"
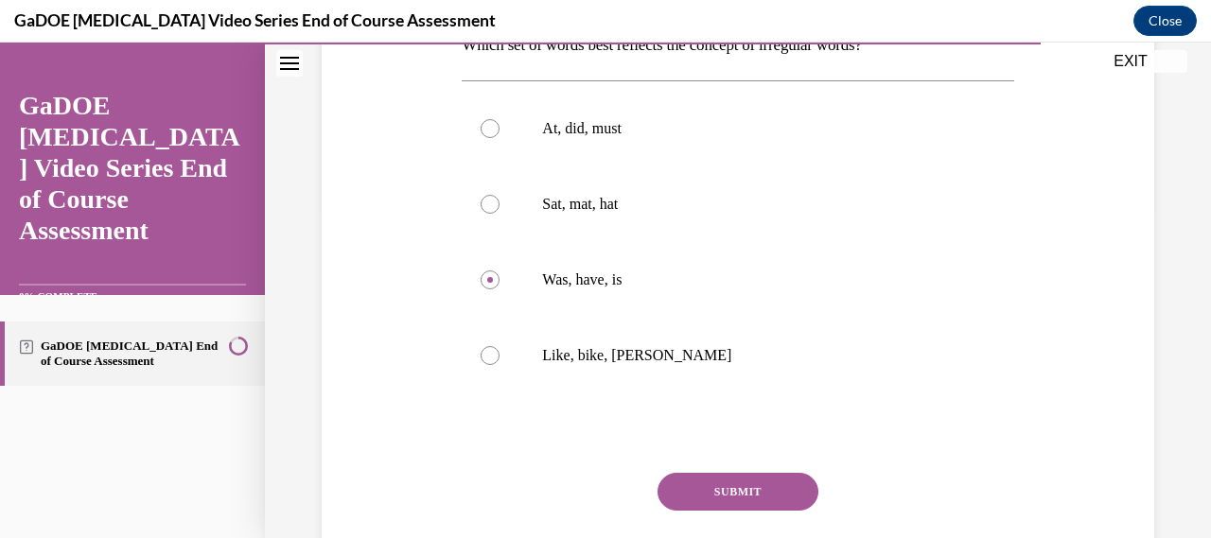
click at [699, 488] on button "SUBMIT" at bounding box center [738, 492] width 161 height 38
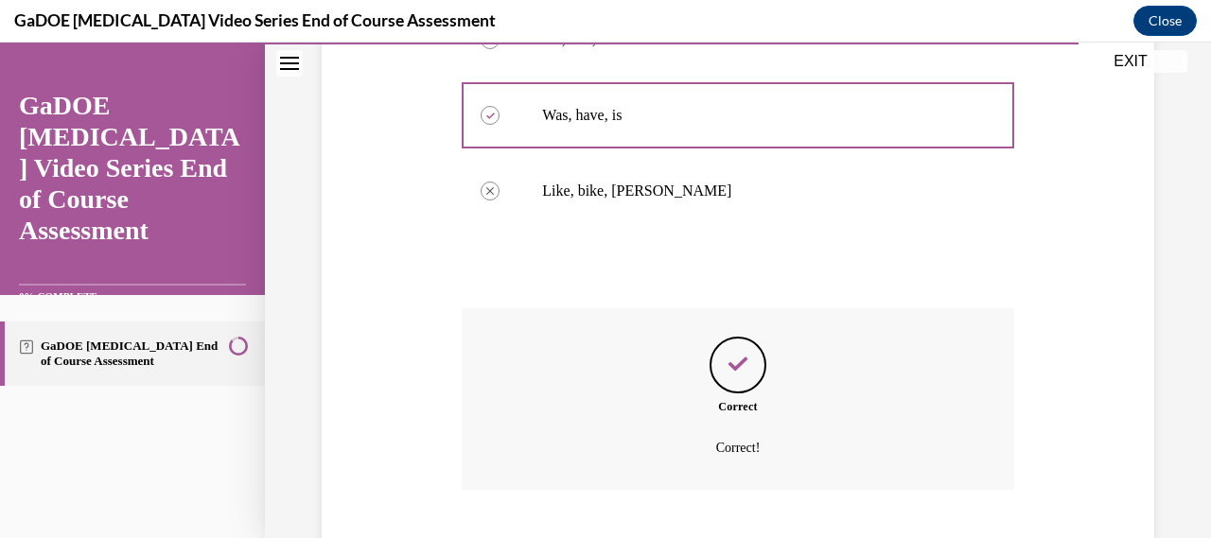
scroll to position [611, 0]
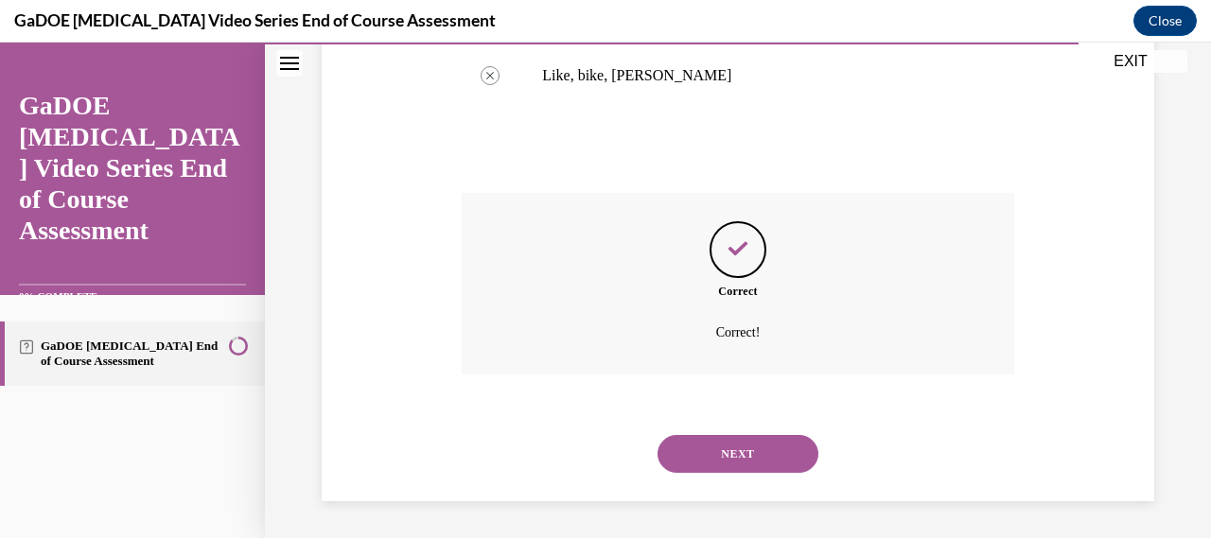
click at [733, 468] on button "NEXT" at bounding box center [738, 454] width 161 height 38
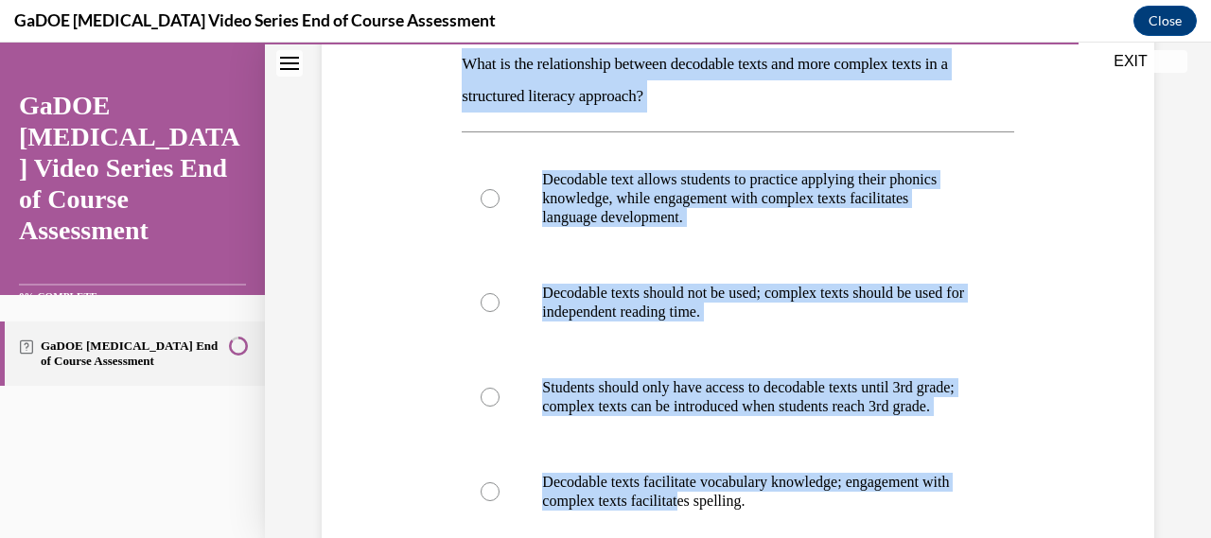
scroll to position [409, 0]
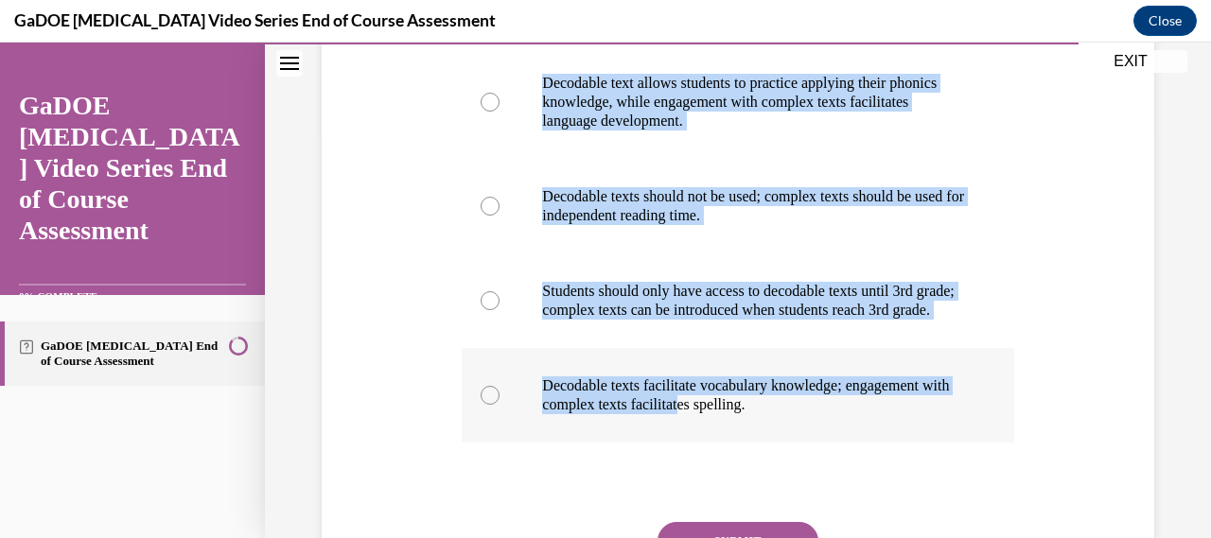
drag, startPoint x: 452, startPoint y: 159, endPoint x: 803, endPoint y: 437, distance: 447.3
click at [807, 437] on div "Question 20/22 What is the relationship between decodable texts and more comple…" at bounding box center [738, 237] width 842 height 880
click at [723, 182] on label "Decodable texts should not be used; complex texts should be used for independen…" at bounding box center [738, 206] width 552 height 95
click at [500, 197] on input "Decodable texts should not be used; complex texts should be used for independen…" at bounding box center [490, 206] width 19 height 19
radio input "true"
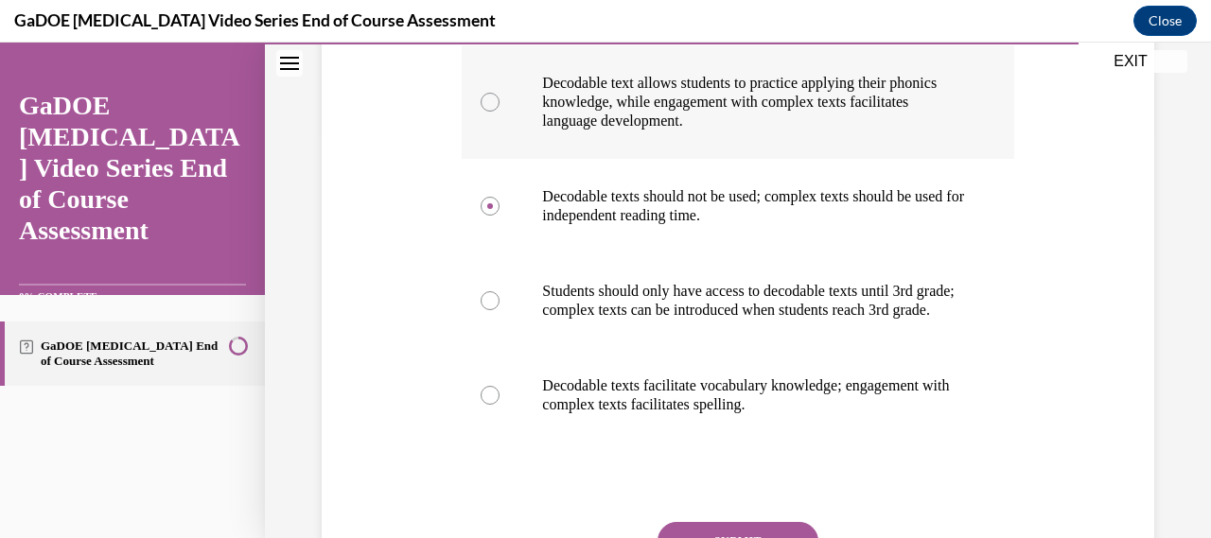
click at [745, 136] on label "Decodable text allows students to practice applying their phonics knowledge, wh…" at bounding box center [738, 102] width 552 height 114
click at [500, 112] on input "Decodable text allows students to practice applying their phonics knowledge, wh…" at bounding box center [490, 102] width 19 height 19
radio input "true"
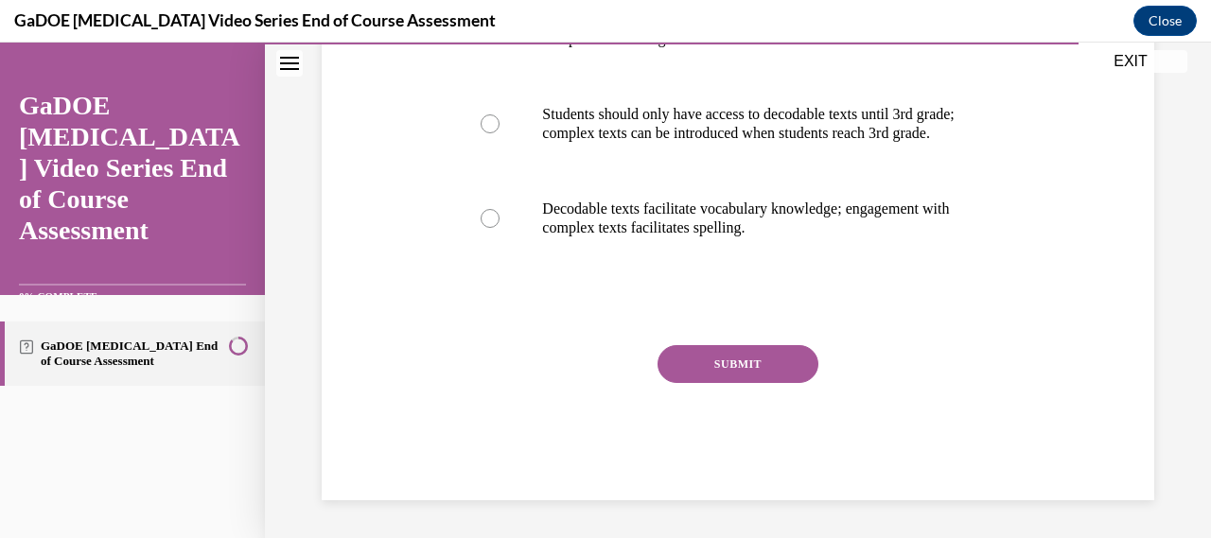
click at [726, 367] on button "SUBMIT" at bounding box center [738, 364] width 161 height 38
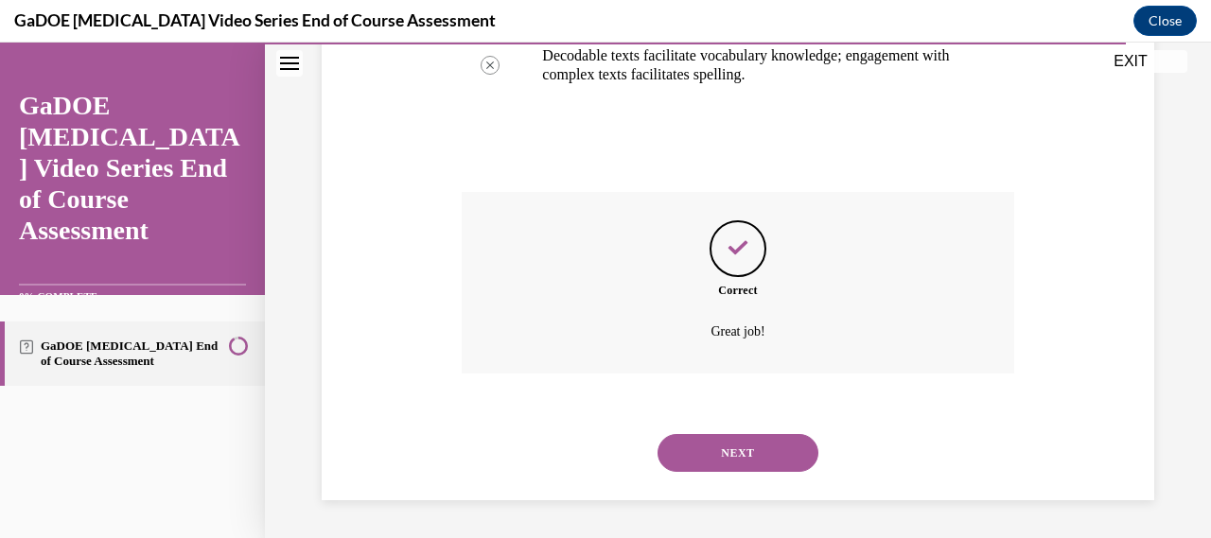
scroll to position [757, 0]
click at [731, 454] on button "NEXT" at bounding box center [738, 453] width 161 height 38
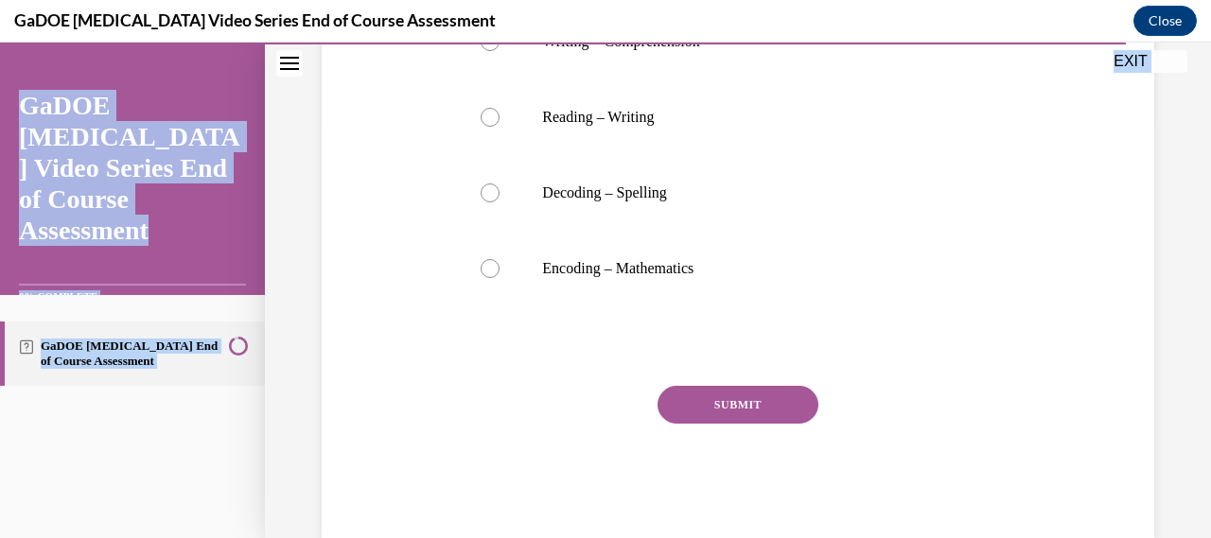
scroll to position [458, 0]
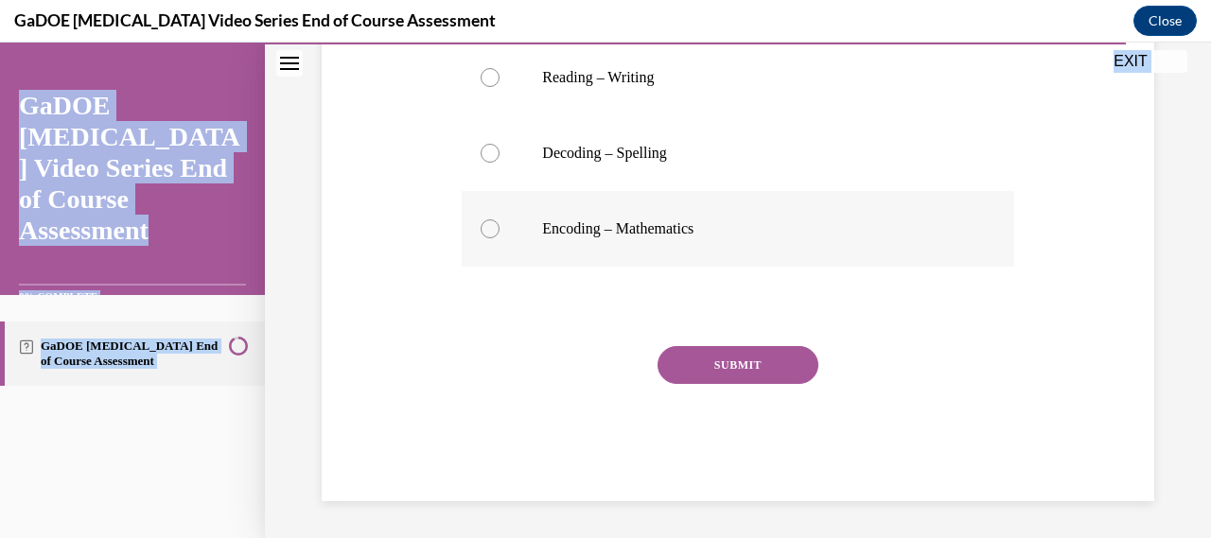
drag, startPoint x: 452, startPoint y: 208, endPoint x: 710, endPoint y: 210, distance: 257.4
click at [710, 210] on div "Question 21/22 Which of the following does NOT reflect a reciprocal relationshi…" at bounding box center [738, 124] width 842 height 753
click at [605, 249] on label "Encoding – Mathematics" at bounding box center [738, 229] width 552 height 76
click at [500, 238] on input "Encoding – Mathematics" at bounding box center [490, 229] width 19 height 19
radio input "true"
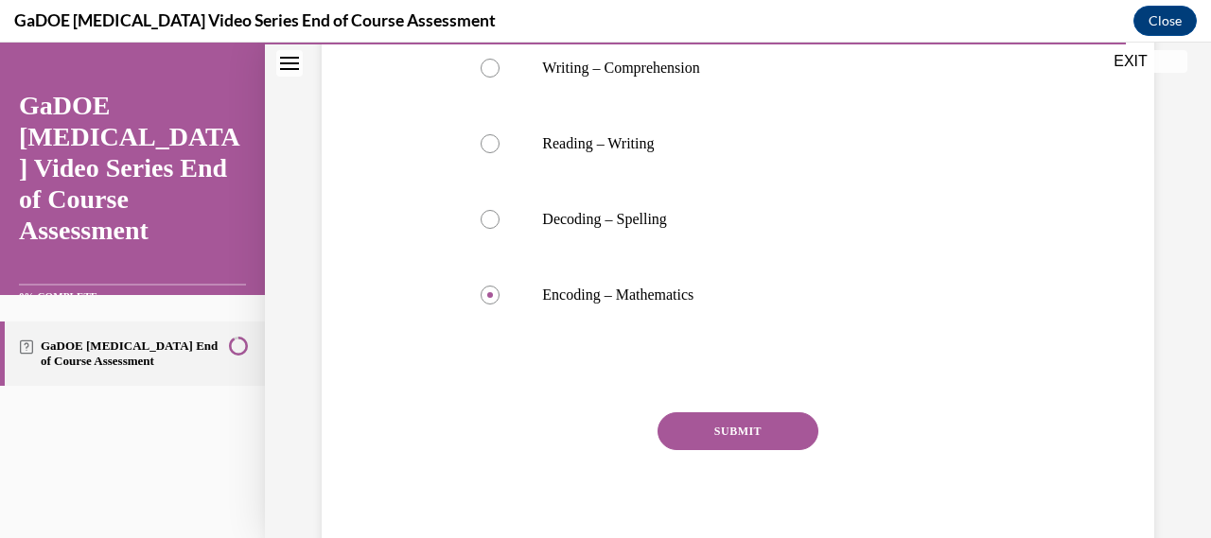
click at [698, 440] on button "SUBMIT" at bounding box center [738, 432] width 161 height 38
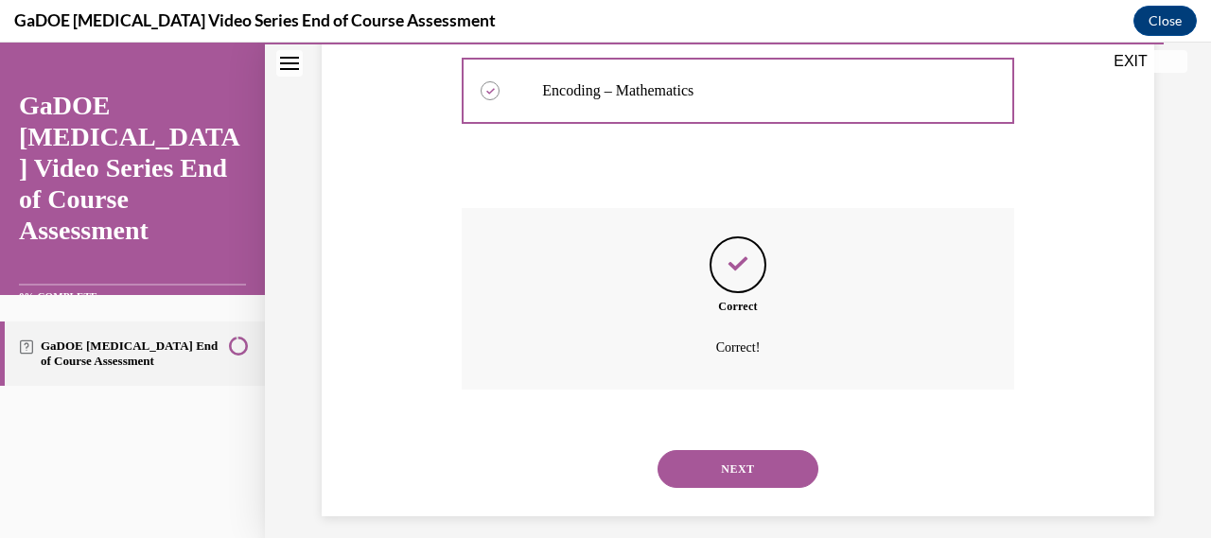
scroll to position [611, 0]
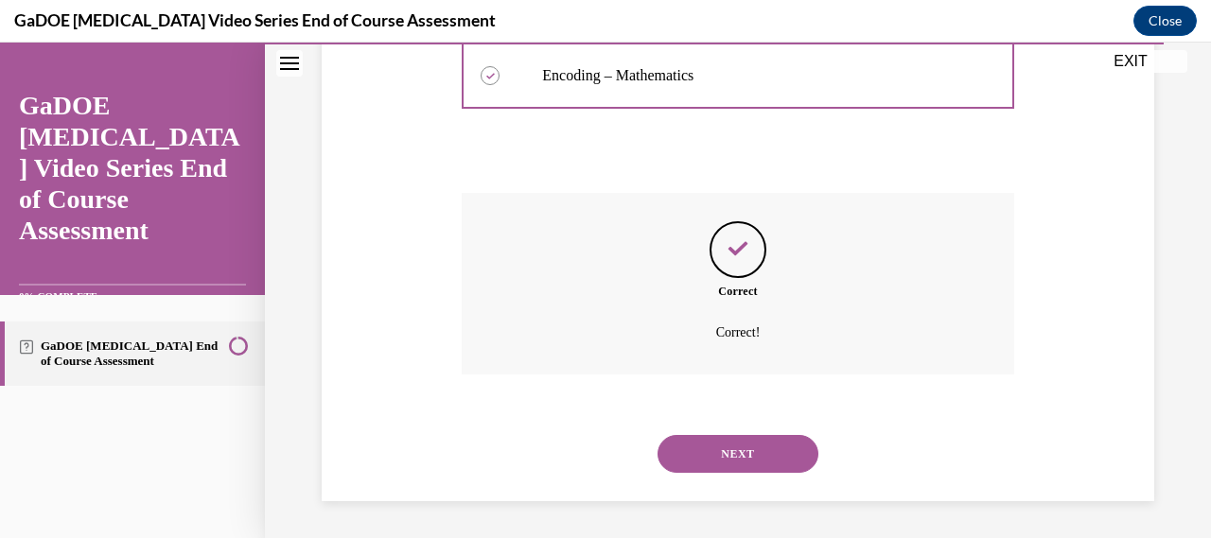
click at [697, 441] on button "NEXT" at bounding box center [738, 454] width 161 height 38
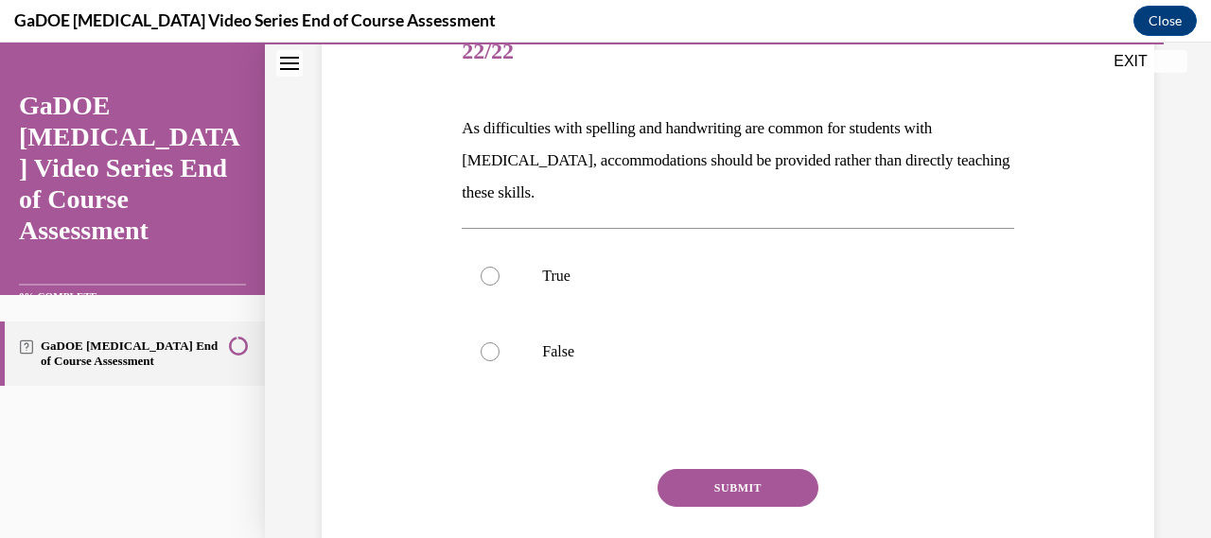
scroll to position [248, 0]
click at [592, 311] on label "True" at bounding box center [738, 276] width 552 height 76
click at [500, 286] on input "True" at bounding box center [490, 276] width 19 height 19
radio input "true"
click at [628, 380] on label "False" at bounding box center [738, 352] width 552 height 76
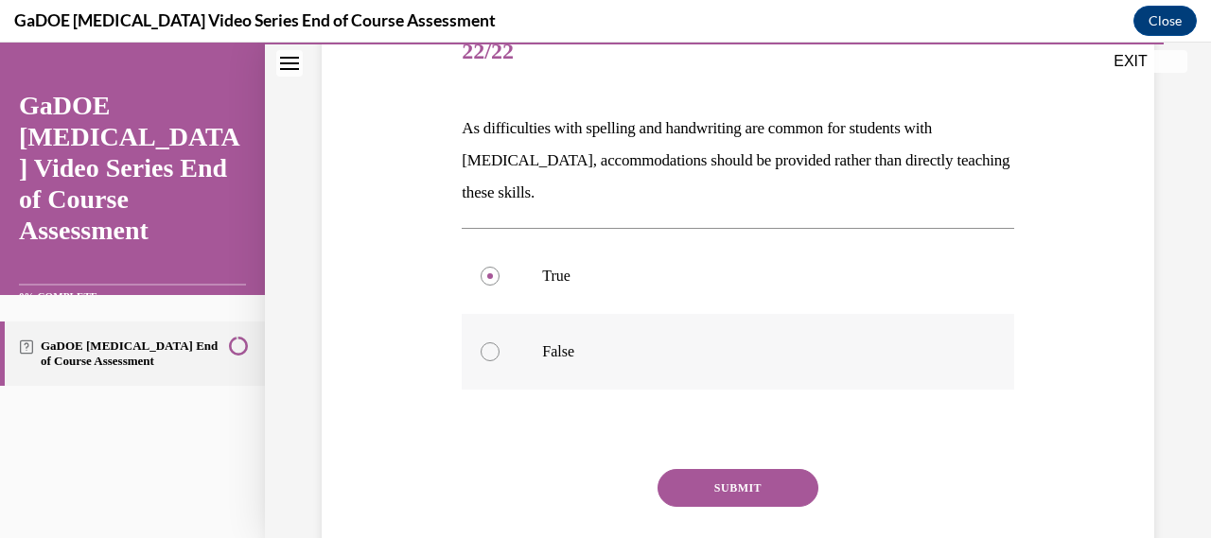
click at [500, 362] on input "False" at bounding box center [490, 352] width 19 height 19
radio input "true"
click at [727, 482] on button "SUBMIT" at bounding box center [738, 488] width 161 height 38
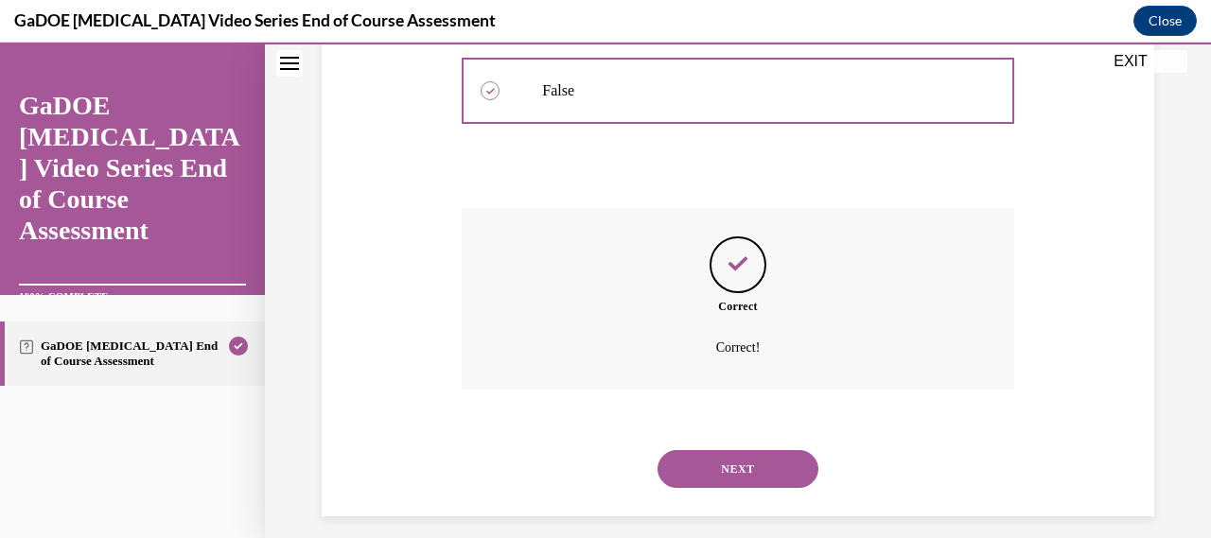
scroll to position [524, 0]
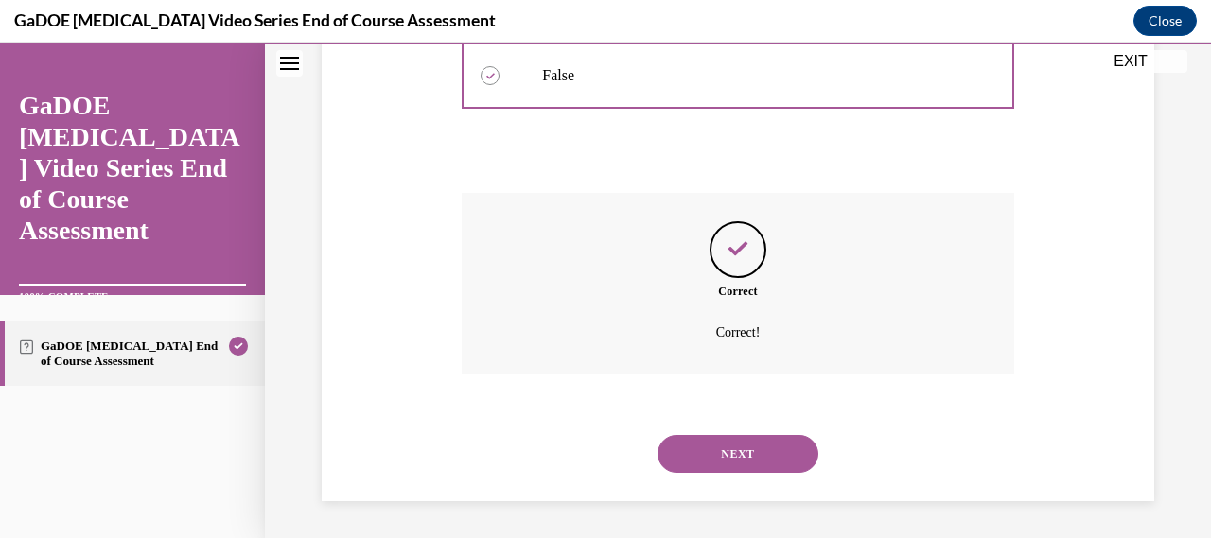
click at [732, 466] on button "NEXT" at bounding box center [738, 454] width 161 height 38
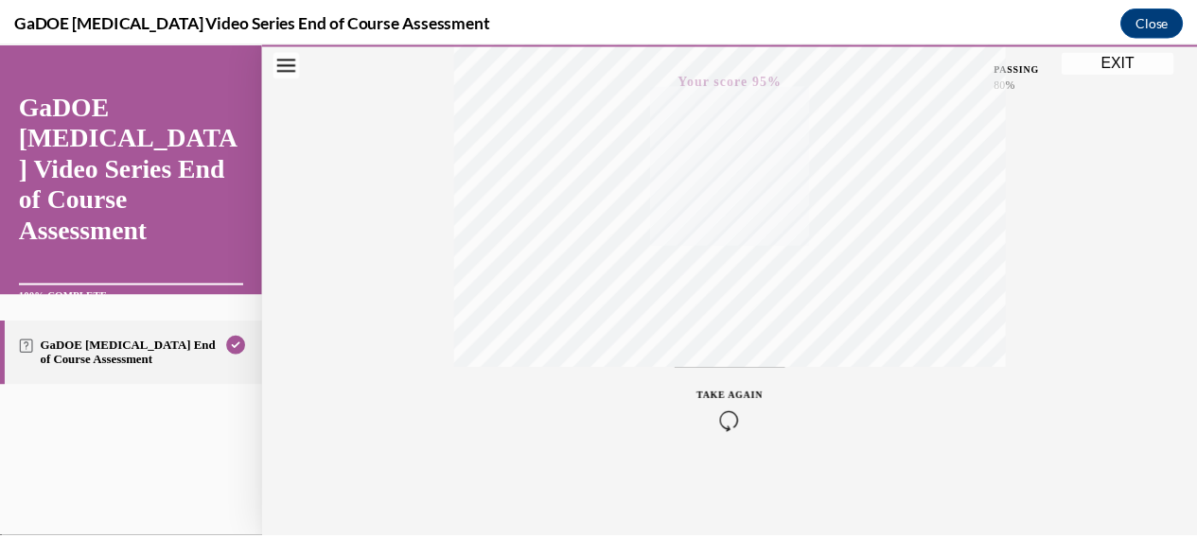
scroll to position [148, 0]
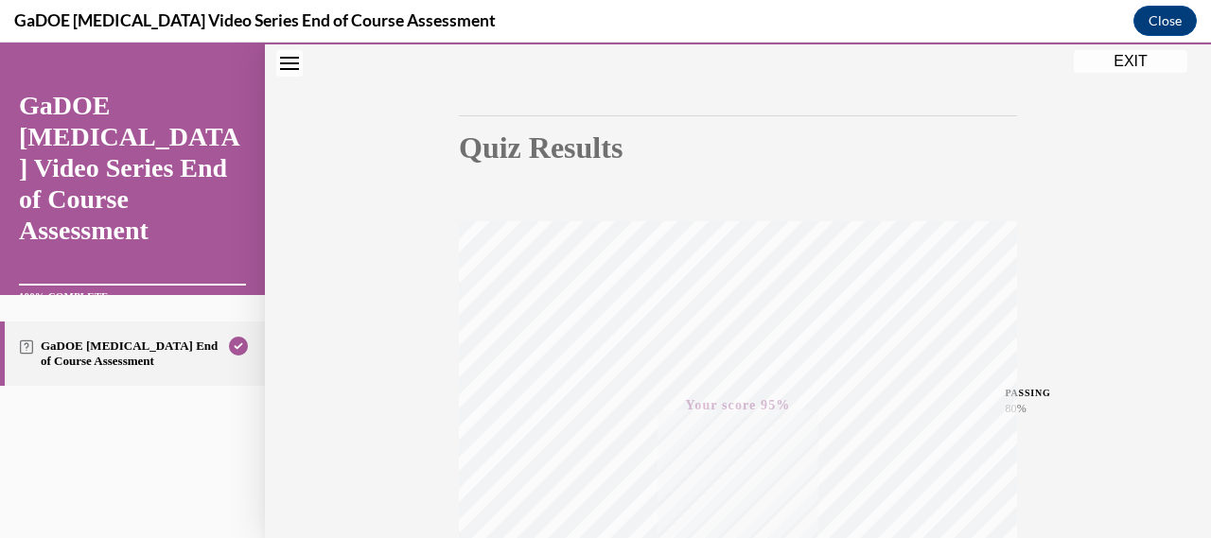
click at [1154, 60] on button "EXIT" at bounding box center [1131, 61] width 114 height 23
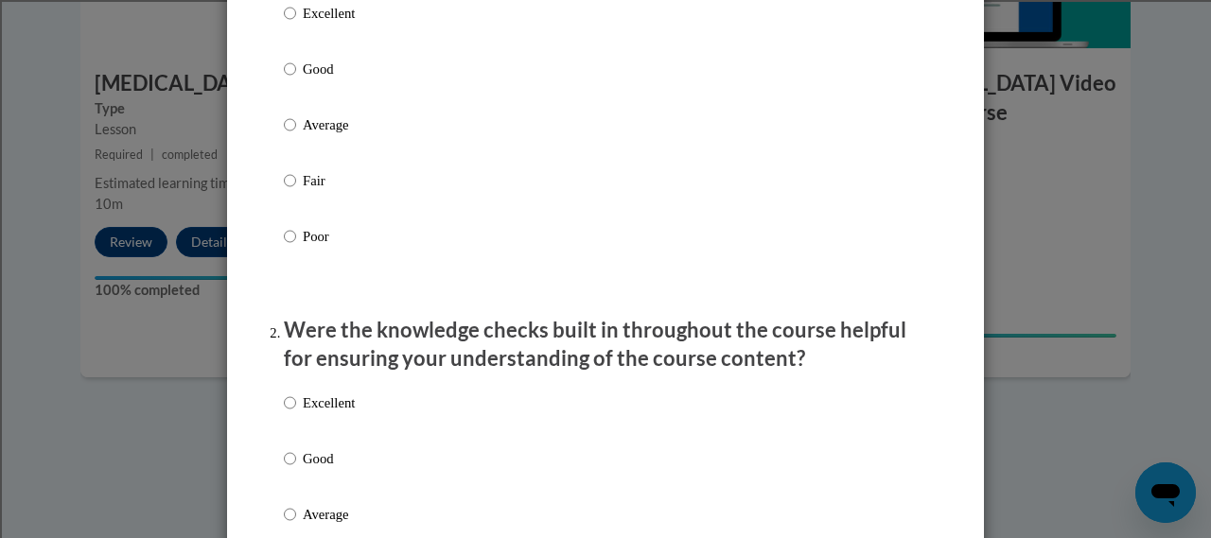
scroll to position [212, 0]
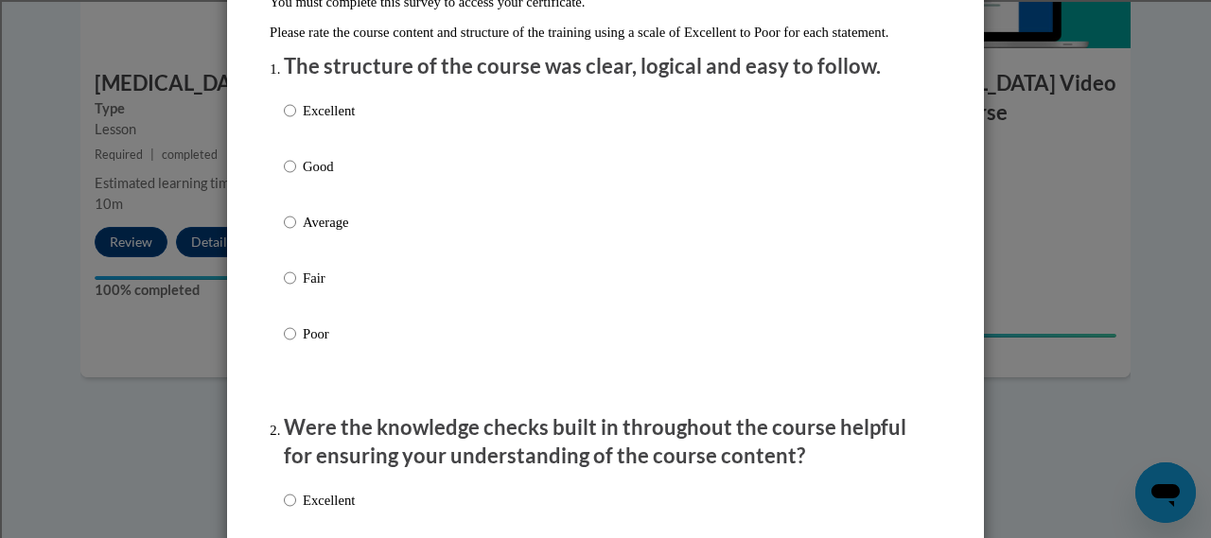
click at [308, 121] on p "Excellent" at bounding box center [329, 110] width 52 height 21
click at [296, 121] on input "Excellent" at bounding box center [290, 110] width 12 height 21
radio input "true"
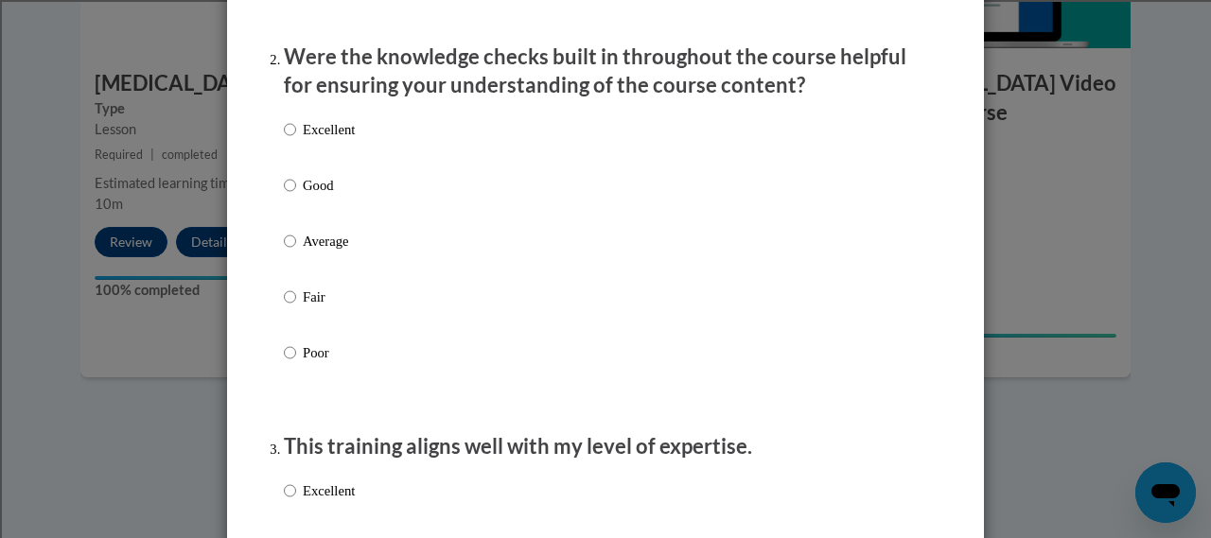
click at [299, 165] on label "Excellent" at bounding box center [319, 144] width 71 height 51
click at [296, 140] on input "Excellent" at bounding box center [290, 129] width 12 height 21
radio input "true"
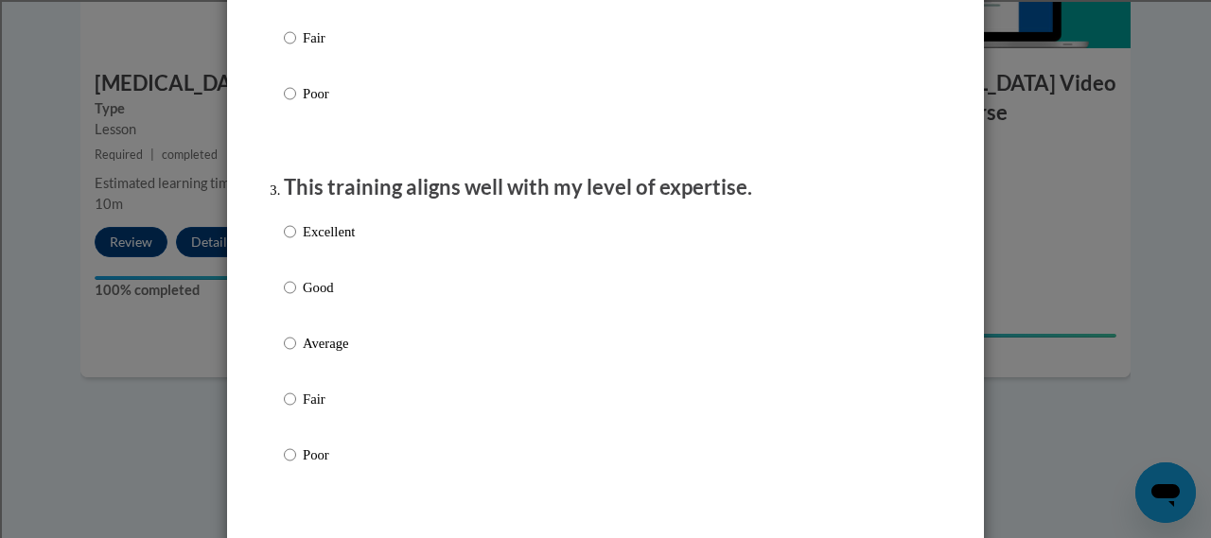
click at [324, 266] on label "Excellent" at bounding box center [319, 246] width 71 height 51
click at [296, 242] on input "Excellent" at bounding box center [290, 231] width 12 height 21
radio input "true"
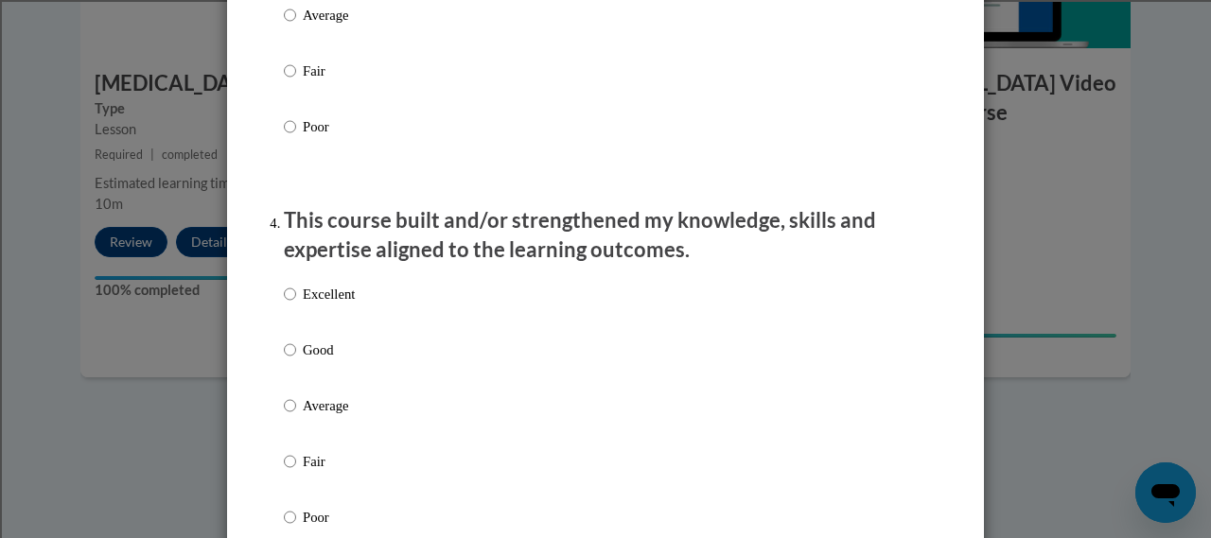
click at [320, 305] on p "Excellent" at bounding box center [329, 294] width 52 height 21
click at [296, 305] on input "Excellent" at bounding box center [290, 294] width 12 height 21
radio input "true"
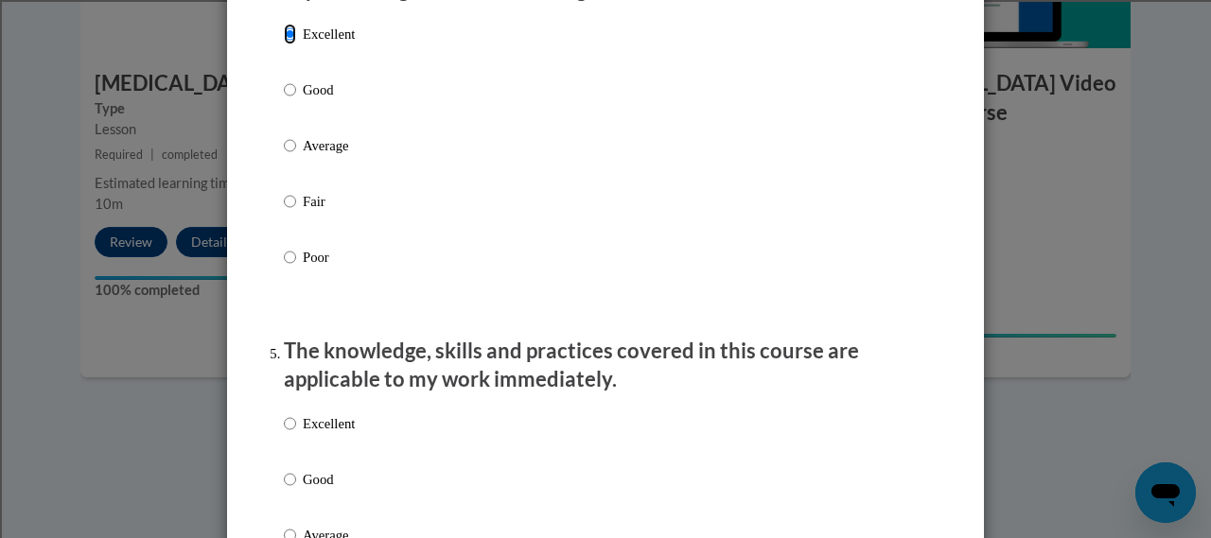
scroll to position [1439, 0]
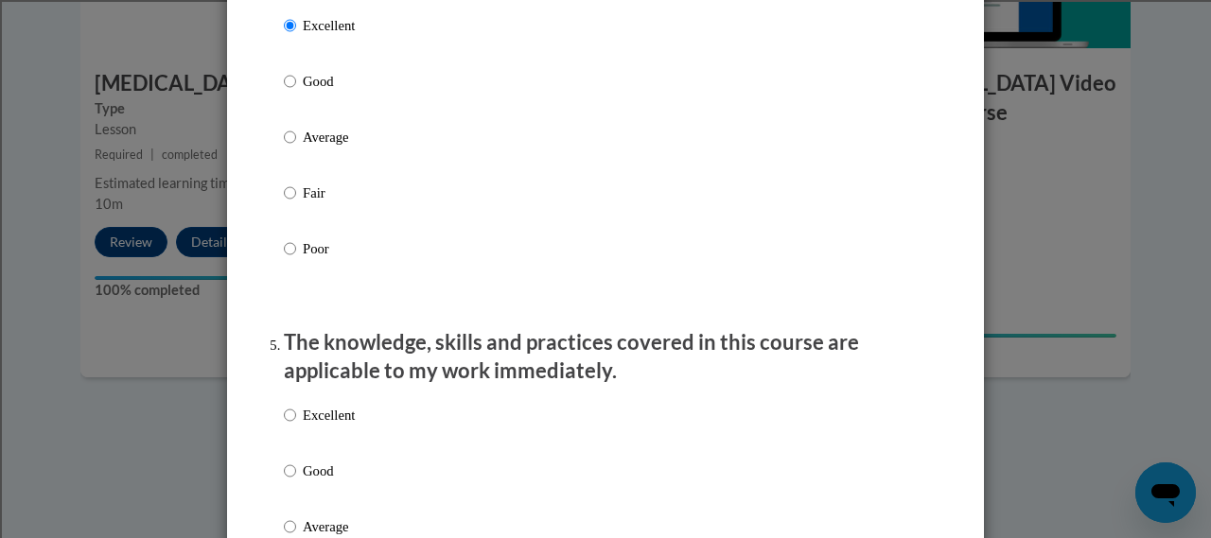
click at [318, 426] on p "Excellent" at bounding box center [329, 415] width 52 height 21
click at [296, 426] on input "Excellent" at bounding box center [290, 415] width 12 height 21
radio input "true"
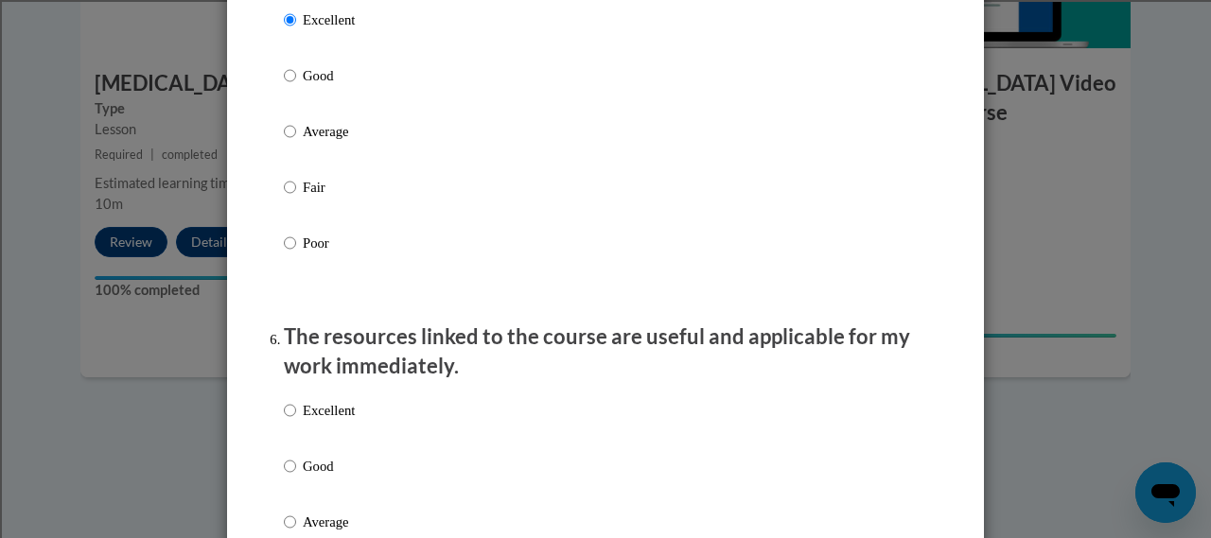
click at [291, 421] on label "Excellent" at bounding box center [319, 425] width 71 height 51
click at [291, 421] on input "Excellent" at bounding box center [290, 410] width 12 height 21
radio input "true"
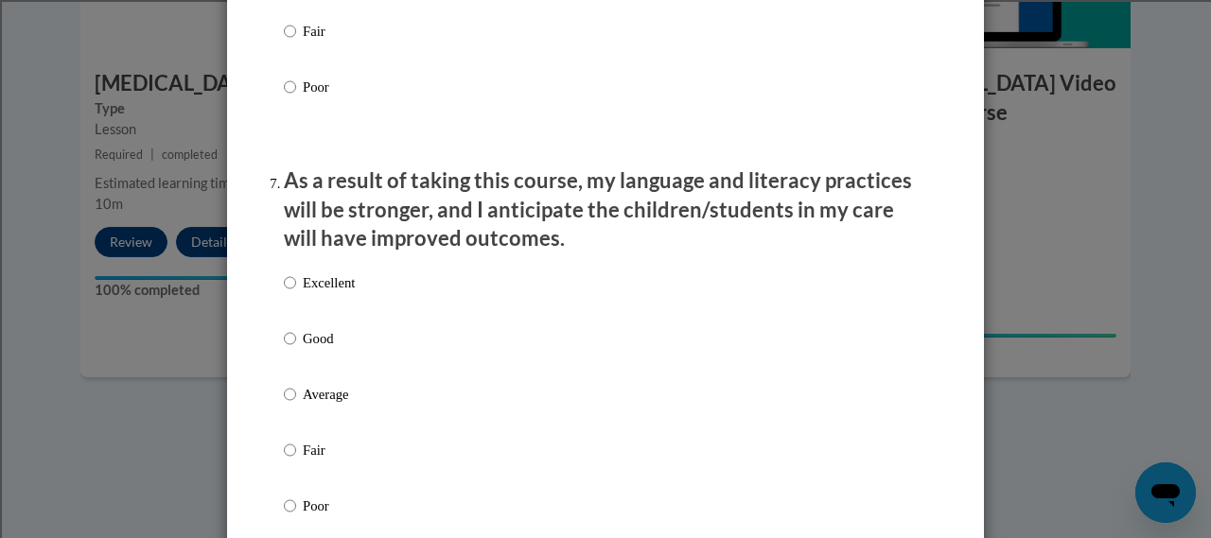
click at [290, 305] on label "Excellent" at bounding box center [319, 298] width 71 height 51
click at [290, 293] on input "Excellent" at bounding box center [290, 283] width 12 height 21
radio input "true"
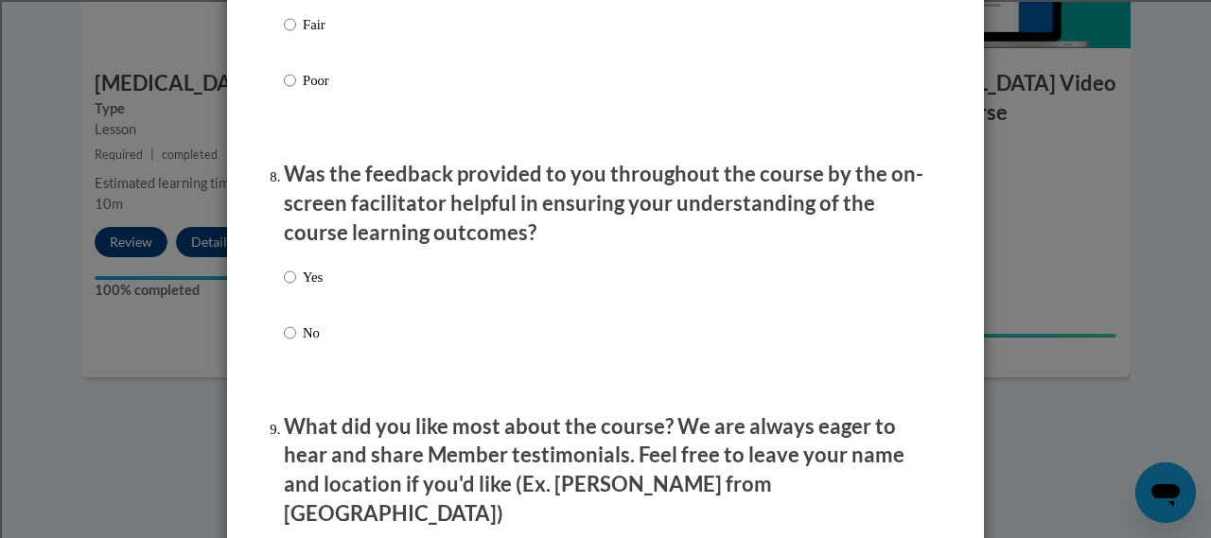
click at [303, 288] on p "Yes" at bounding box center [313, 277] width 20 height 21
click at [295, 288] on input "Yes" at bounding box center [290, 277] width 12 height 21
radio input "true"
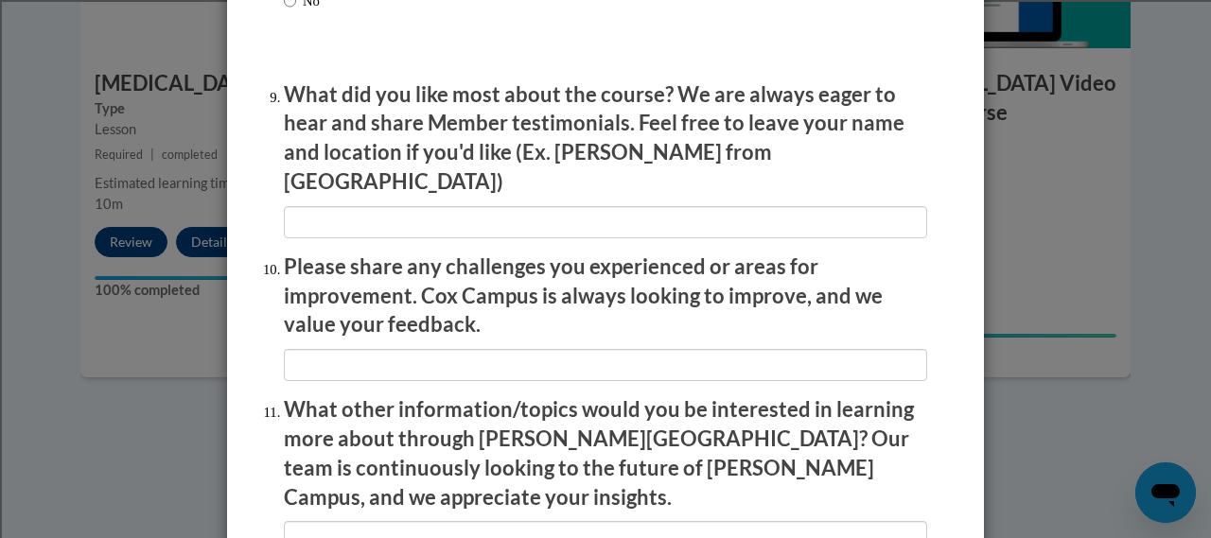
scroll to position [3139, 0]
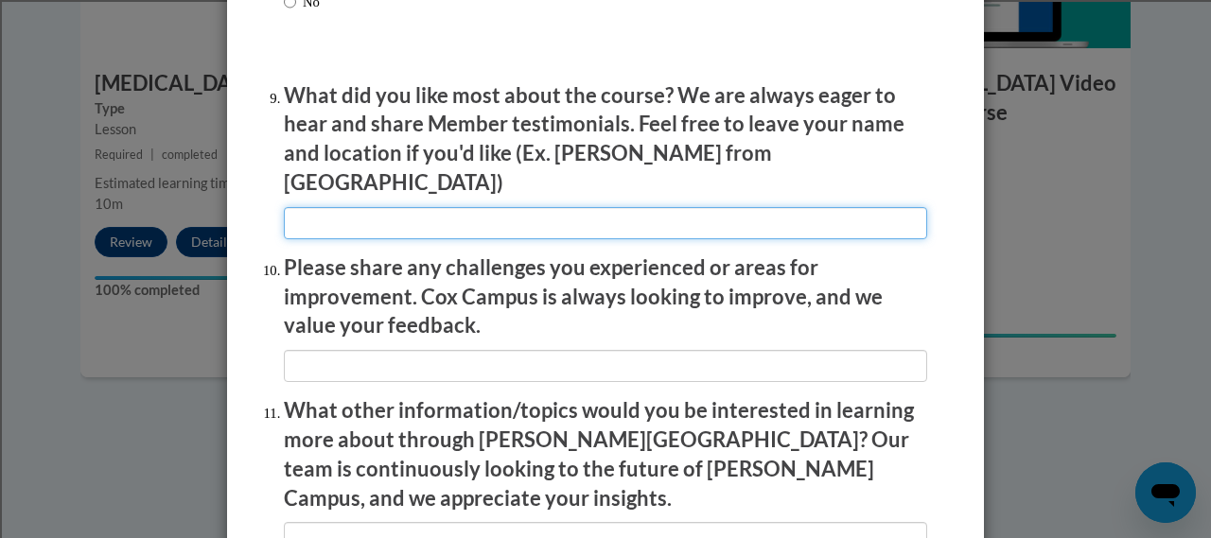
click at [331, 213] on input "textbox" at bounding box center [606, 223] width 644 height 32
type input "NA"
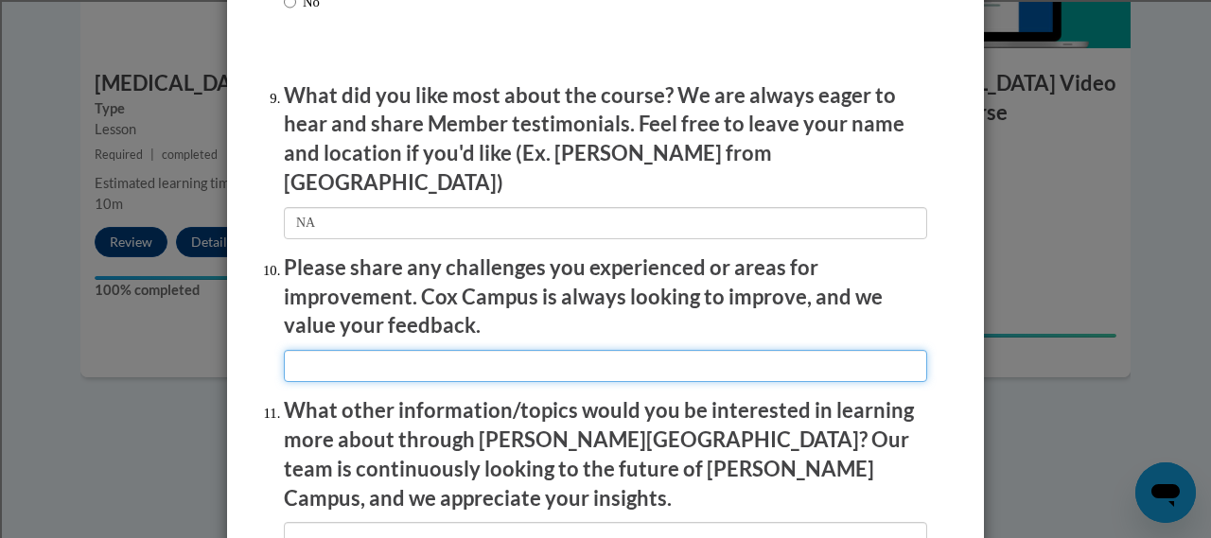
click at [360, 350] on input "textbox" at bounding box center [606, 366] width 644 height 32
type input "NA"
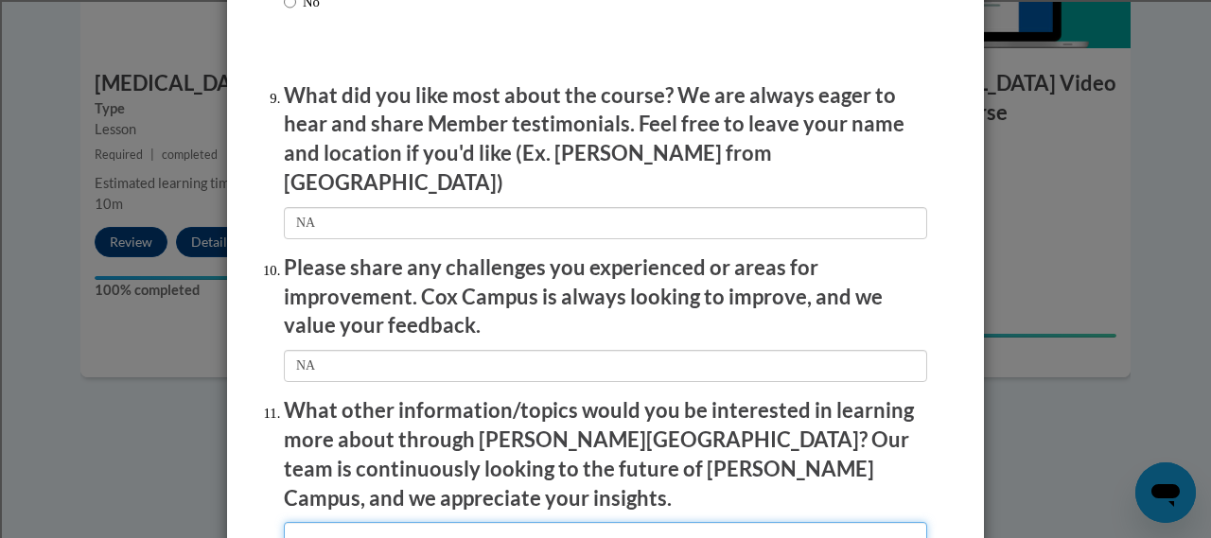
click at [357, 522] on input "textbox" at bounding box center [606, 538] width 644 height 32
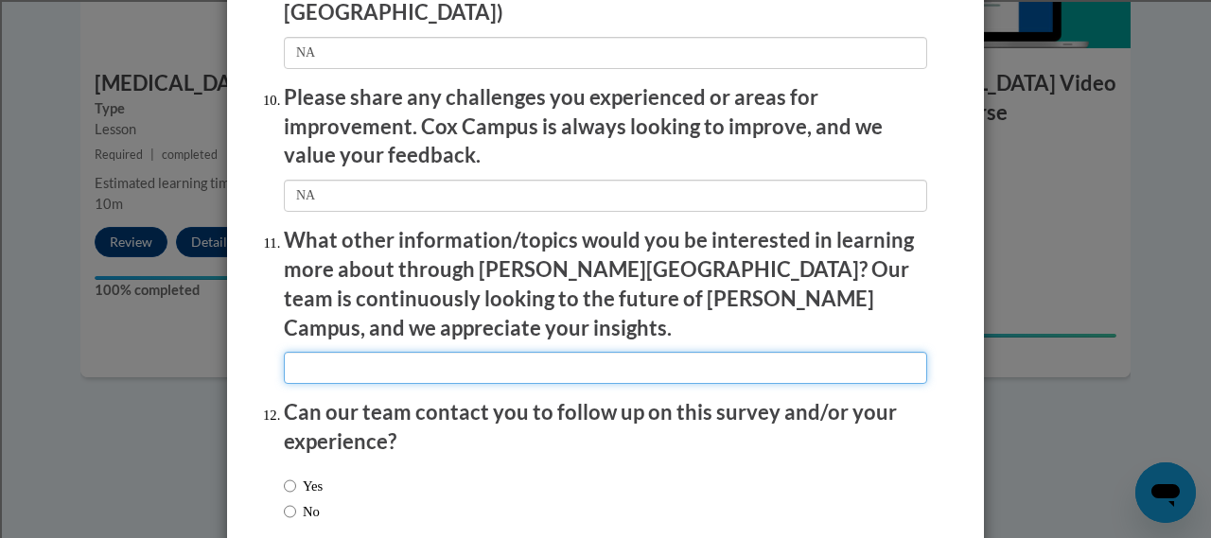
type input "NA"
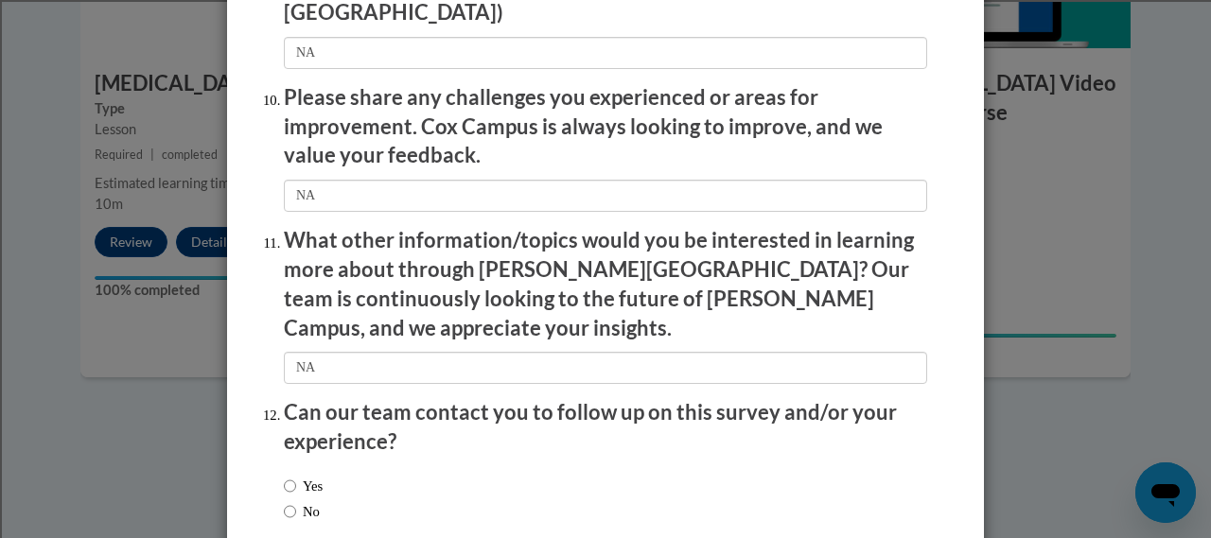
click at [297, 502] on label "No" at bounding box center [302, 512] width 36 height 21
click at [296, 502] on input "No" at bounding box center [290, 512] width 12 height 21
radio input "true"
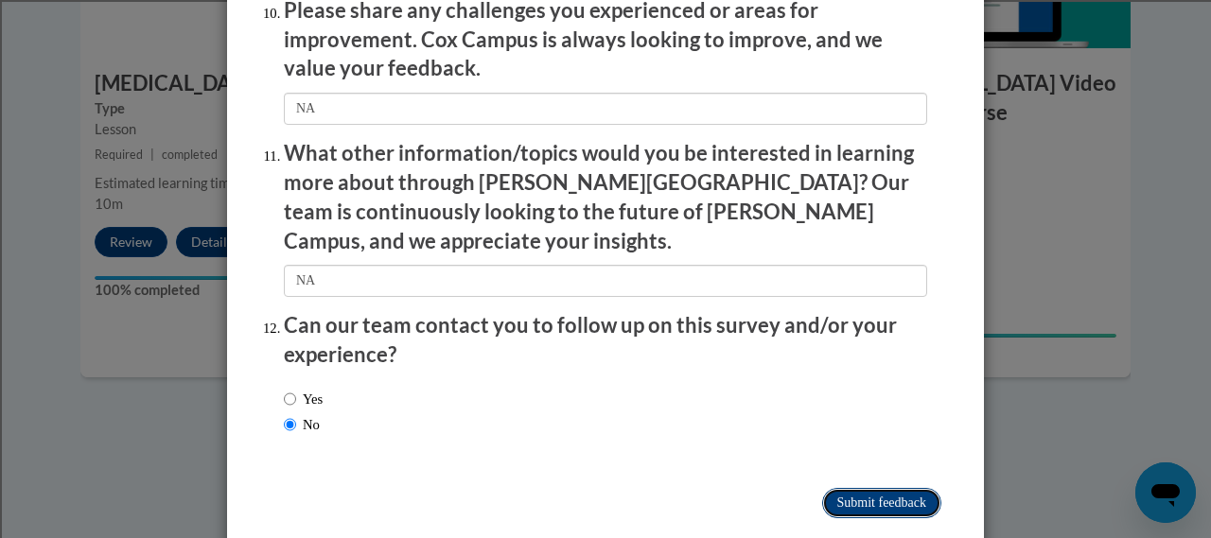
click at [892, 488] on input "Submit feedback" at bounding box center [881, 503] width 119 height 30
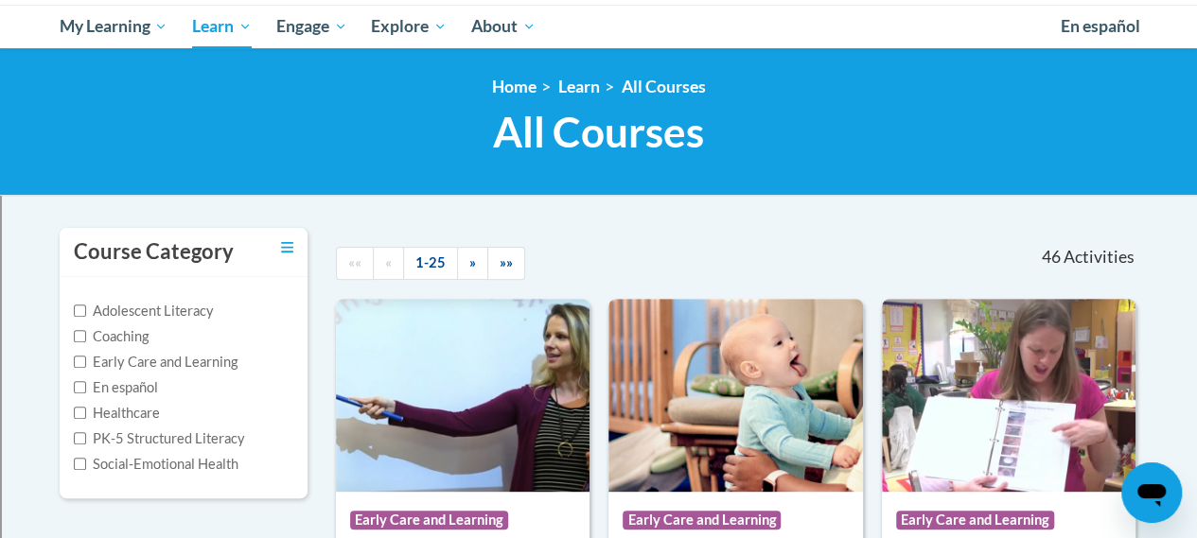
scroll to position [198, 0]
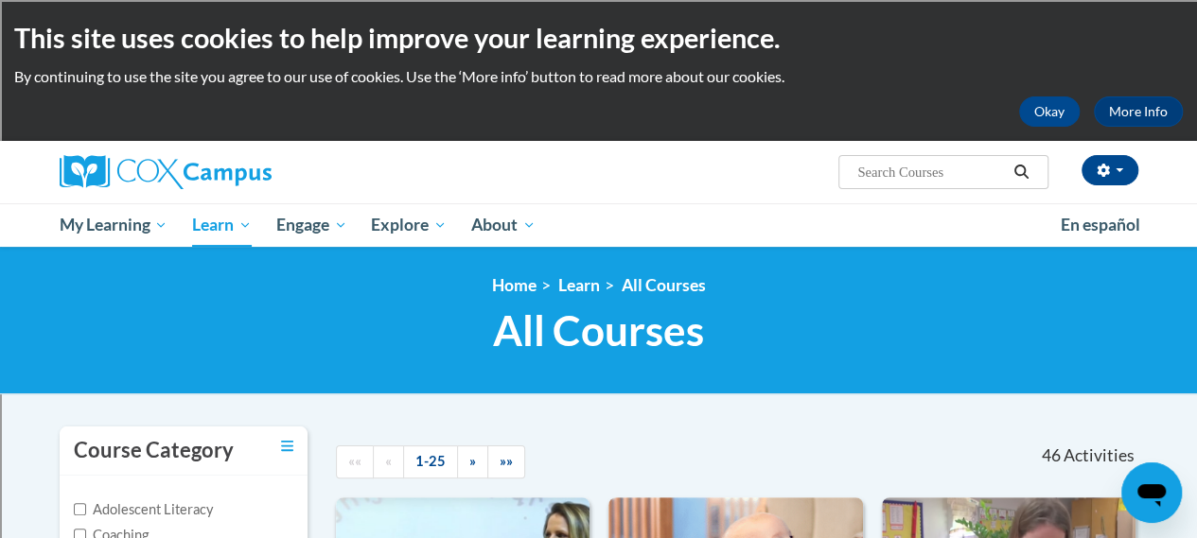
click at [868, 168] on input "Search..." at bounding box center [931, 172] width 151 height 23
type input "oral language"
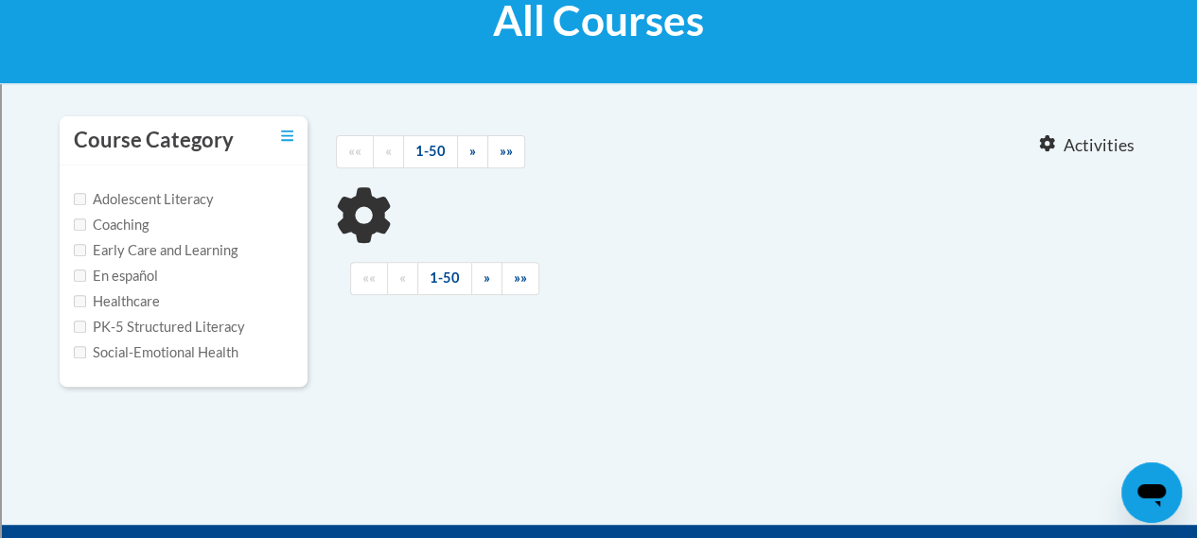
type input "oral language"
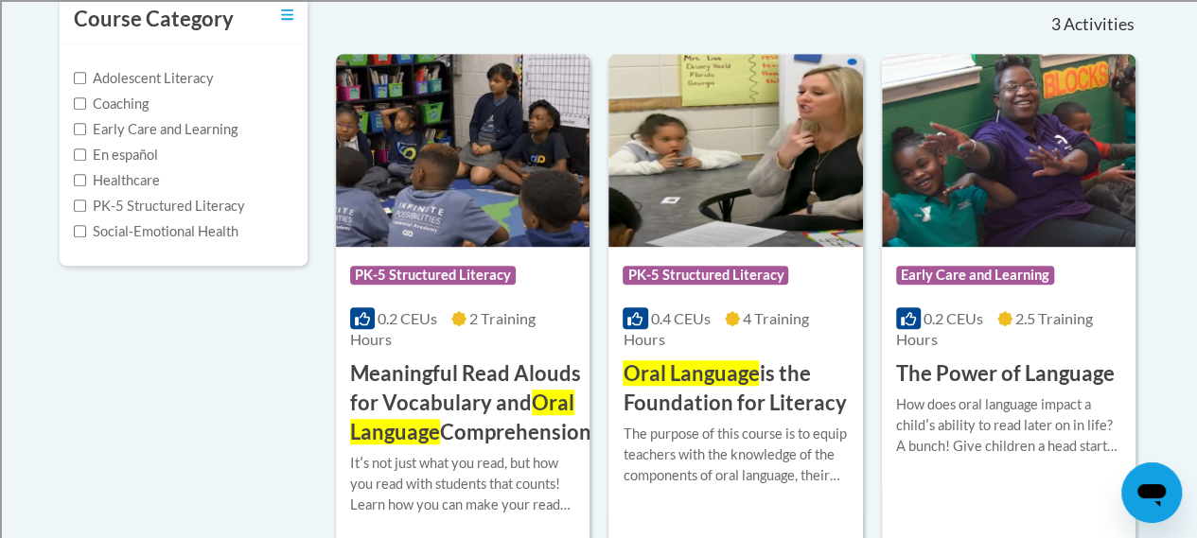
scroll to position [441, 0]
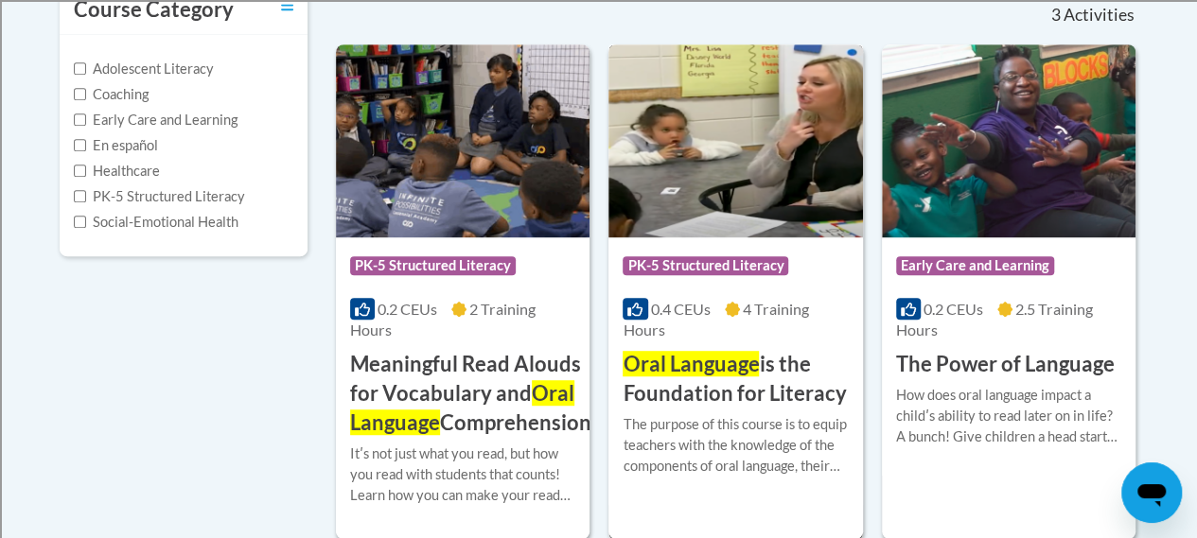
click at [717, 410] on div "More Info Enroll The purpose of this course is to equip teachers with the knowl…" at bounding box center [736, 457] width 254 height 97
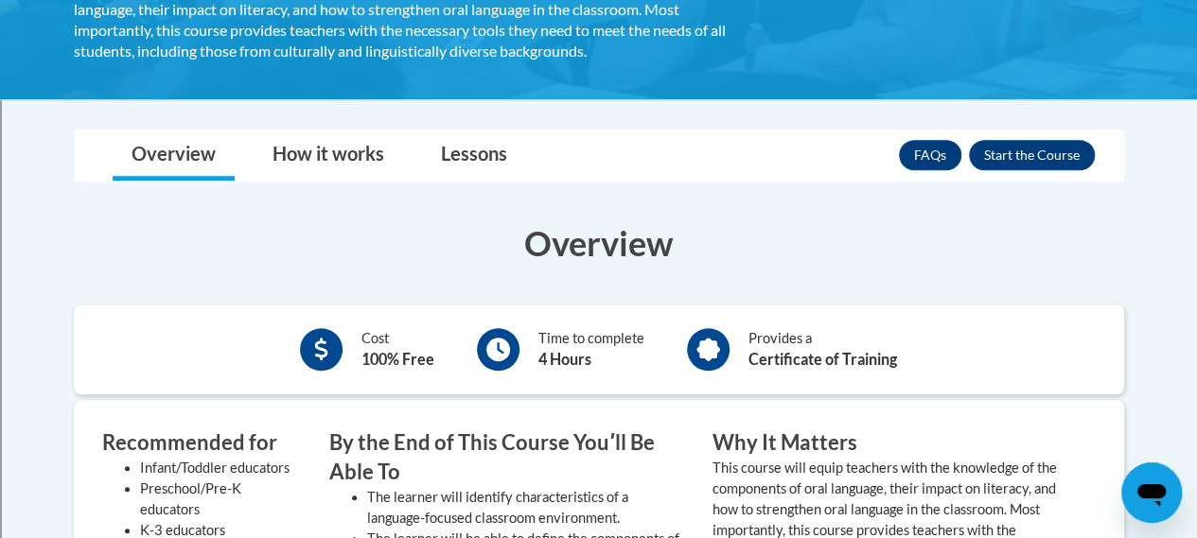
scroll to position [464, 0]
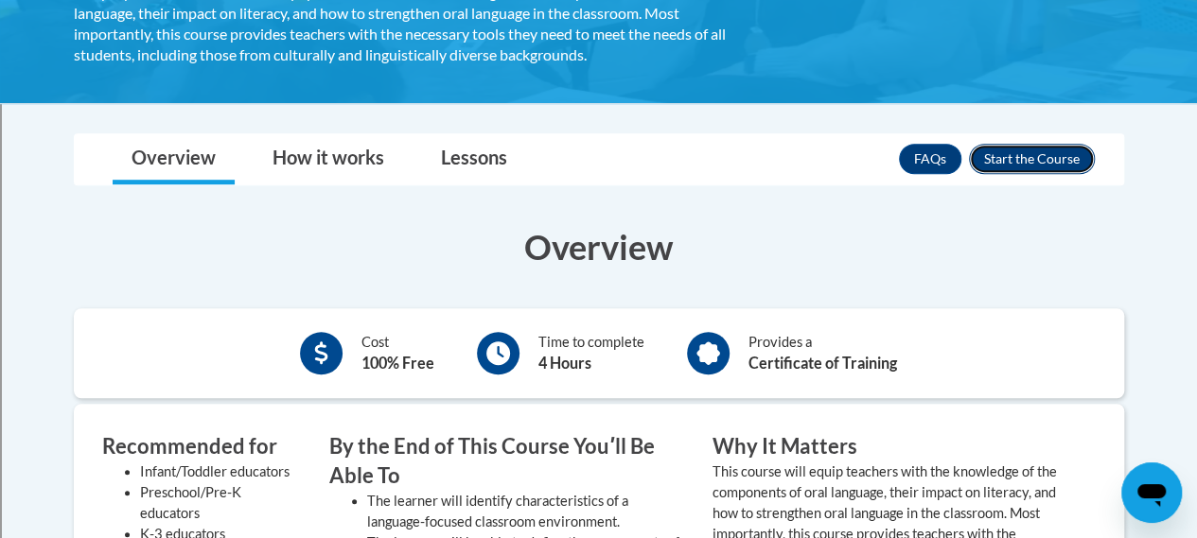
click at [1033, 159] on button "Enroll" at bounding box center [1032, 159] width 126 height 30
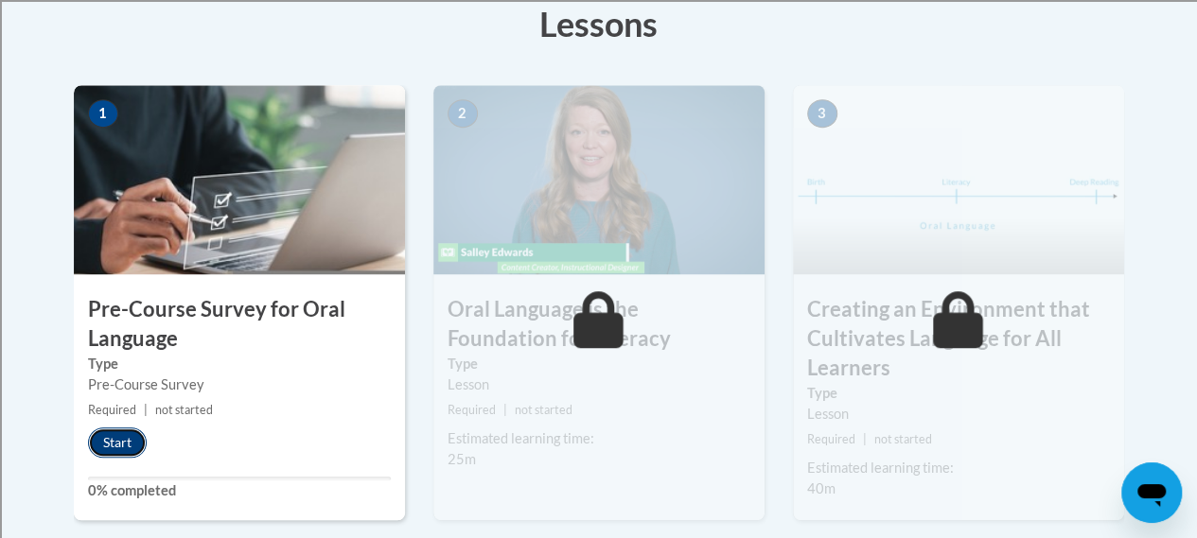
click at [136, 434] on button "Start" at bounding box center [117, 443] width 59 height 30
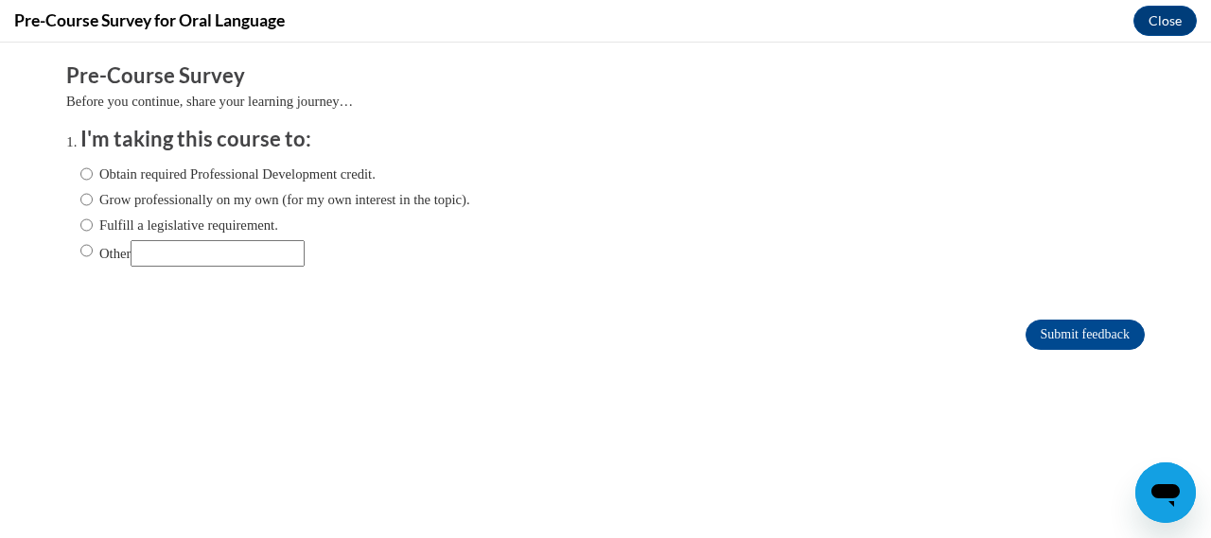
click at [211, 172] on label "Obtain required Professional Development credit." at bounding box center [227, 174] width 295 height 21
click at [93, 172] on input "Obtain required Professional Development credit." at bounding box center [86, 174] width 12 height 21
radio input "true"
click at [1054, 334] on input "Submit feedback" at bounding box center [1085, 335] width 119 height 30
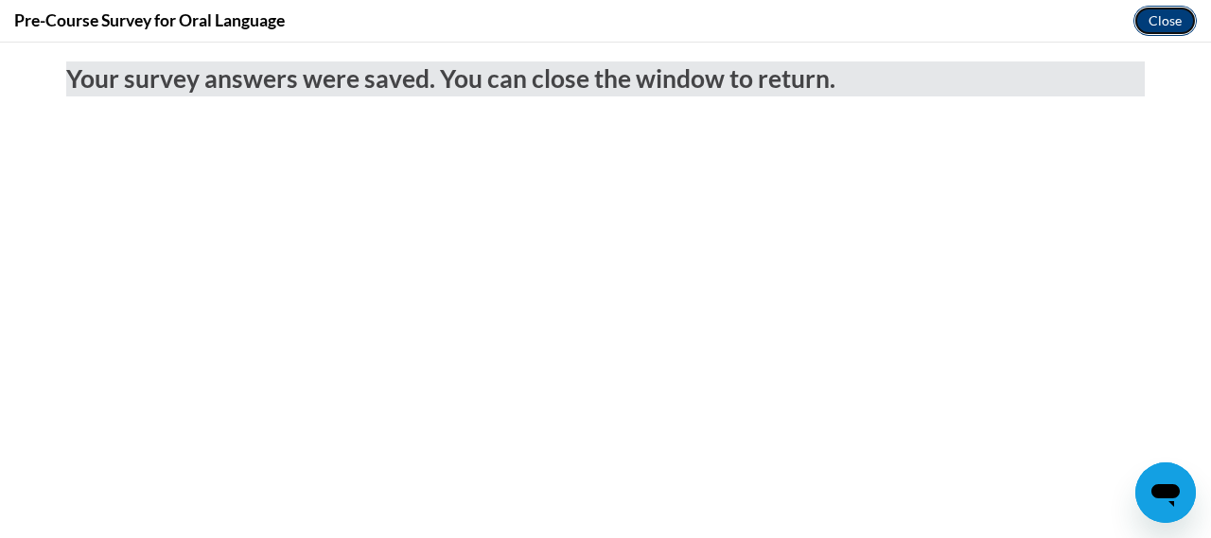
click at [1155, 23] on button "Close" at bounding box center [1165, 21] width 63 height 30
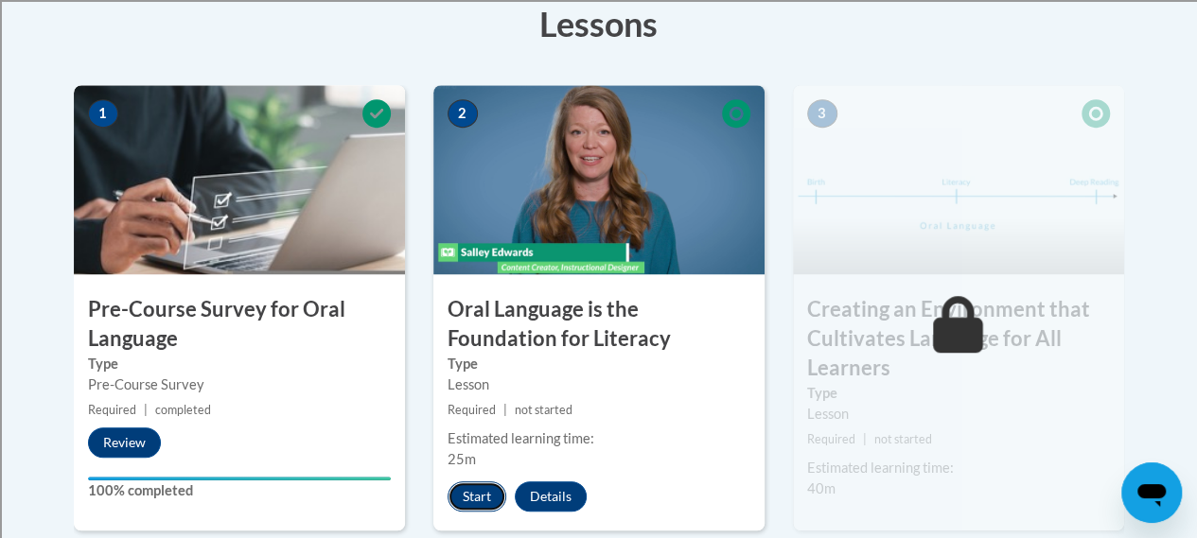
click at [479, 501] on button "Start" at bounding box center [477, 497] width 59 height 30
